Goal: Task Accomplishment & Management: Complete application form

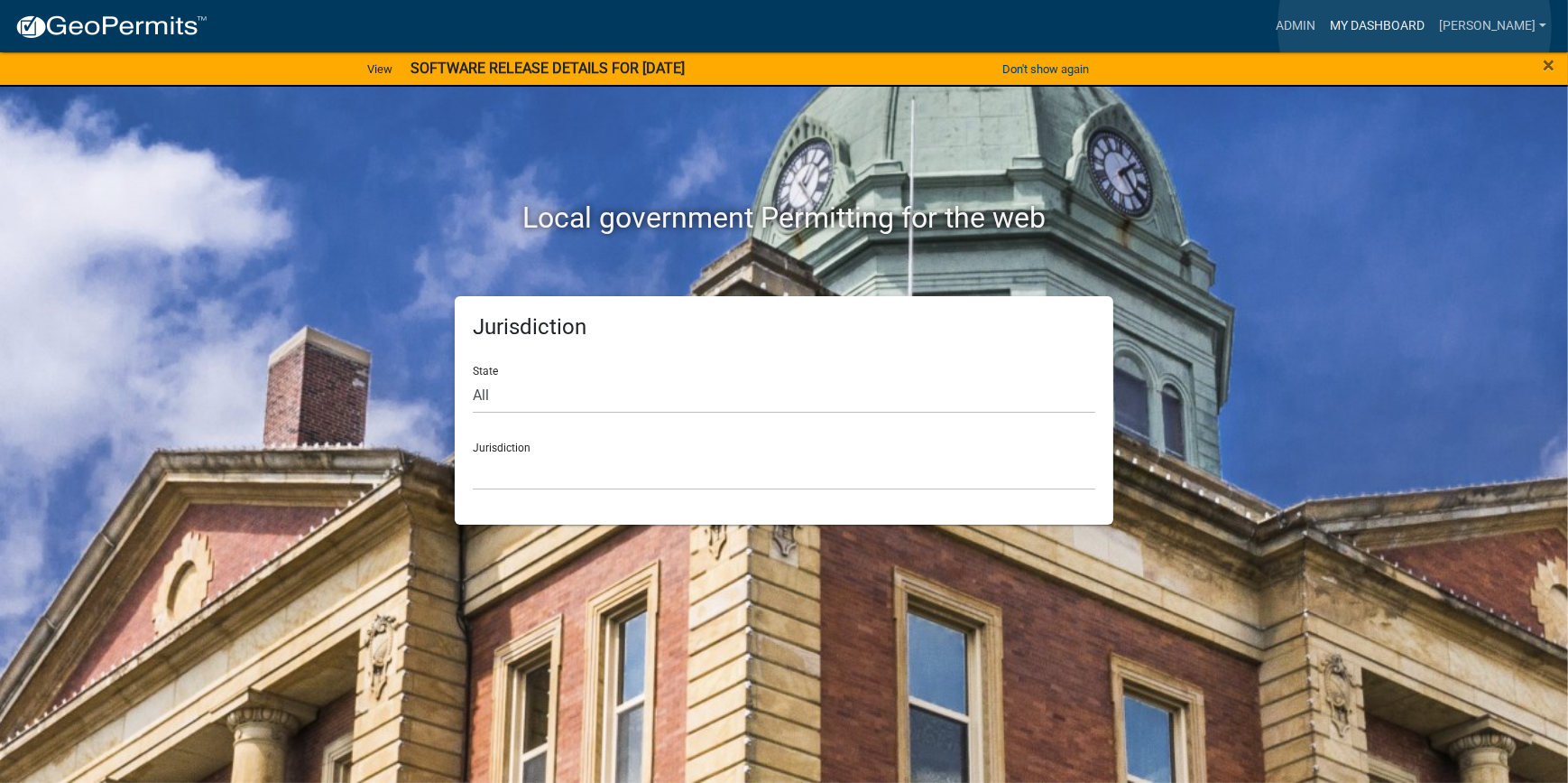
click at [1415, 26] on link "My Dashboard" at bounding box center [1377, 26] width 109 height 34
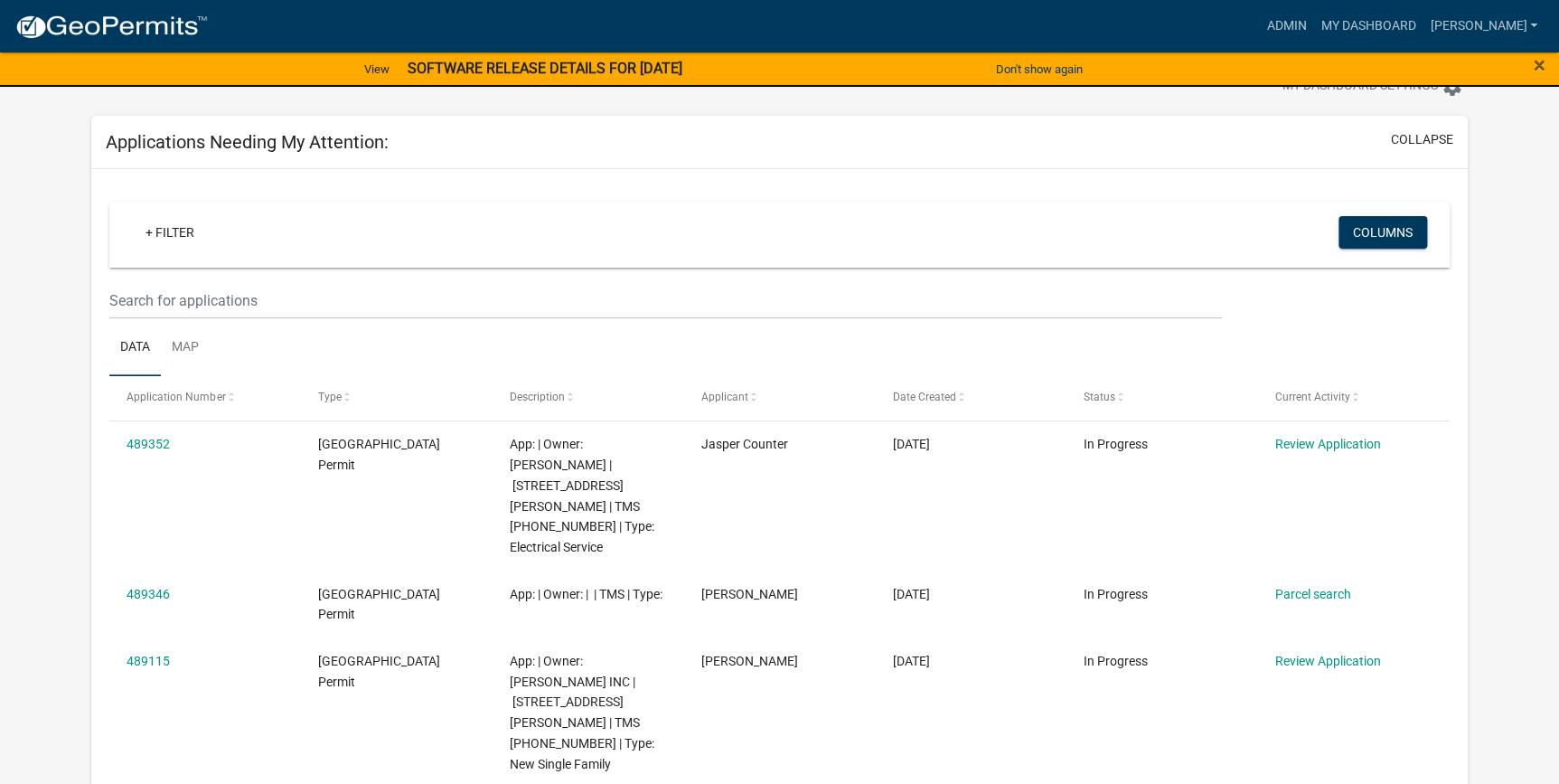
scroll to position [164, 0]
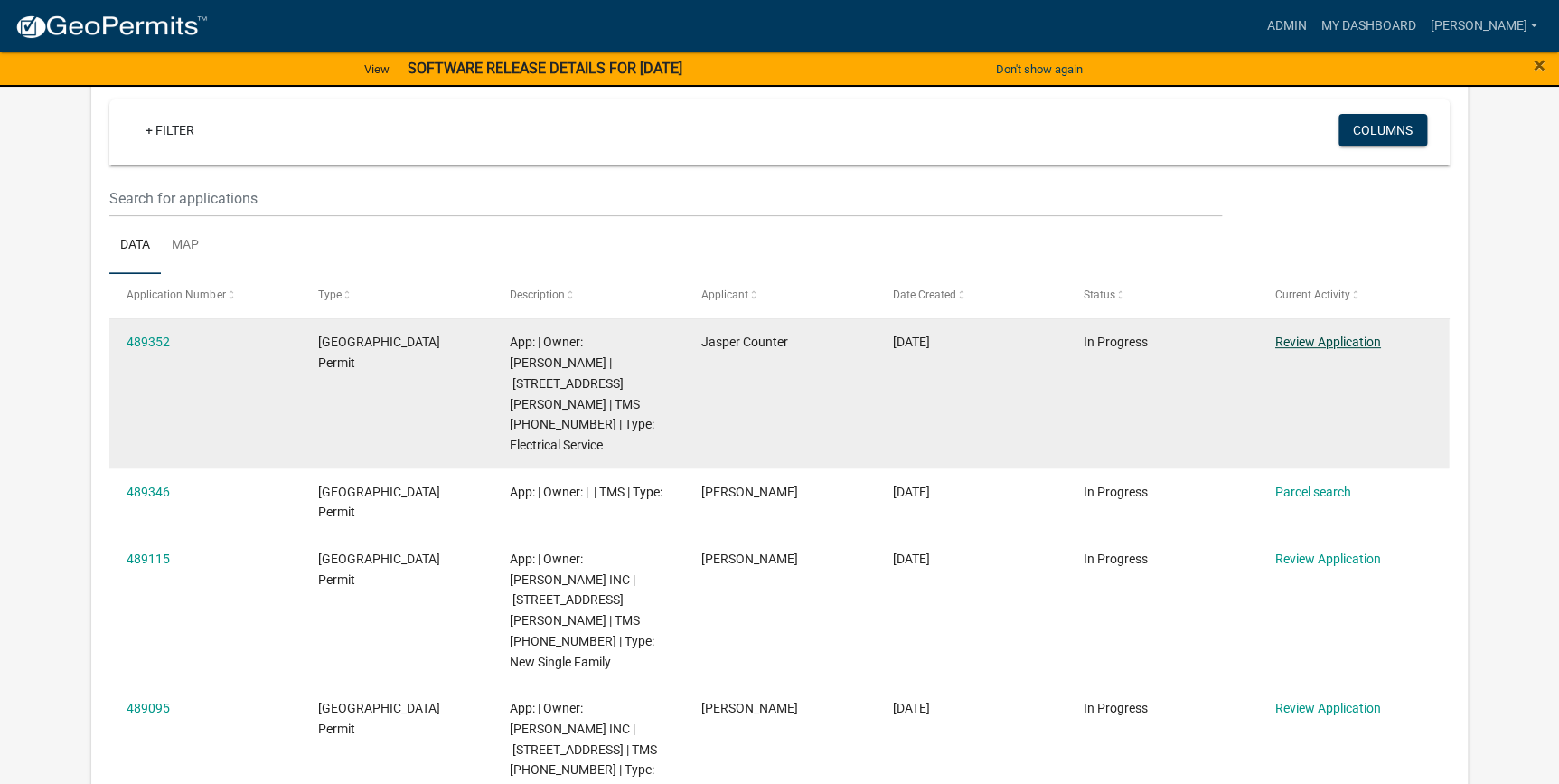
click at [1322, 342] on link "Review Application" at bounding box center [1328, 342] width 106 height 15
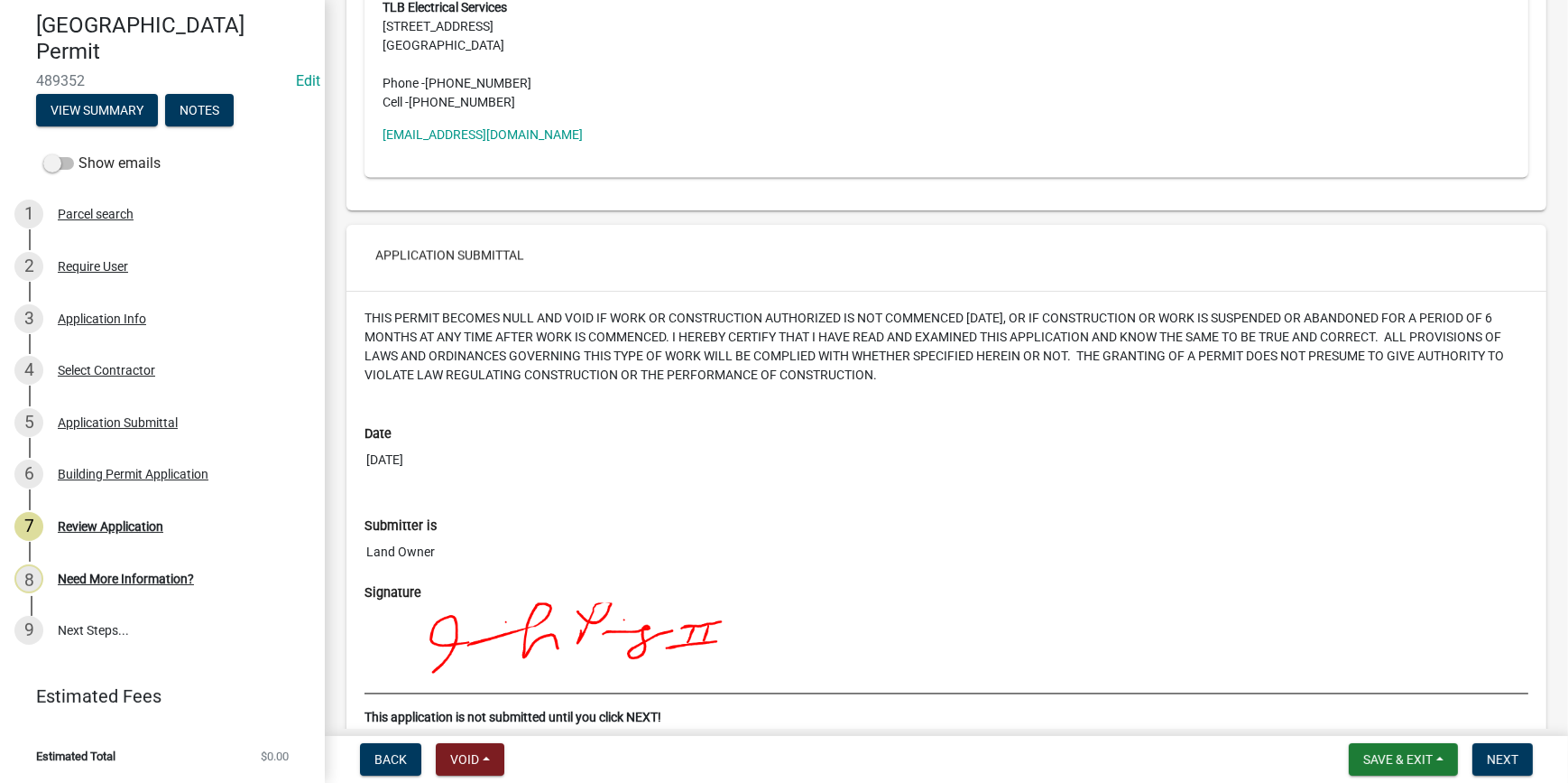
scroll to position [4415, 0]
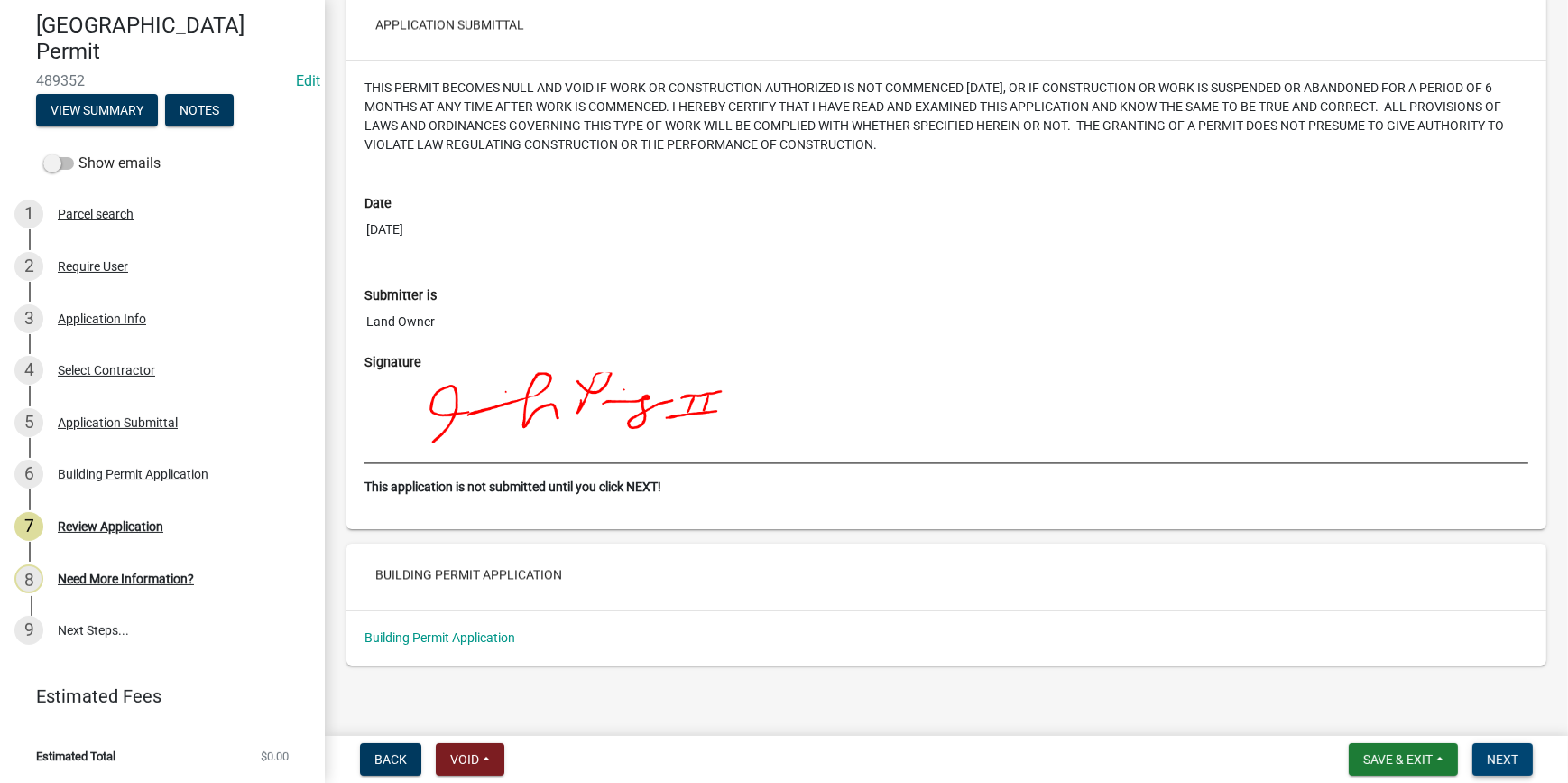
click at [1509, 755] on span "Next" at bounding box center [1503, 759] width 32 height 14
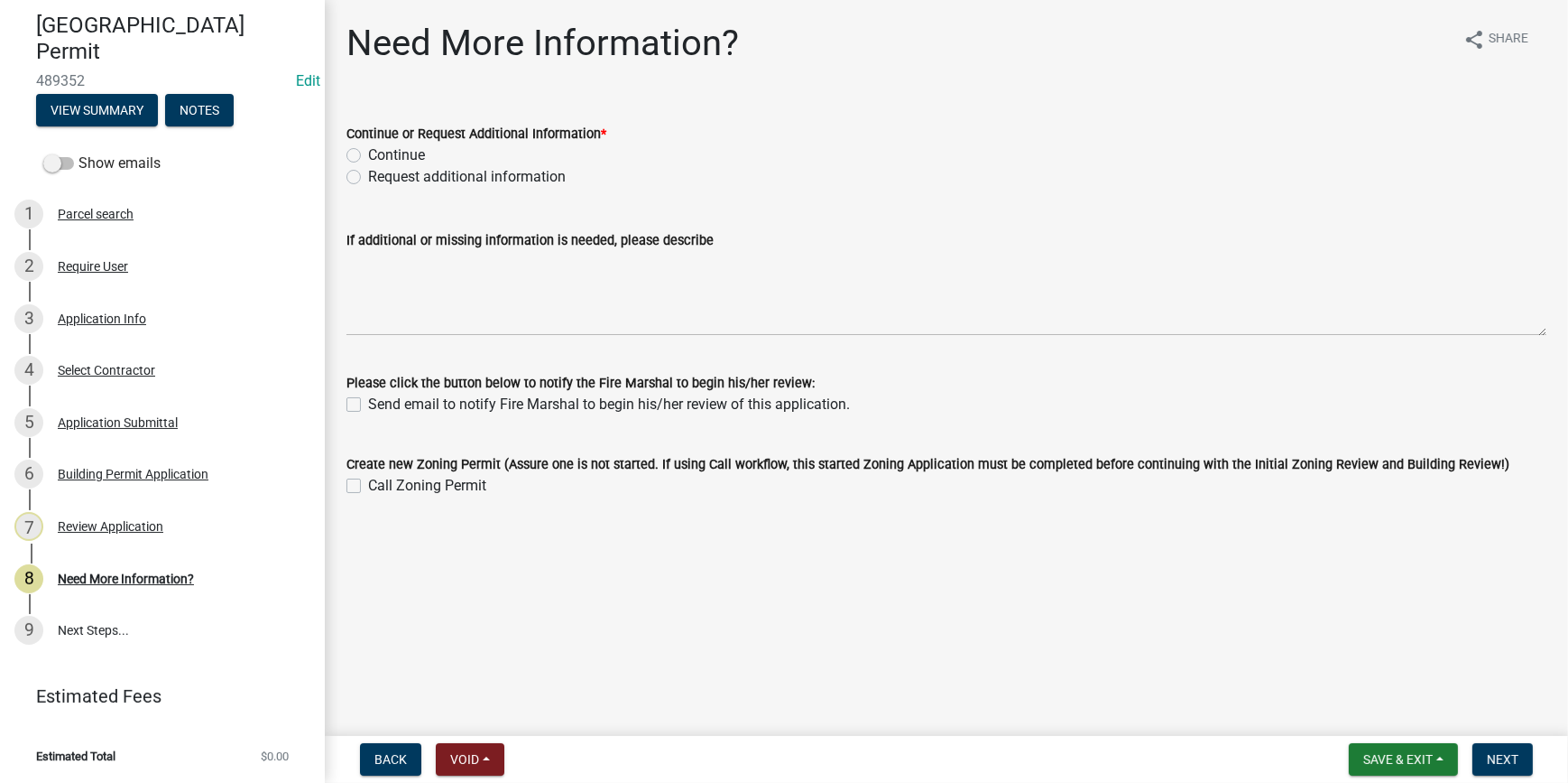
click at [368, 154] on label "Continue" at bounding box center [396, 156] width 57 height 22
click at [368, 154] on input "Continue" at bounding box center [374, 150] width 12 height 12
radio input "true"
click at [1497, 767] on span "Next" at bounding box center [1503, 759] width 32 height 14
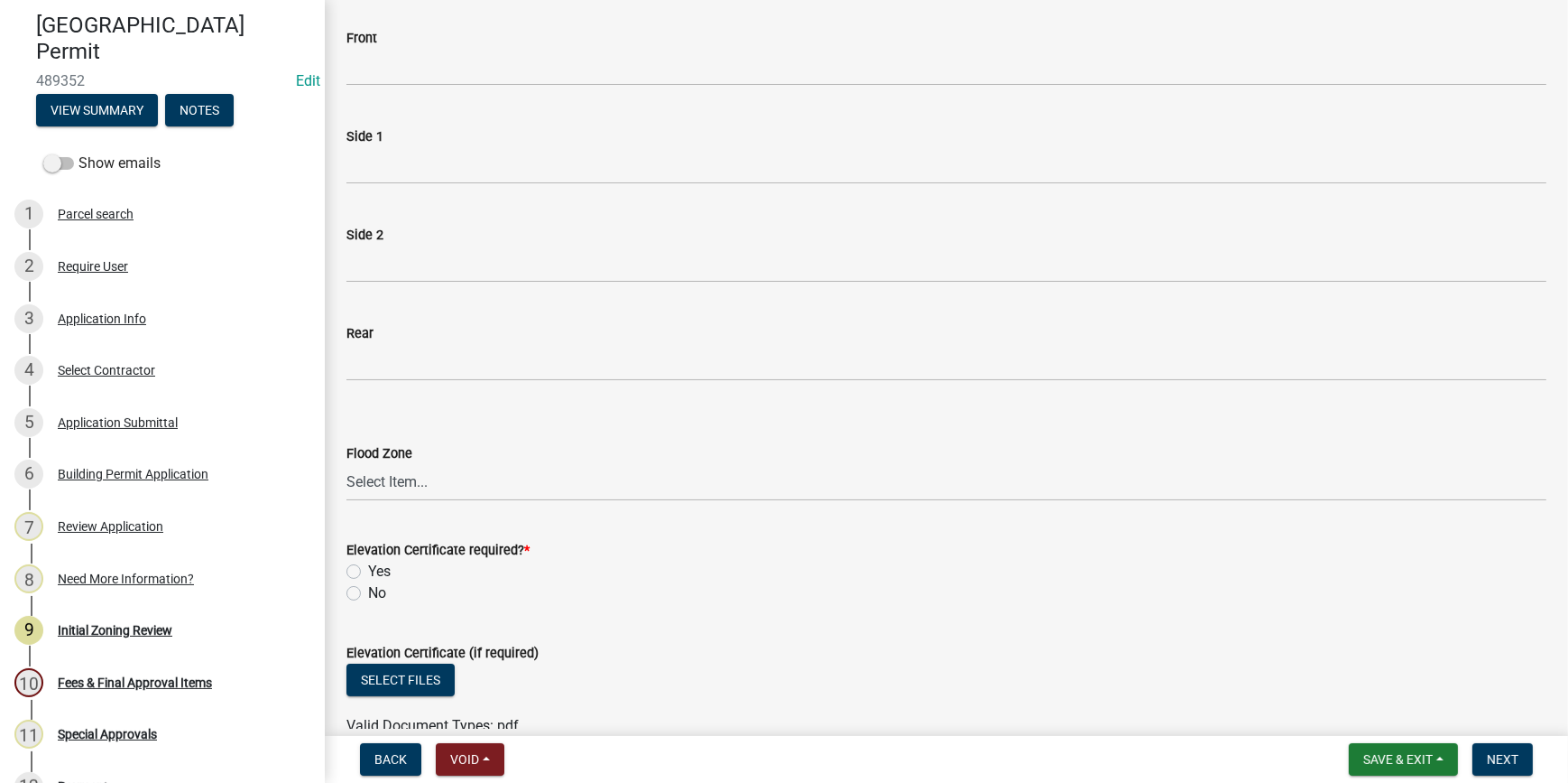
scroll to position [328, 0]
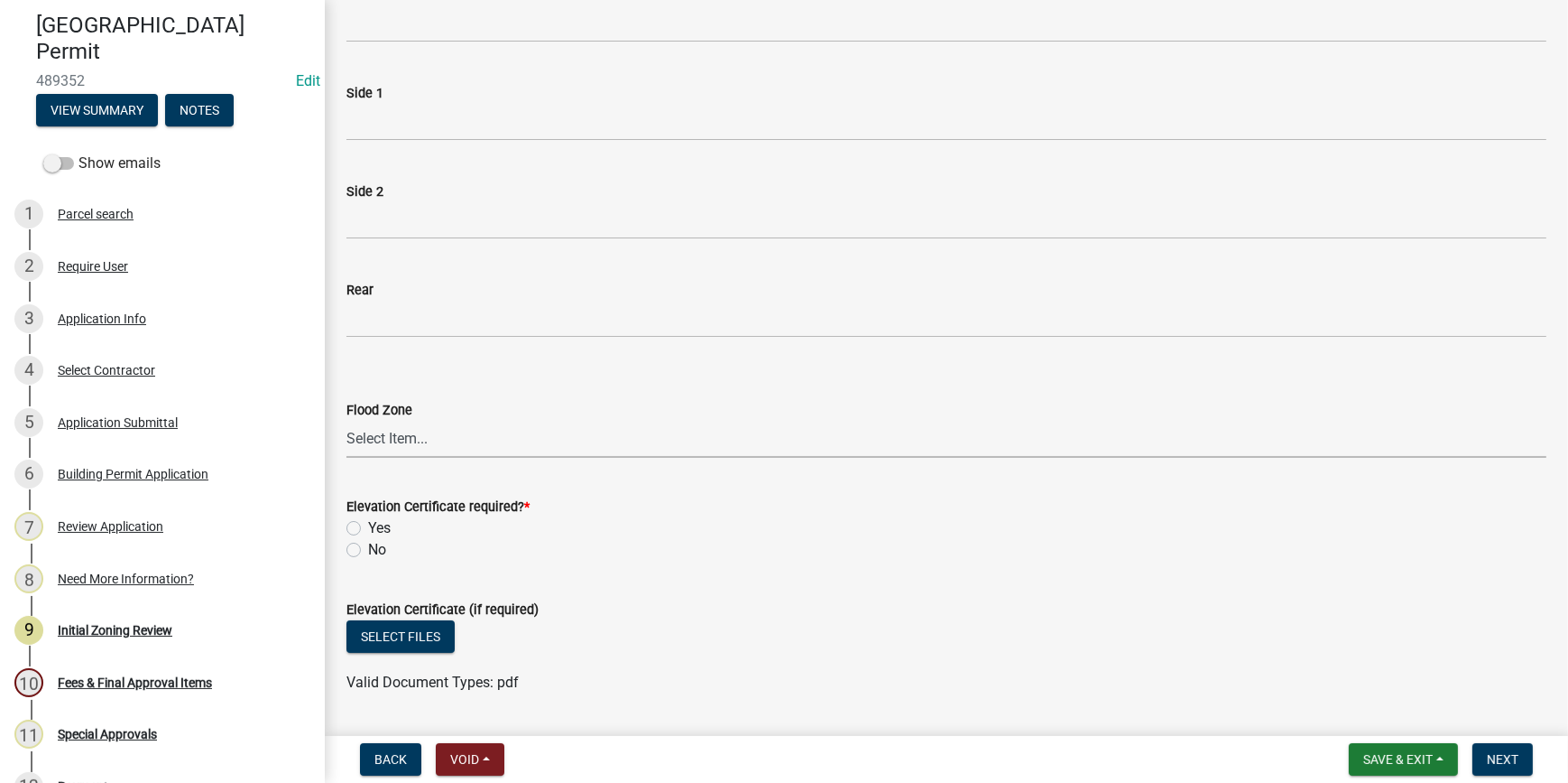
drag, startPoint x: 396, startPoint y: 442, endPoint x: 400, endPoint y: 456, distance: 14.6
click at [396, 442] on select "Select Item... A AE X Shaded X N/A" at bounding box center [946, 439] width 1201 height 37
click at [347, 421] on select "Select Item... A AE X Shaded X N/A" at bounding box center [946, 439] width 1201 height 37
click at [374, 448] on select "Select Item... A AE X Shaded X N/A" at bounding box center [946, 439] width 1201 height 37
click at [347, 421] on select "Select Item... A AE X Shaded X N/A" at bounding box center [946, 439] width 1201 height 37
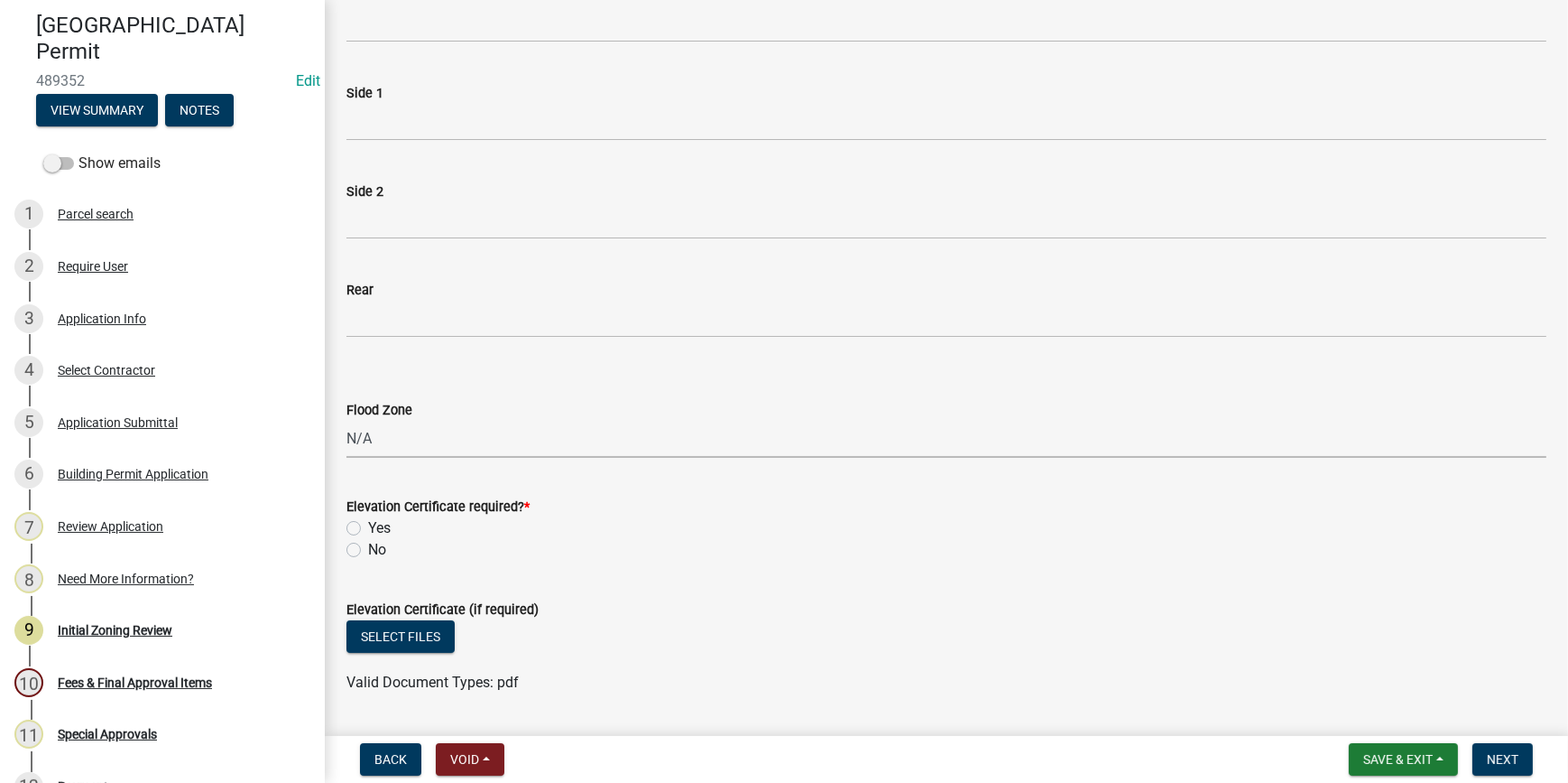
select select "ce624d28-693e-44a6-9022-b5351fe15fcb"
click at [368, 547] on label "No" at bounding box center [377, 549] width 18 height 22
click at [368, 547] on input "No" at bounding box center [374, 544] width 12 height 12
radio input "true"
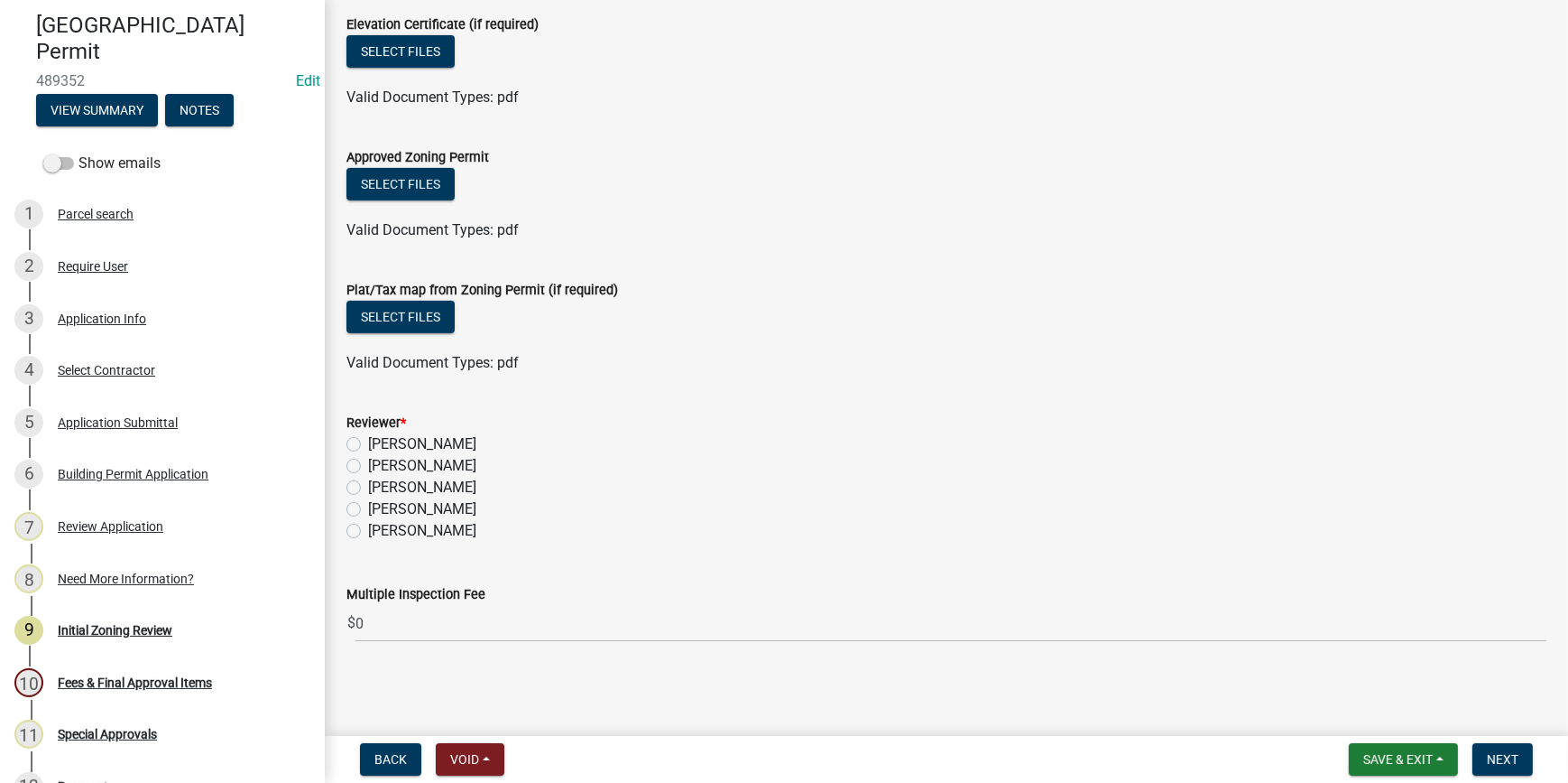
scroll to position [912, 0]
click at [368, 441] on label "[PERSON_NAME]" at bounding box center [423, 445] width 109 height 22
click at [368, 441] on input "[PERSON_NAME]" at bounding box center [374, 440] width 12 height 12
radio input "true"
click at [1496, 758] on span "Next" at bounding box center [1503, 759] width 32 height 14
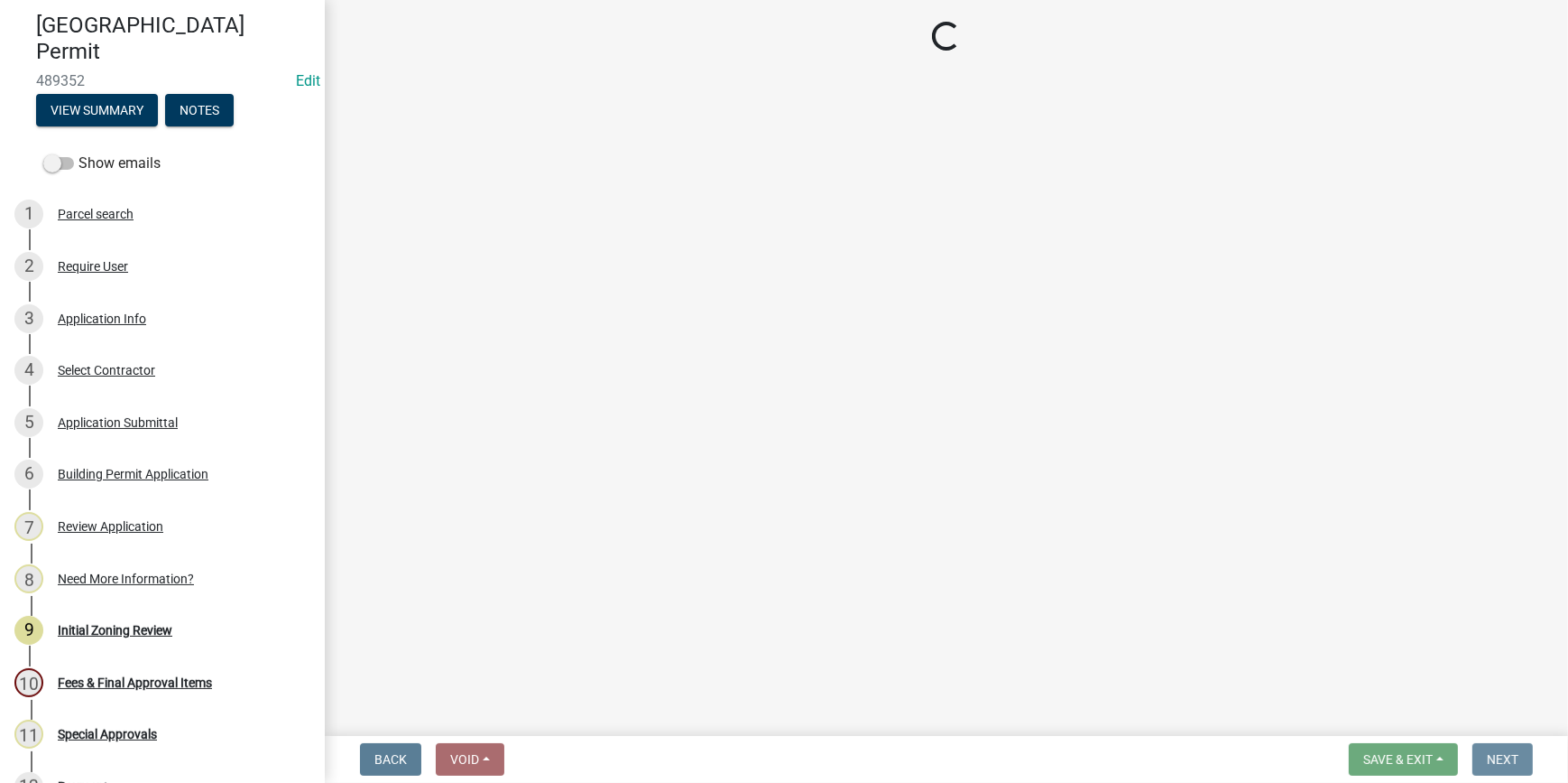
scroll to position [0, 0]
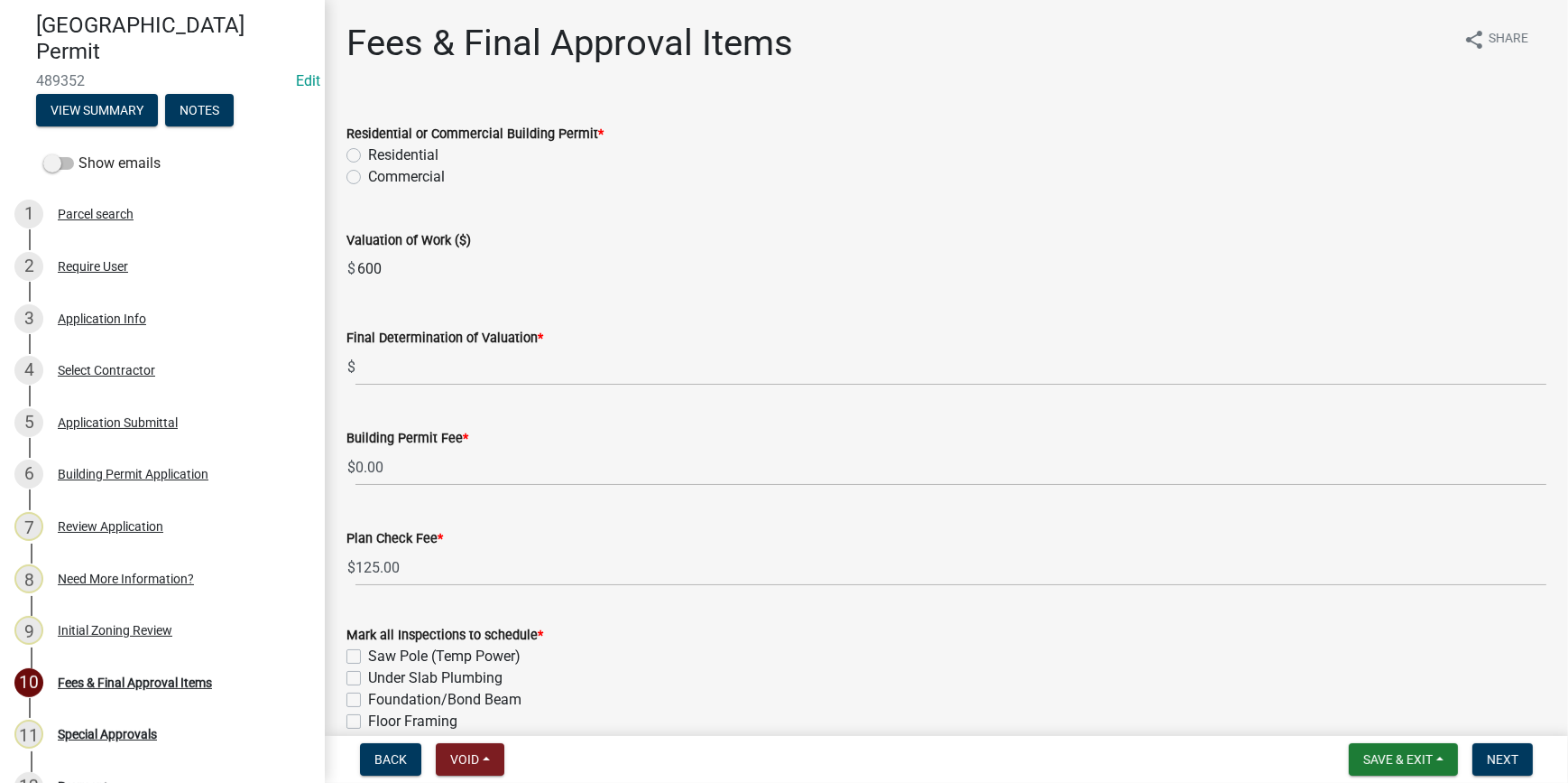
click at [368, 156] on label "Residential" at bounding box center [404, 156] width 71 height 22
click at [368, 156] on input "Residential" at bounding box center [374, 150] width 12 height 12
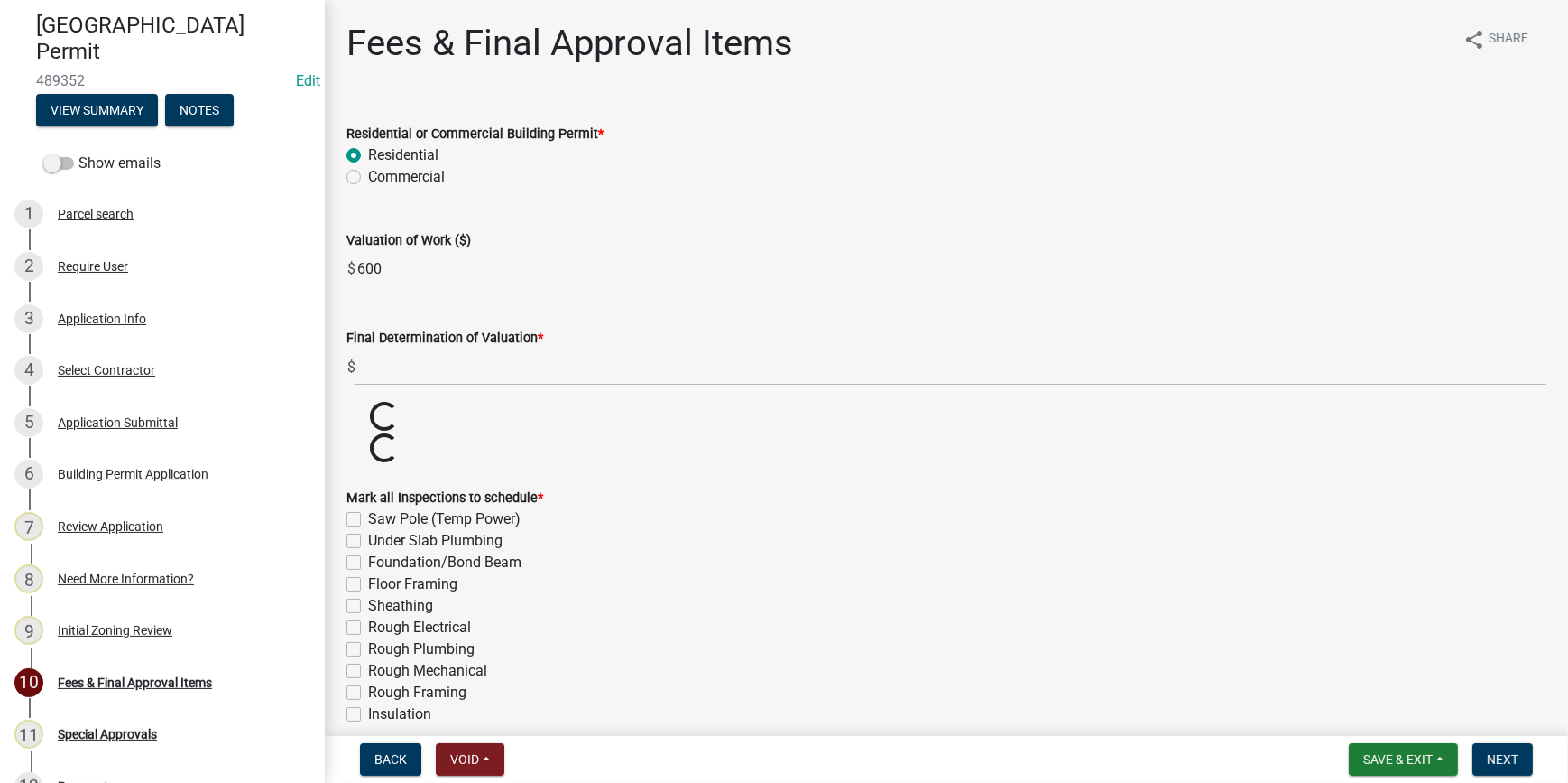
radio input "true"
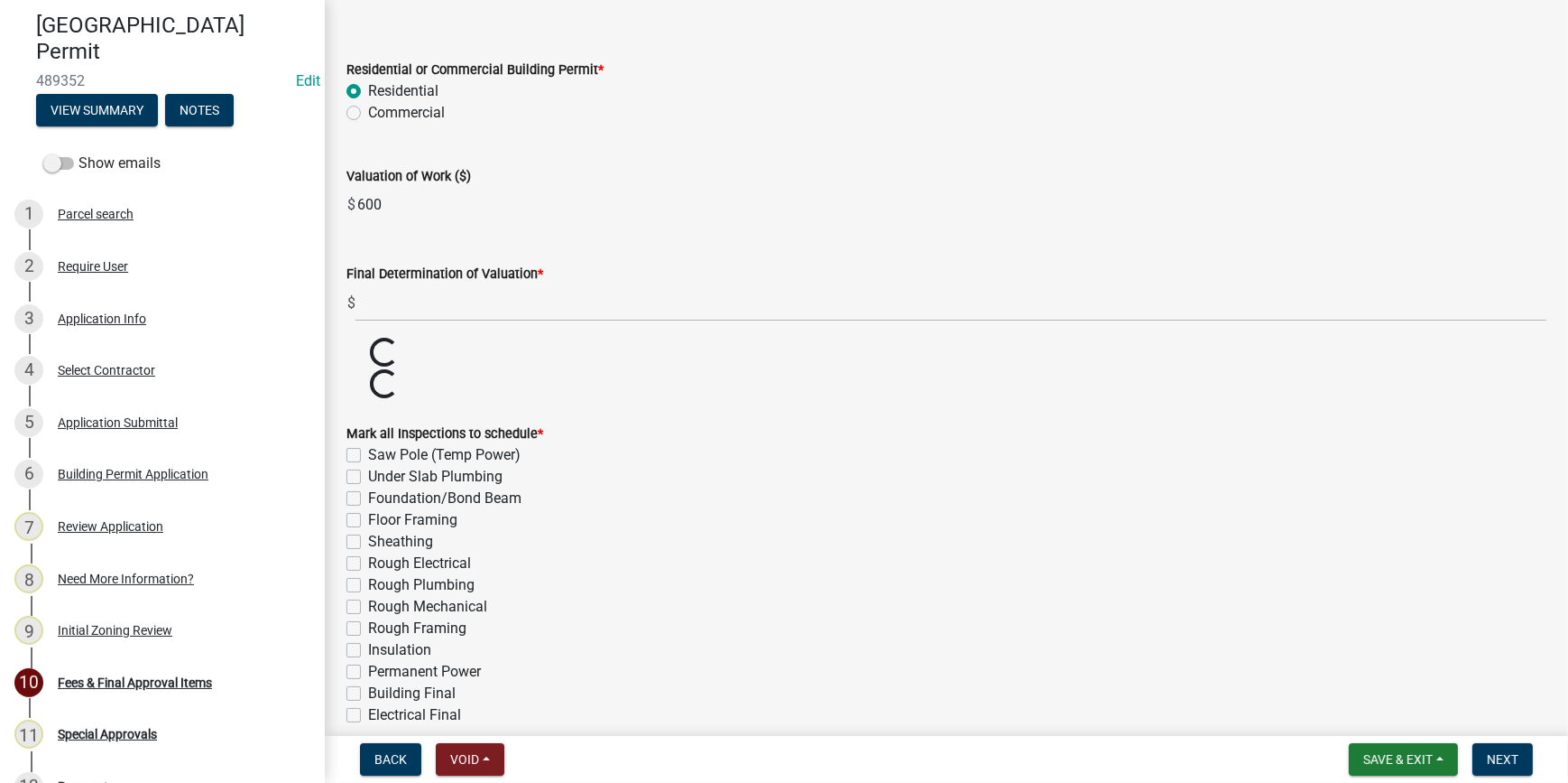
scroll to position [164, 0]
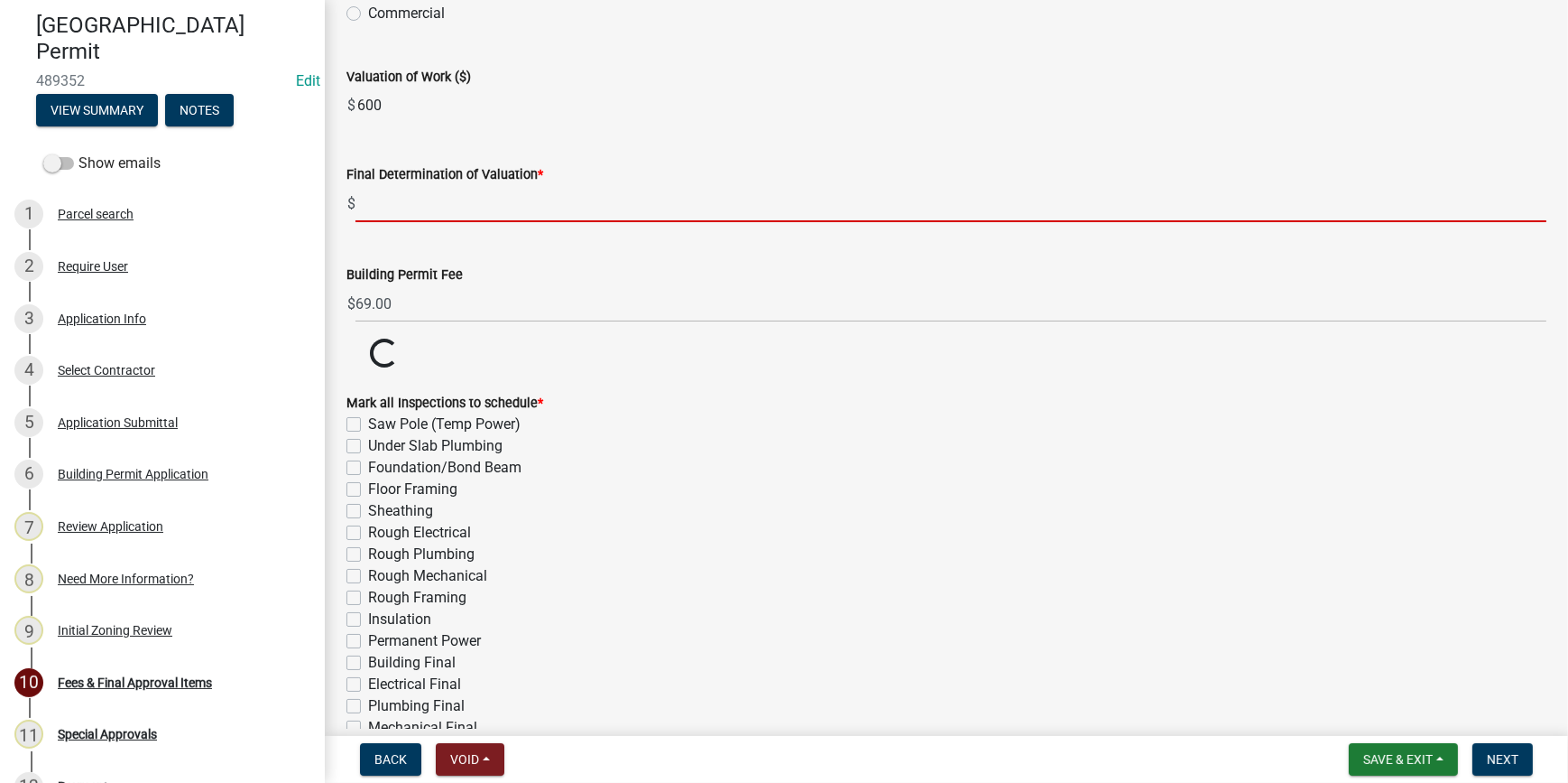
click at [421, 202] on input "text" at bounding box center [951, 203] width 1192 height 37
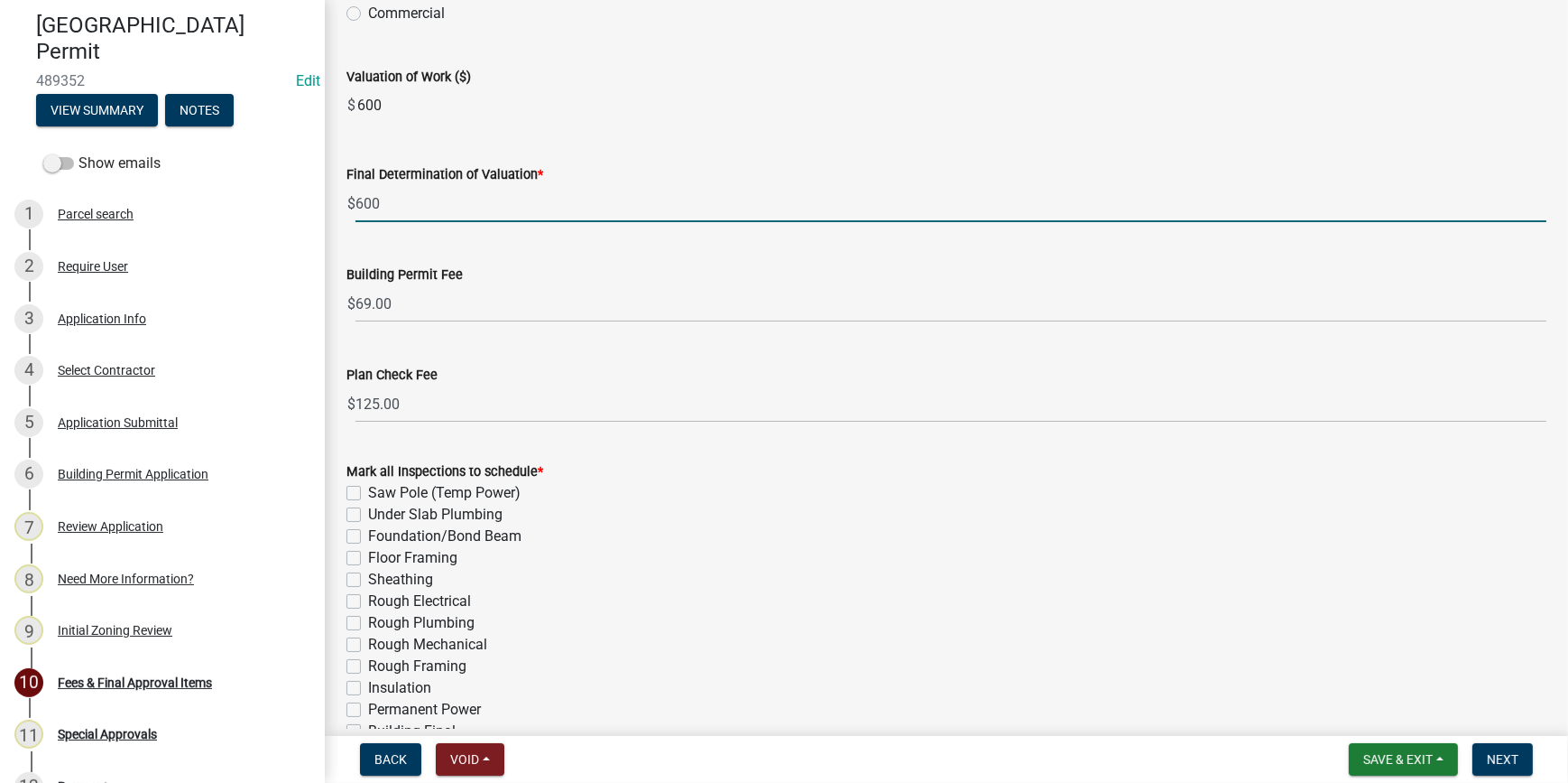
type input "600"
drag, startPoint x: 875, startPoint y: 281, endPoint x: 883, endPoint y: 286, distance: 9.4
click at [875, 281] on wm-data-entity-input-list "Residential or Commercial Building Permit * Residential Commercial Valuation of…" at bounding box center [946, 440] width 1201 height 1006
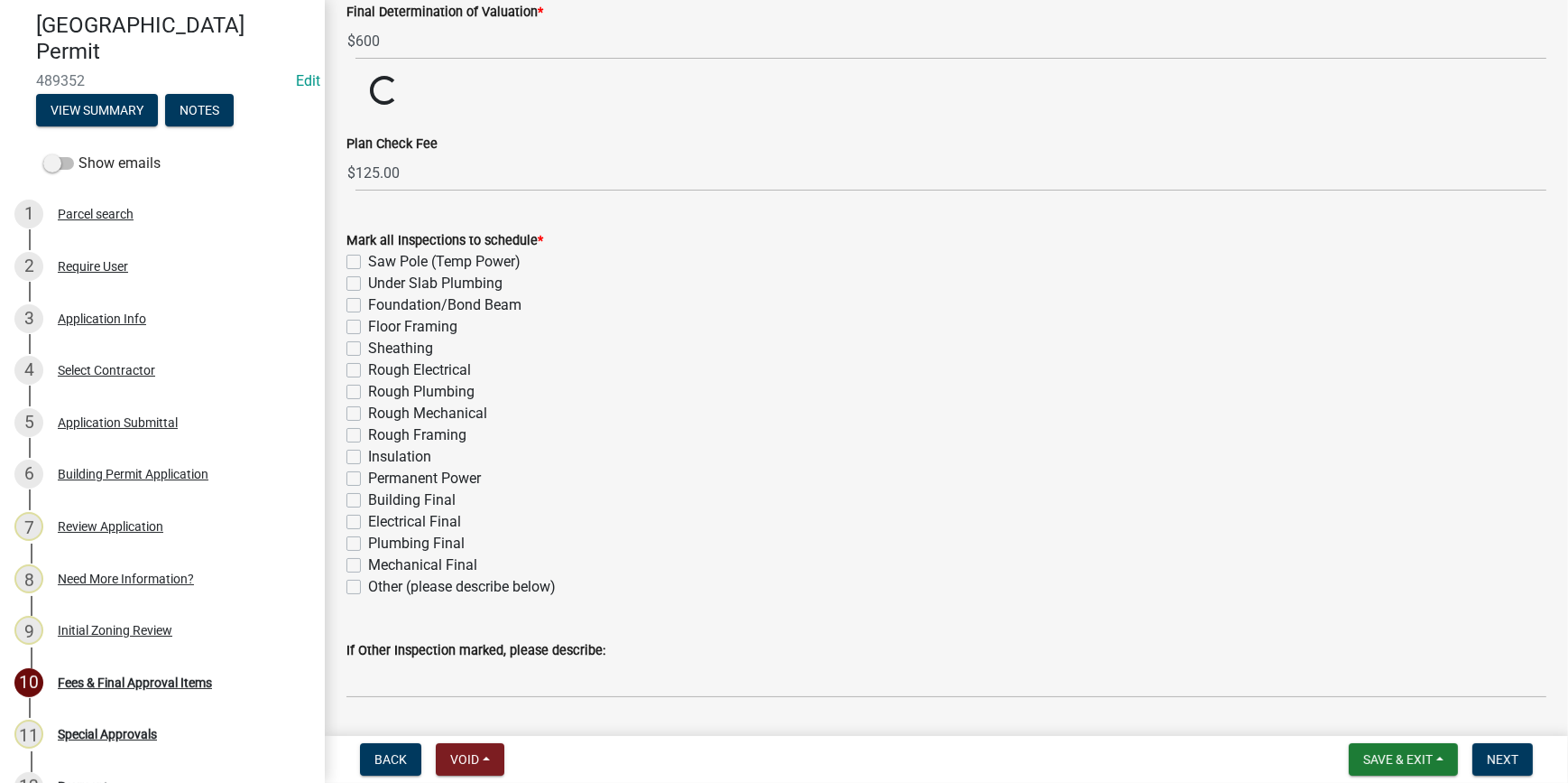
scroll to position [328, 0]
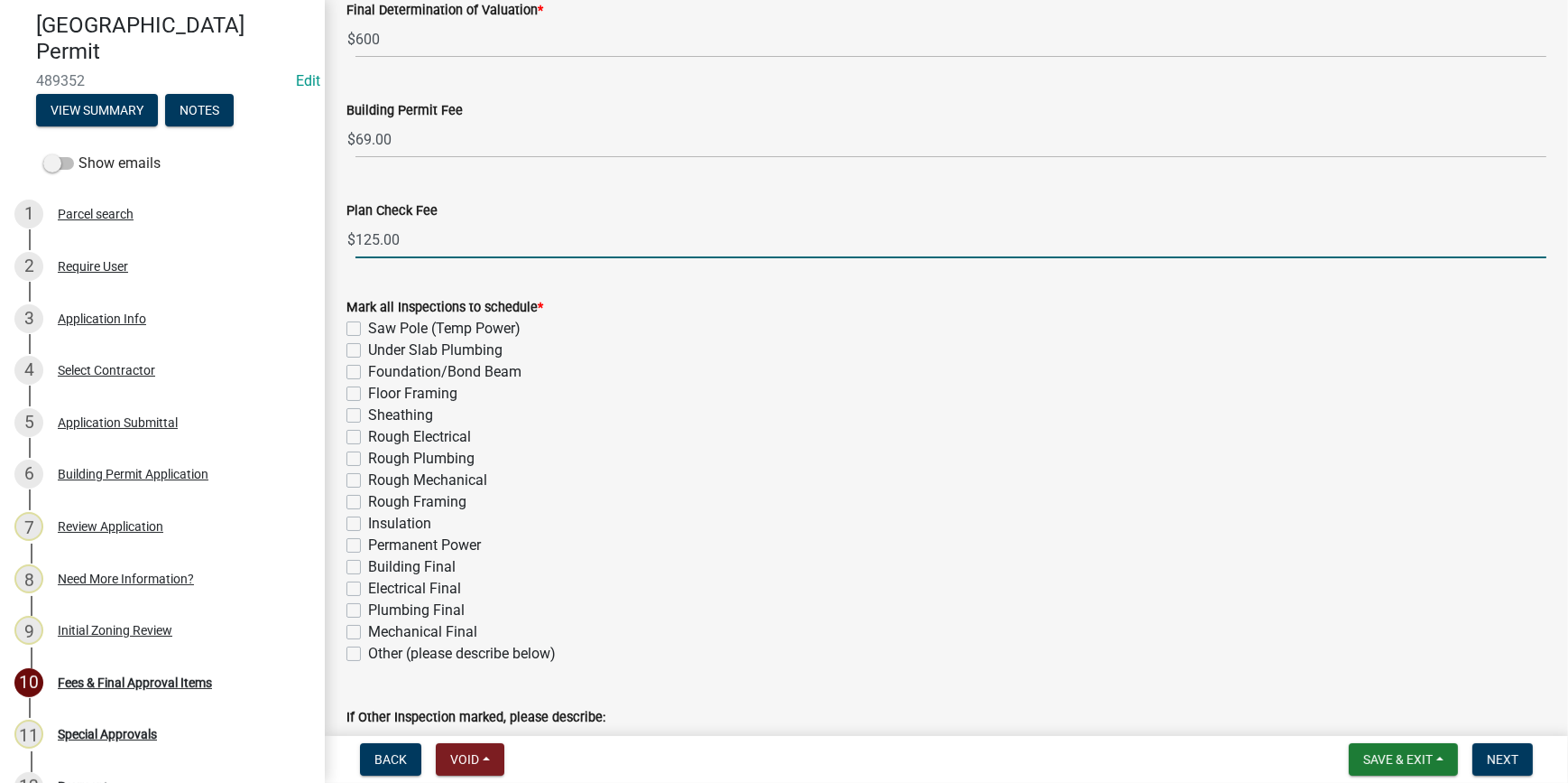
click at [410, 243] on input "125.00" at bounding box center [951, 239] width 1192 height 37
type input "1"
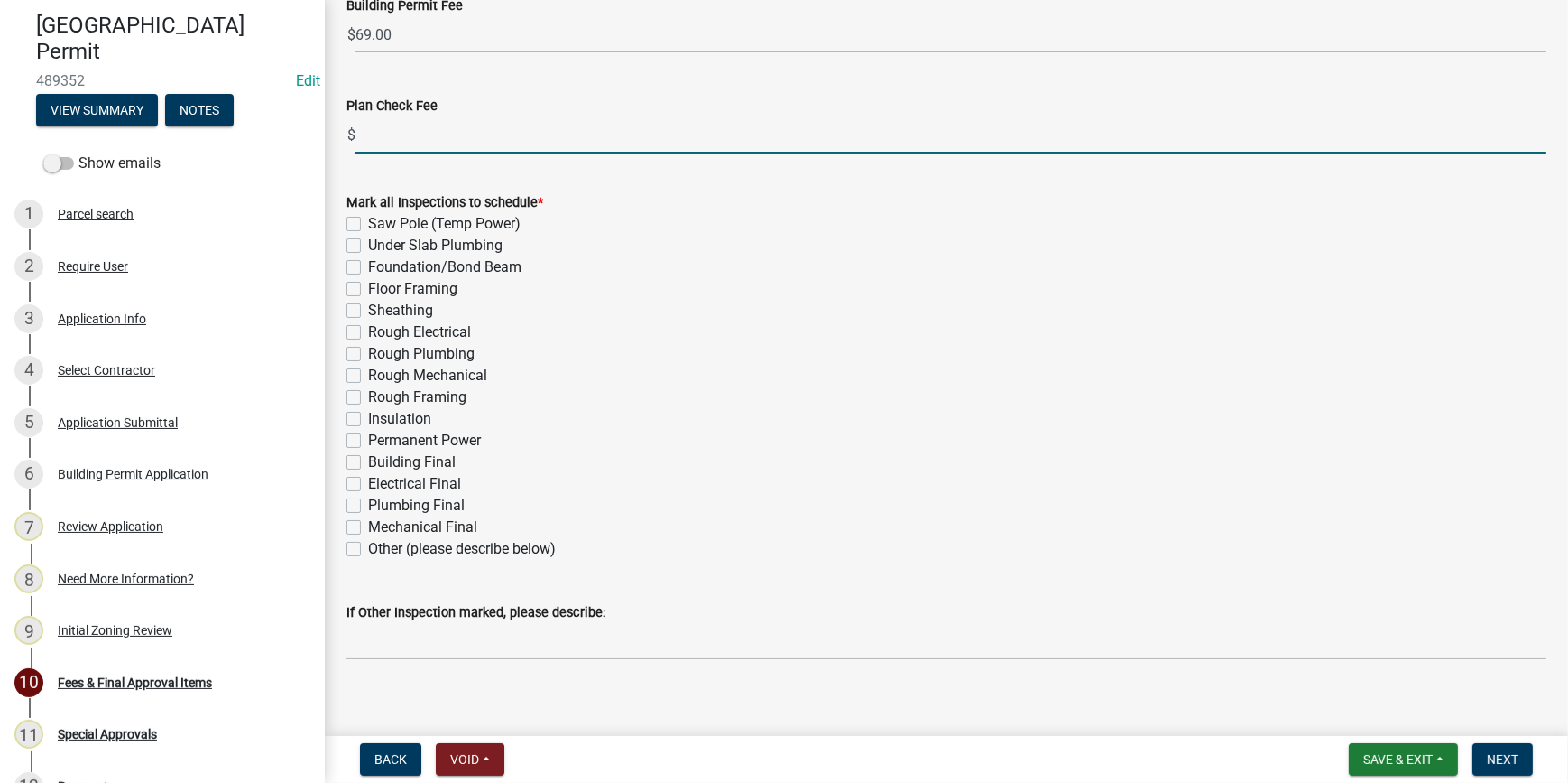
scroll to position [448, 0]
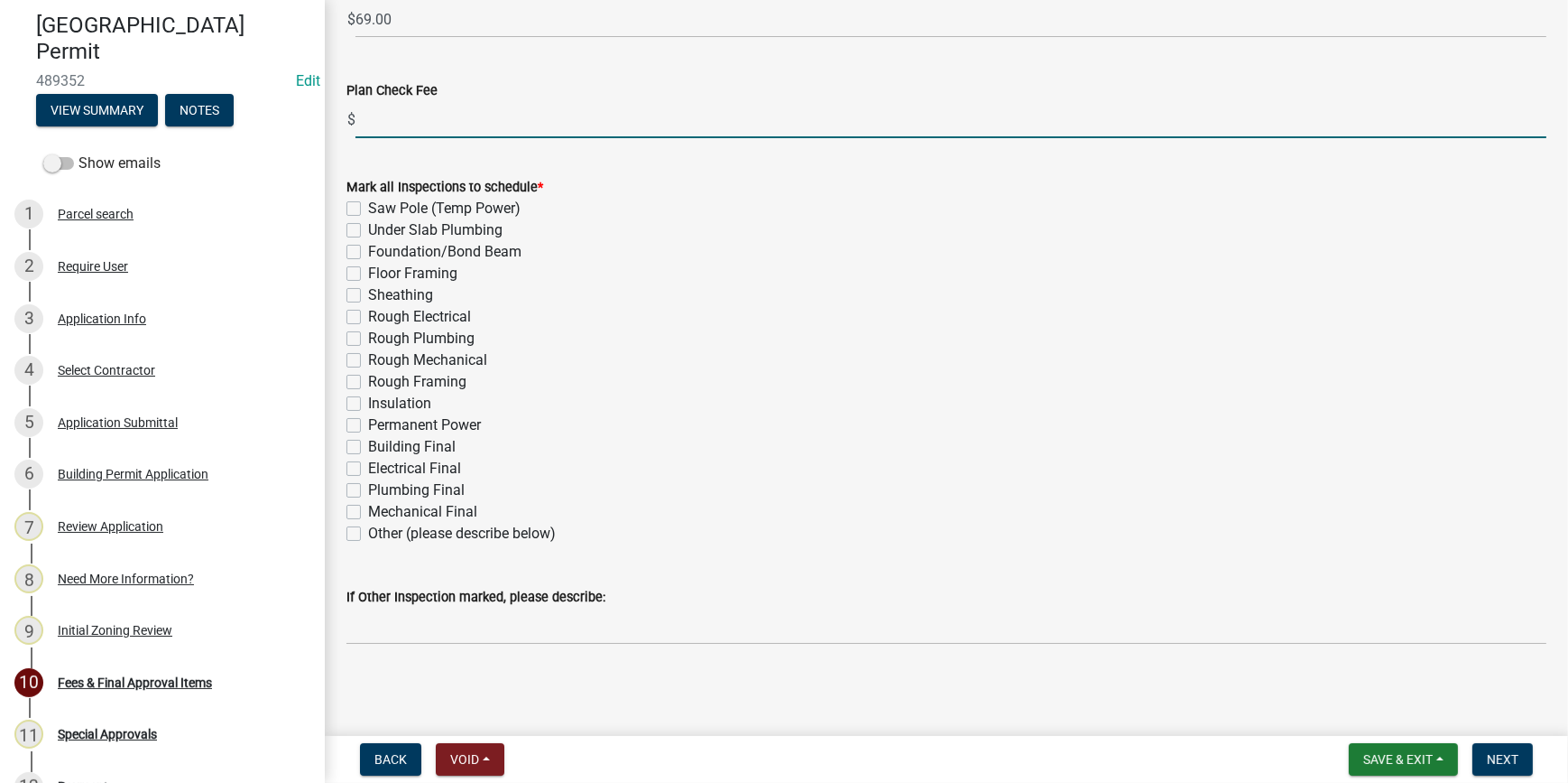
click at [368, 536] on label "Other (please describe below)" at bounding box center [461, 533] width 187 height 22
click at [368, 534] on input "Other (please describe below)" at bounding box center [374, 528] width 12 height 12
checkbox input "true"
checkbox input "false"
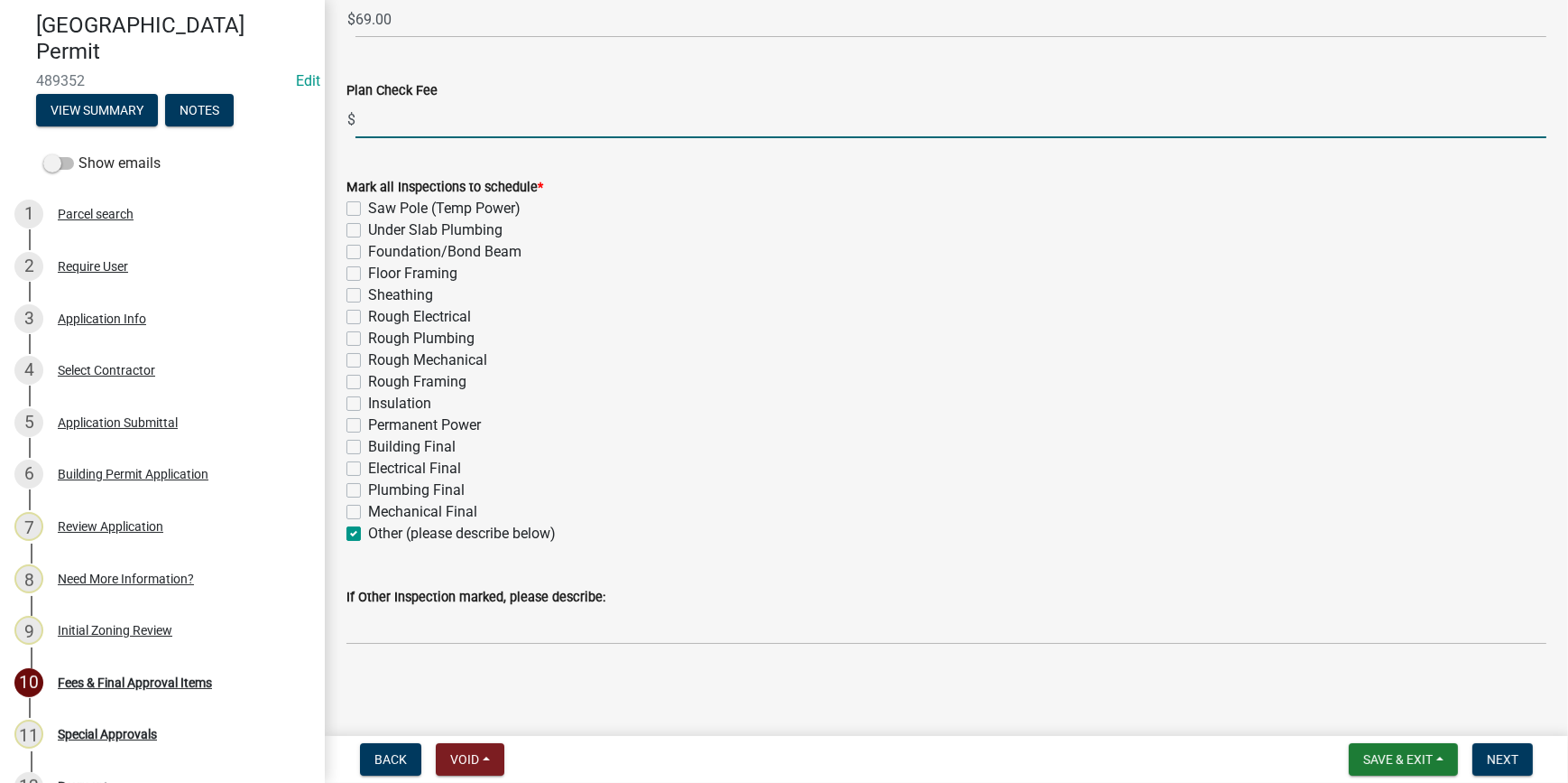
checkbox input "false"
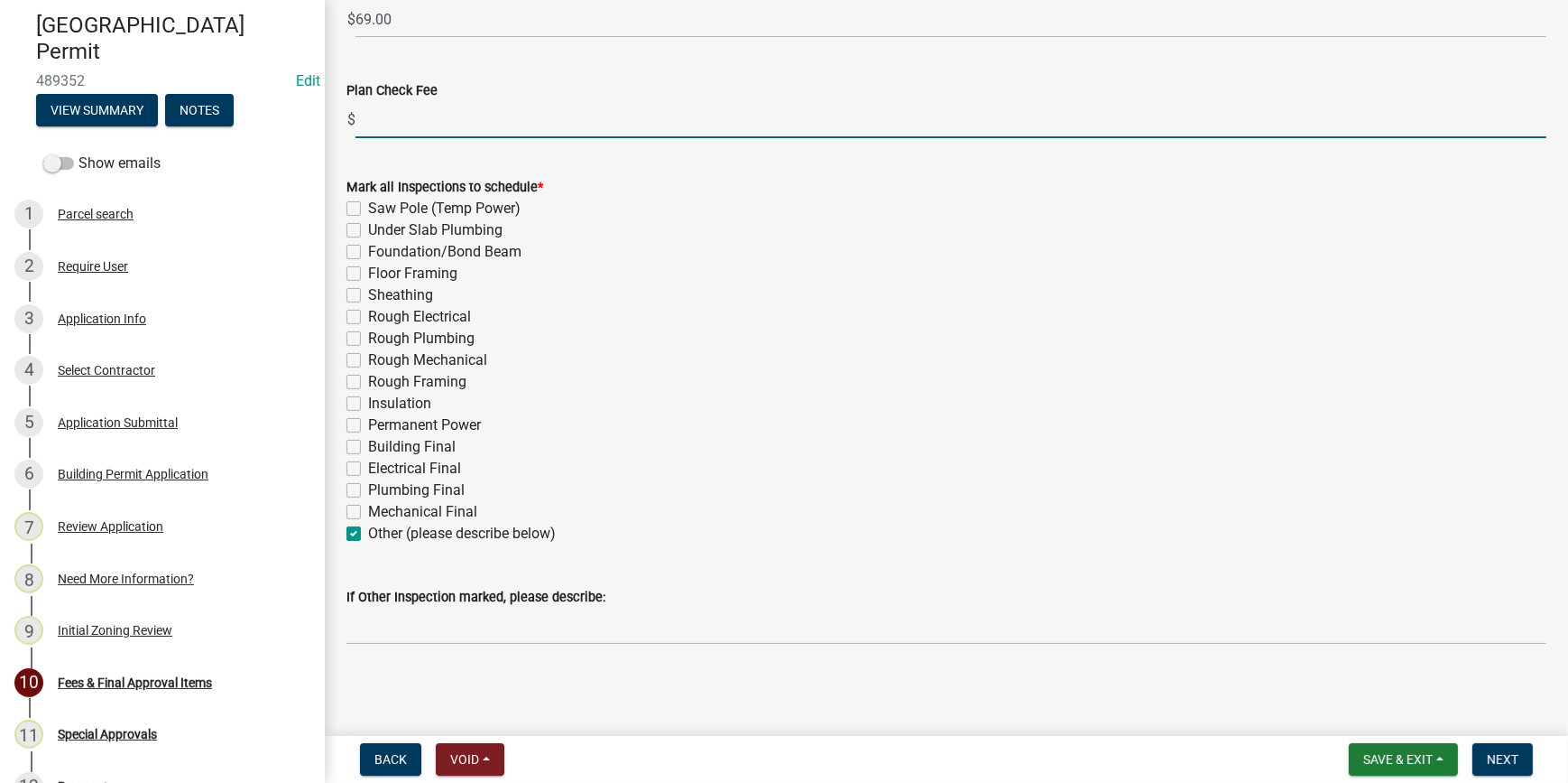
checkbox input "false"
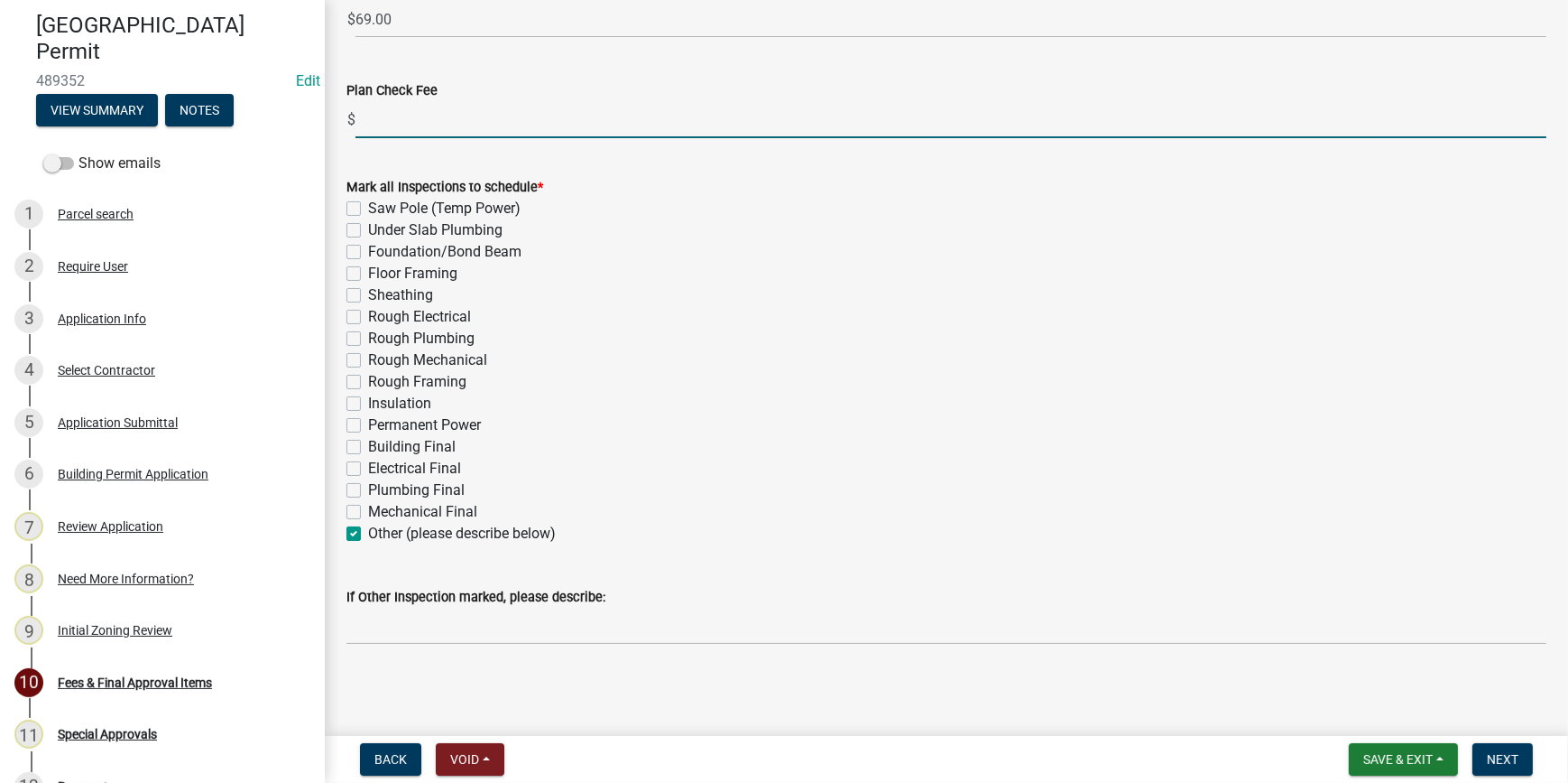
checkbox input "false"
checkbox input "true"
drag, startPoint x: 414, startPoint y: 105, endPoint x: 290, endPoint y: 110, distance: 124.1
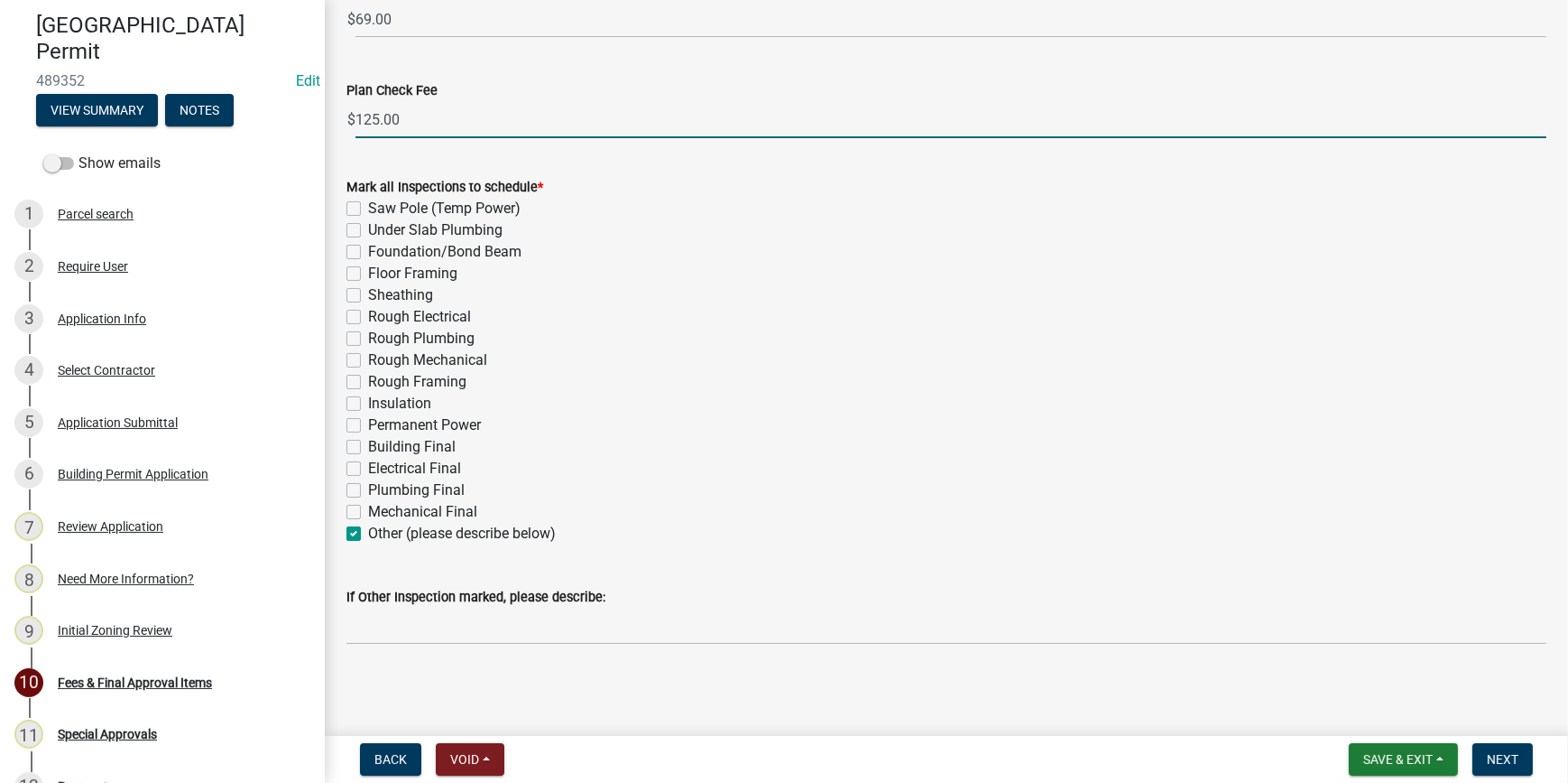
click at [290, 110] on div "[GEOGRAPHIC_DATA] Permit 489352 Edit View Summary Notes Show emails 1 Parcel se…" at bounding box center [784, 391] width 1568 height 783
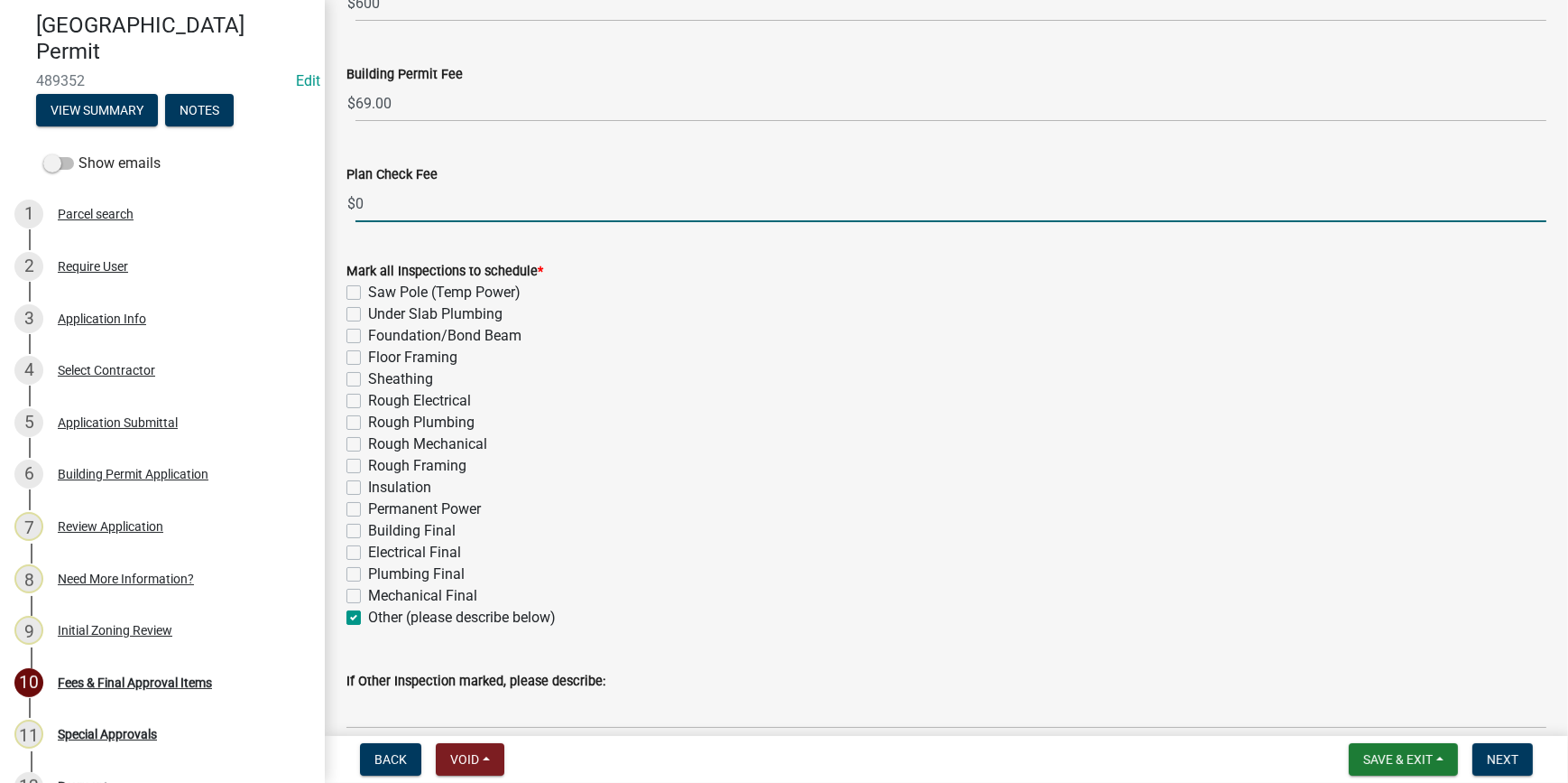
scroll to position [366, 0]
type input "0"
click at [1508, 759] on span "Next" at bounding box center [1503, 759] width 32 height 14
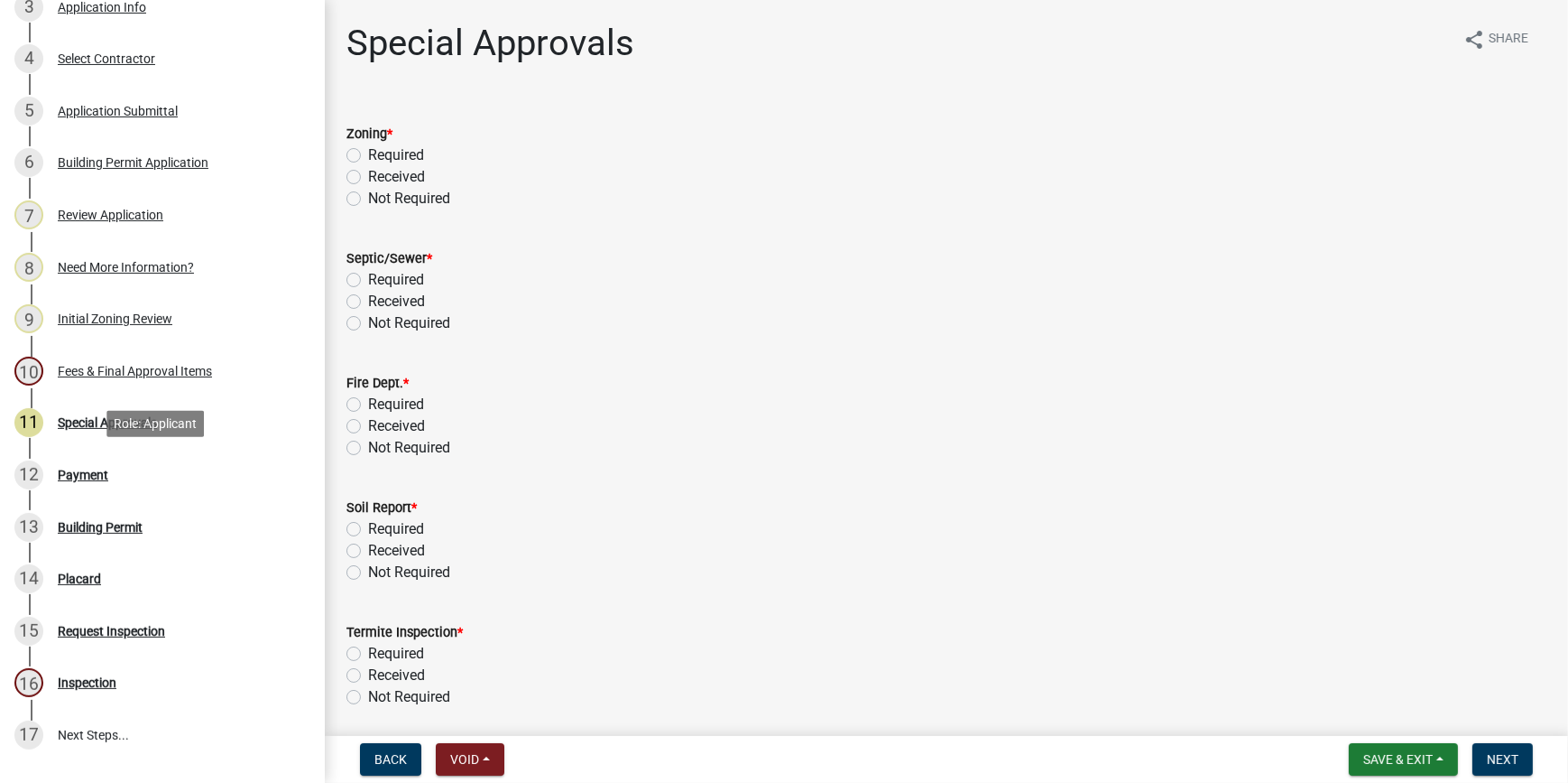
scroll to position [577, 0]
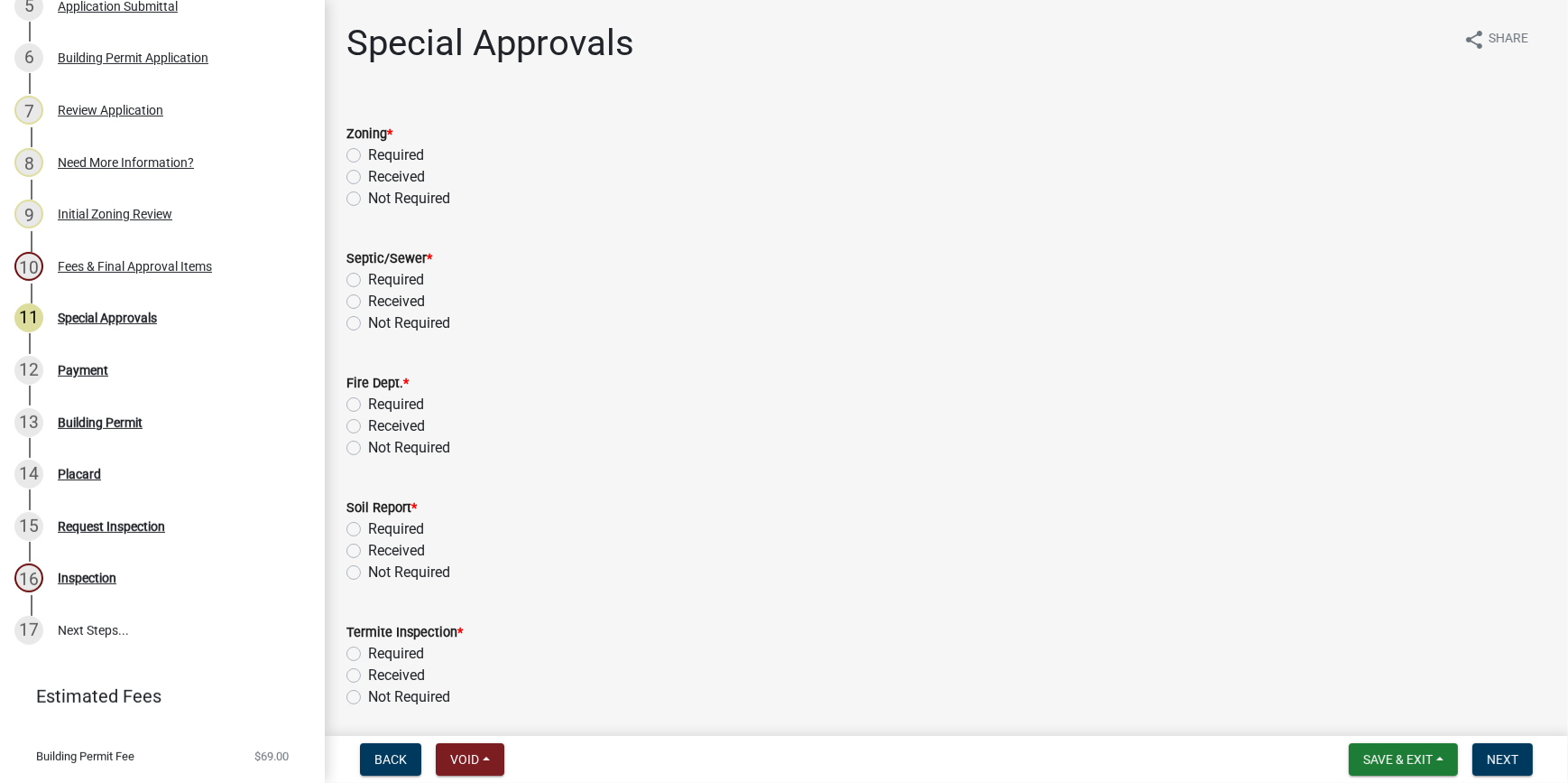
click at [368, 177] on label "Received" at bounding box center [396, 177] width 57 height 22
click at [368, 177] on input "Received" at bounding box center [374, 172] width 12 height 12
radio input "true"
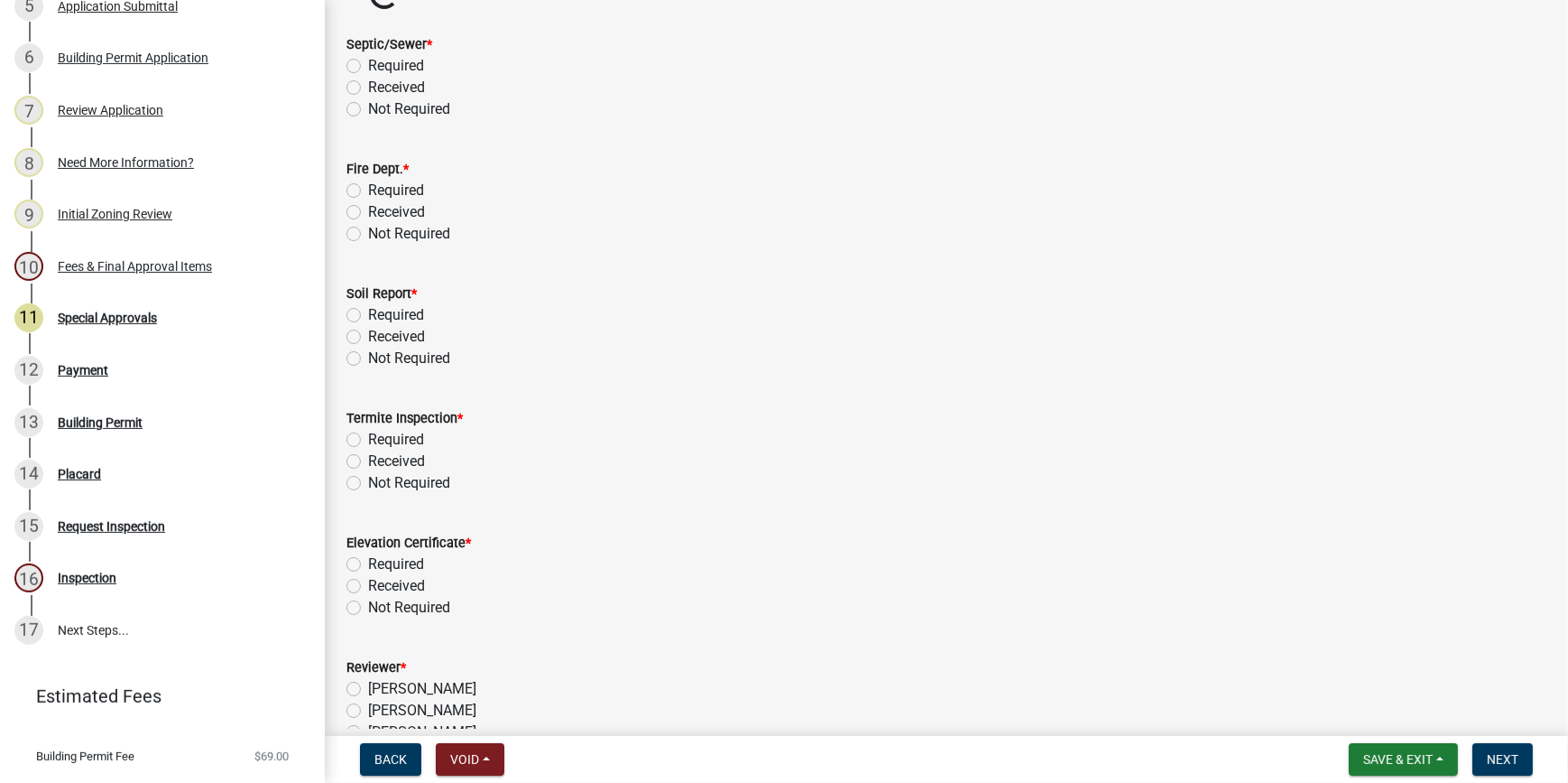
scroll to position [0, 0]
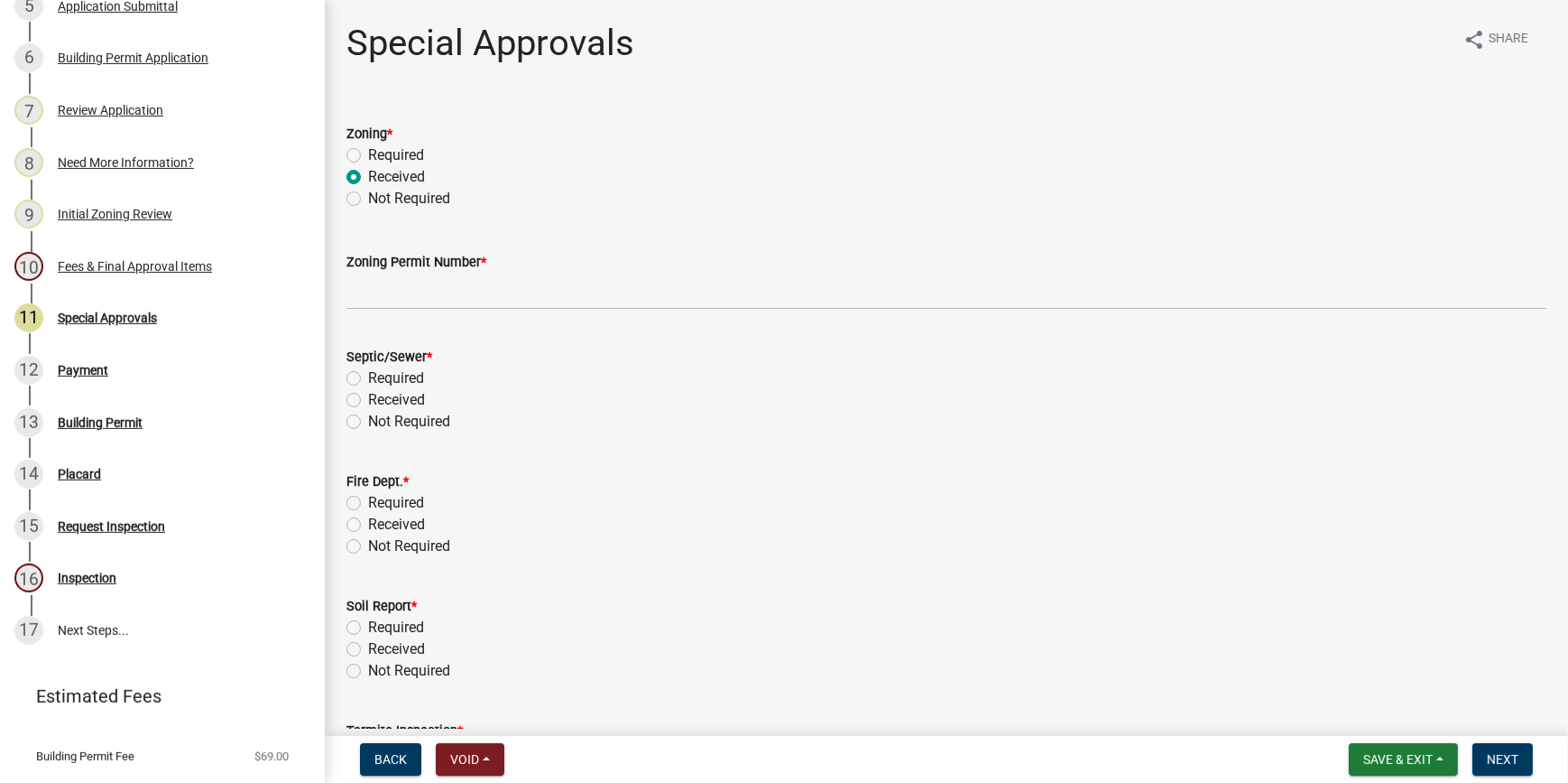
click at [368, 203] on label "Not Required" at bounding box center [409, 198] width 82 height 22
click at [368, 199] on input "Not Required" at bounding box center [374, 193] width 12 height 12
radio input "true"
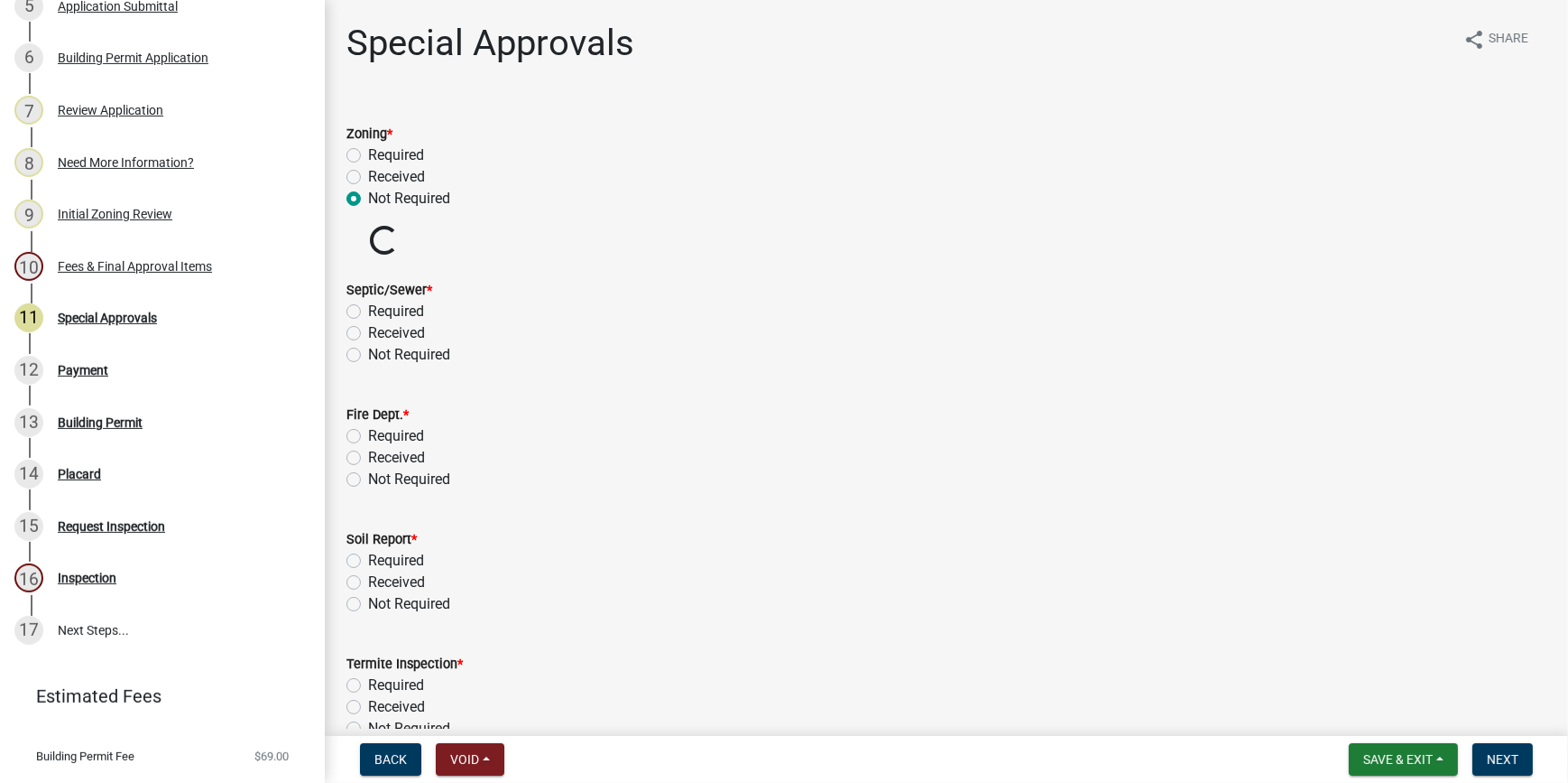
scroll to position [164, 0]
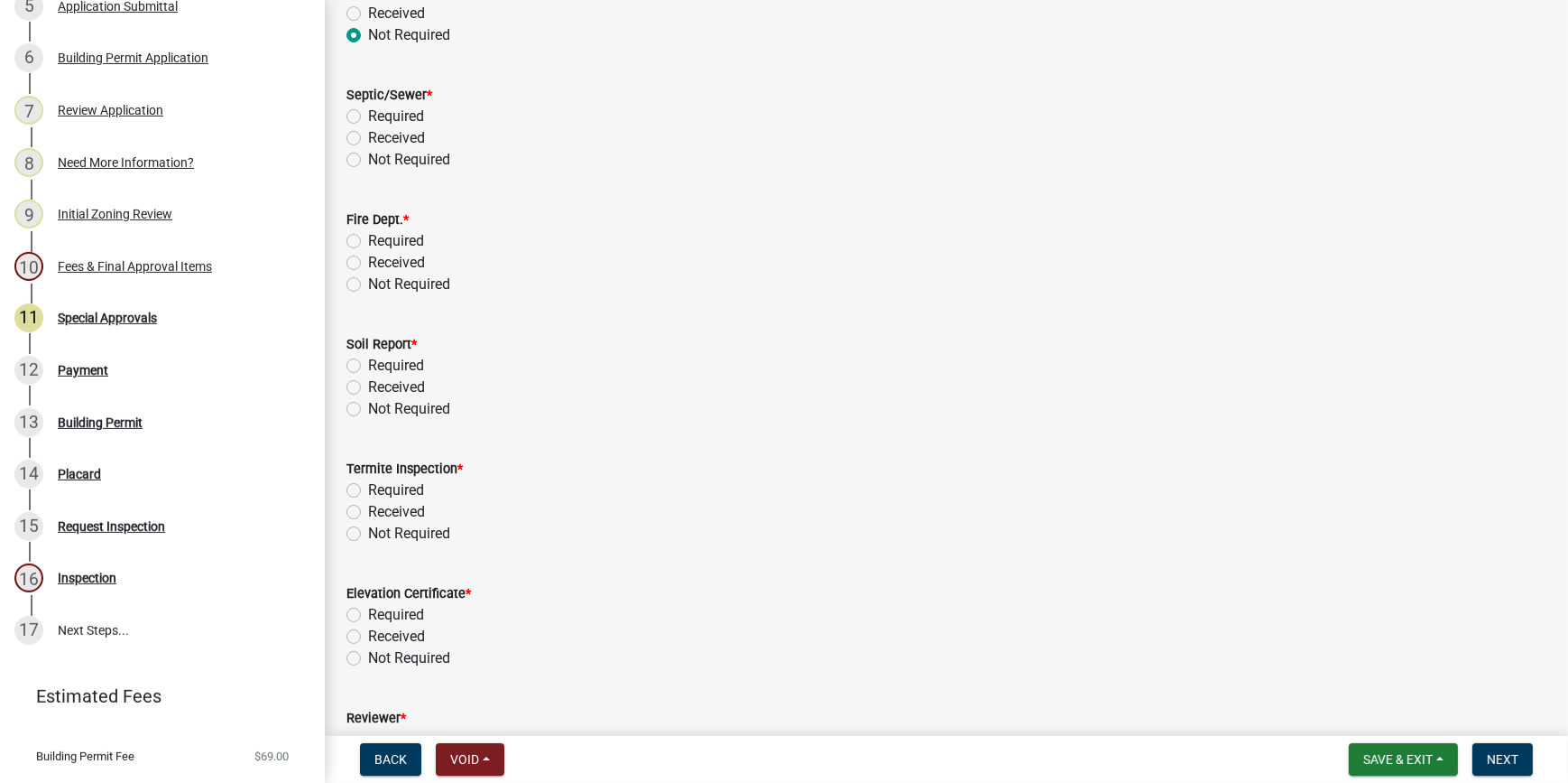
click at [368, 160] on label "Not Required" at bounding box center [409, 160] width 82 height 22
click at [368, 160] on input "Not Required" at bounding box center [374, 155] width 12 height 12
radio input "true"
click at [368, 279] on label "Not Required" at bounding box center [409, 284] width 82 height 22
click at [368, 279] on input "Not Required" at bounding box center [374, 279] width 12 height 12
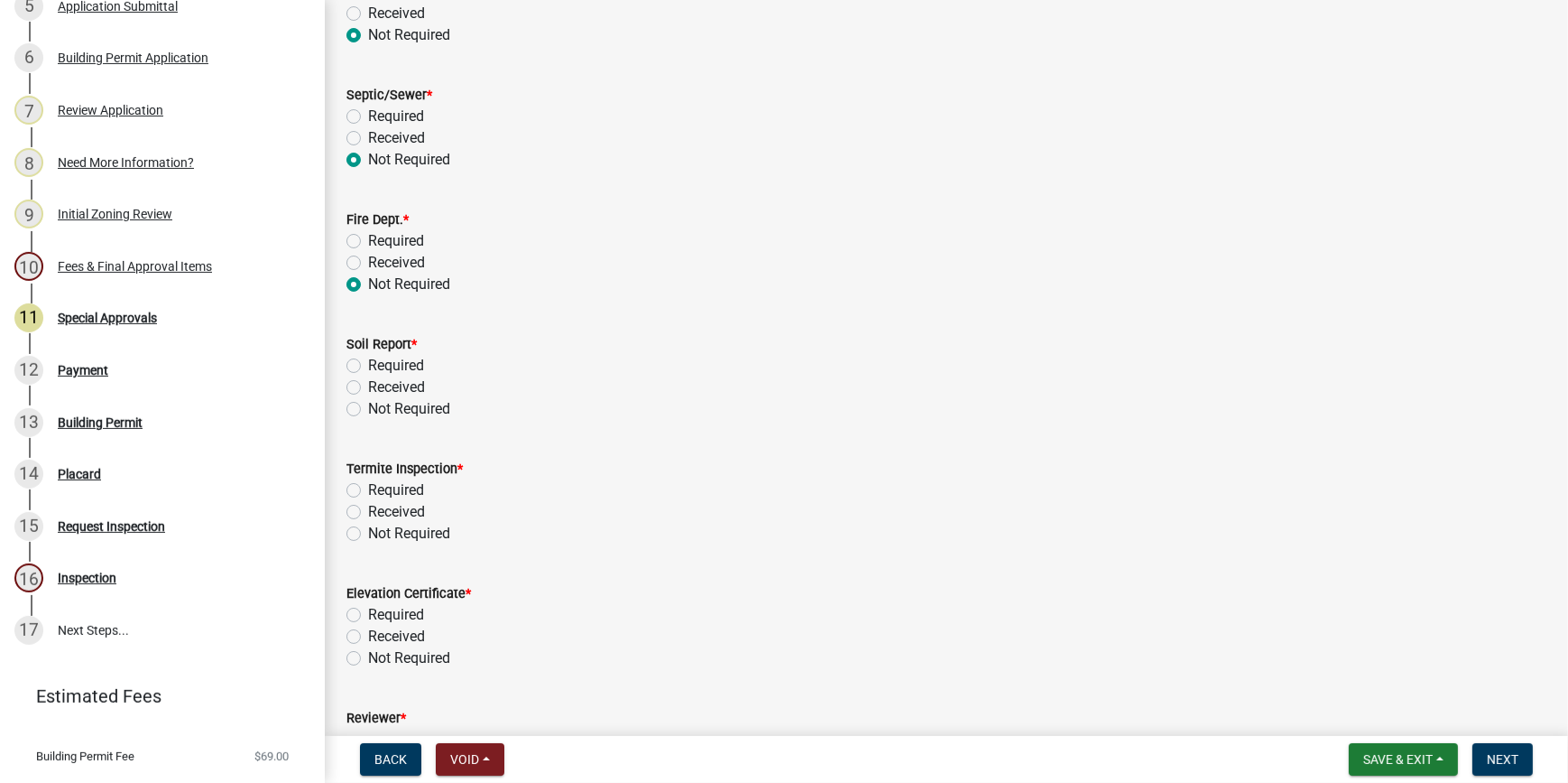
radio input "true"
drag, startPoint x: 355, startPoint y: 409, endPoint x: 353, endPoint y: 465, distance: 56.0
click at [368, 408] on label "Not Required" at bounding box center [409, 409] width 82 height 22
click at [368, 408] on input "Not Required" at bounding box center [374, 404] width 12 height 12
radio input "true"
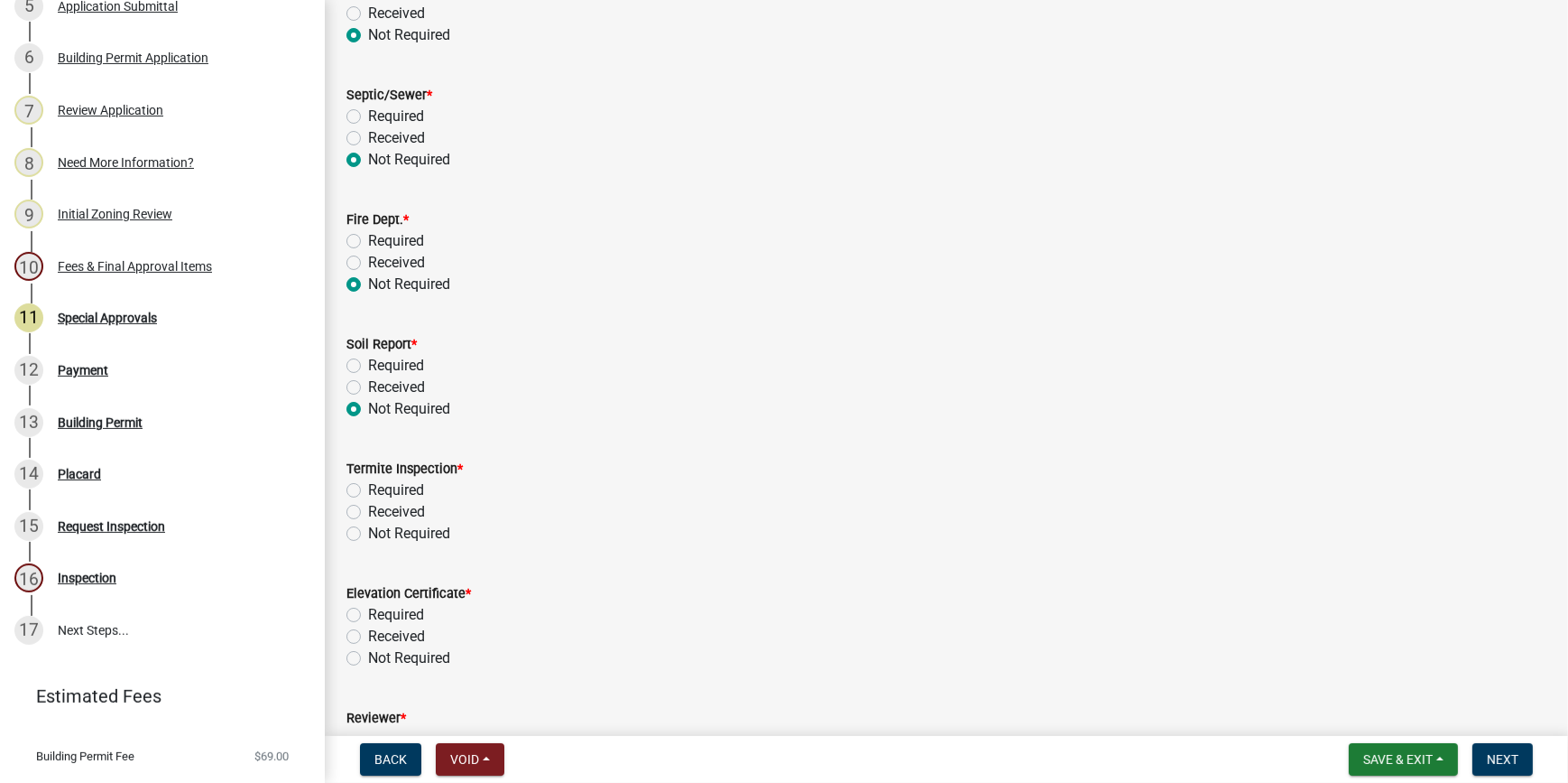
click at [368, 530] on label "Not Required" at bounding box center [409, 533] width 82 height 22
click at [368, 530] on input "Not Required" at bounding box center [374, 528] width 12 height 12
radio input "true"
click at [368, 654] on label "Not Required" at bounding box center [409, 658] width 82 height 22
click at [368, 654] on input "Not Required" at bounding box center [374, 653] width 12 height 12
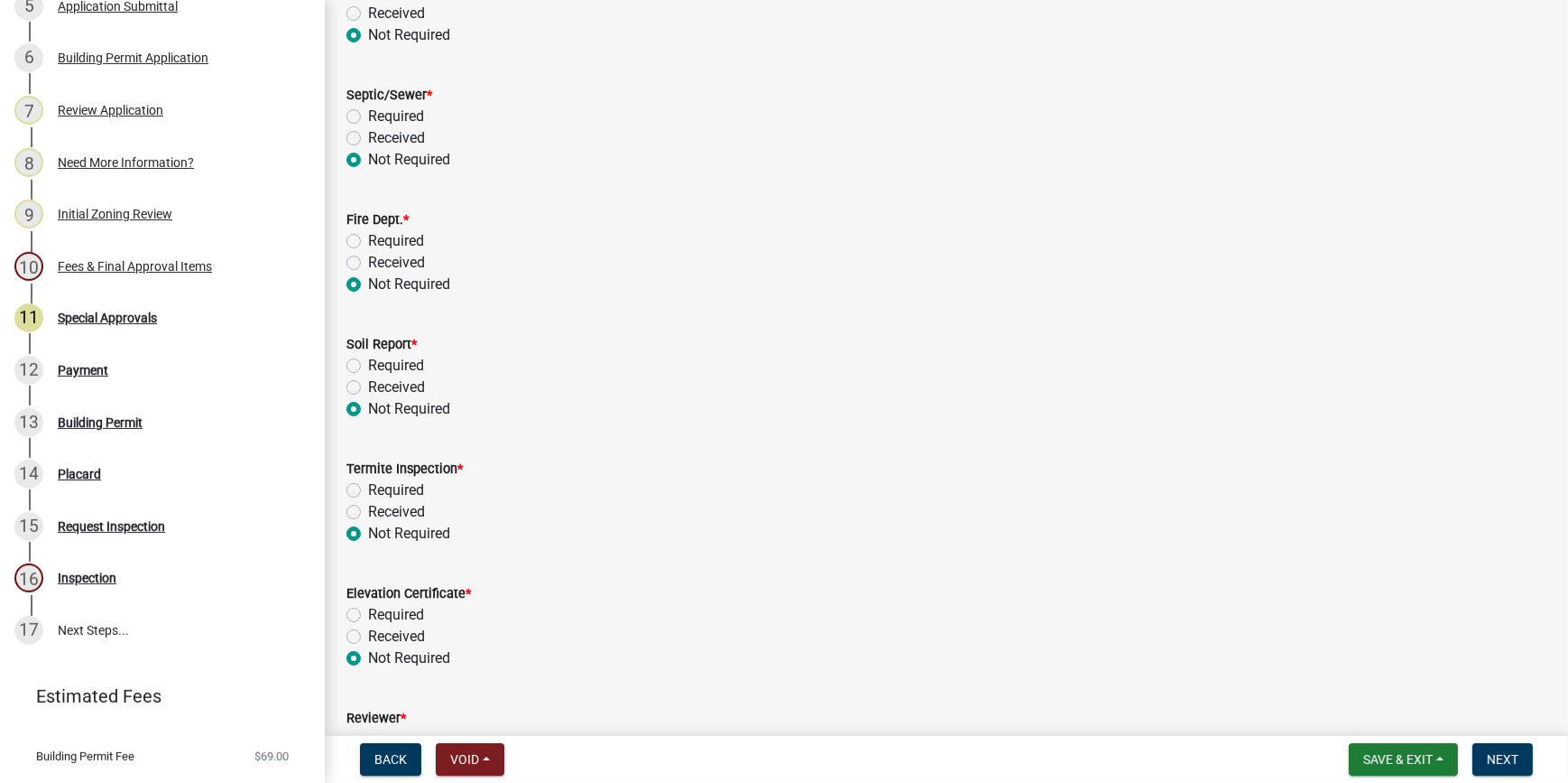
radio input "true"
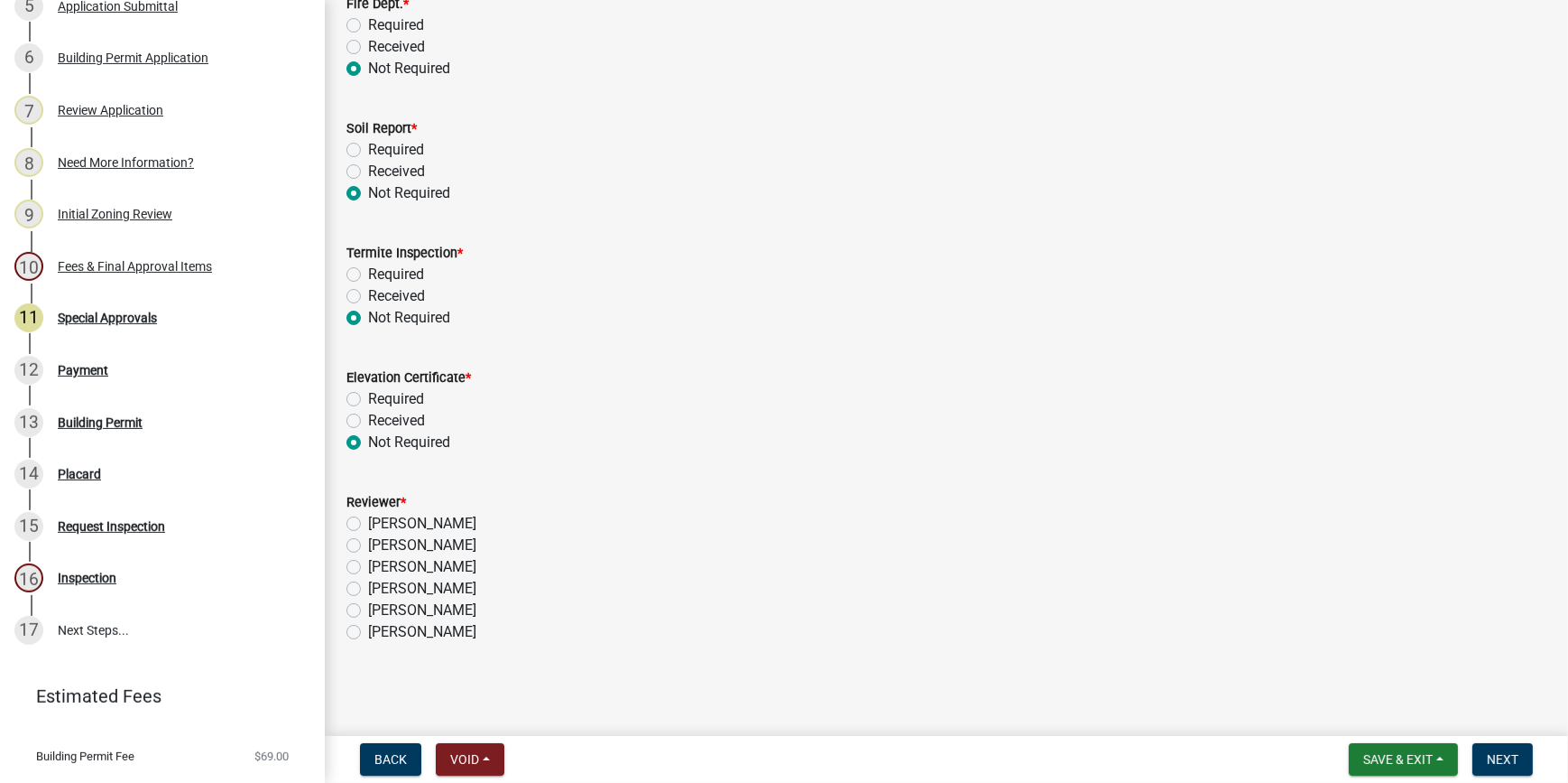
click at [368, 592] on label "[PERSON_NAME]" at bounding box center [423, 588] width 109 height 22
click at [368, 589] on input "[PERSON_NAME]" at bounding box center [374, 583] width 12 height 12
radio input "true"
click at [1495, 759] on span "Next" at bounding box center [1503, 759] width 32 height 14
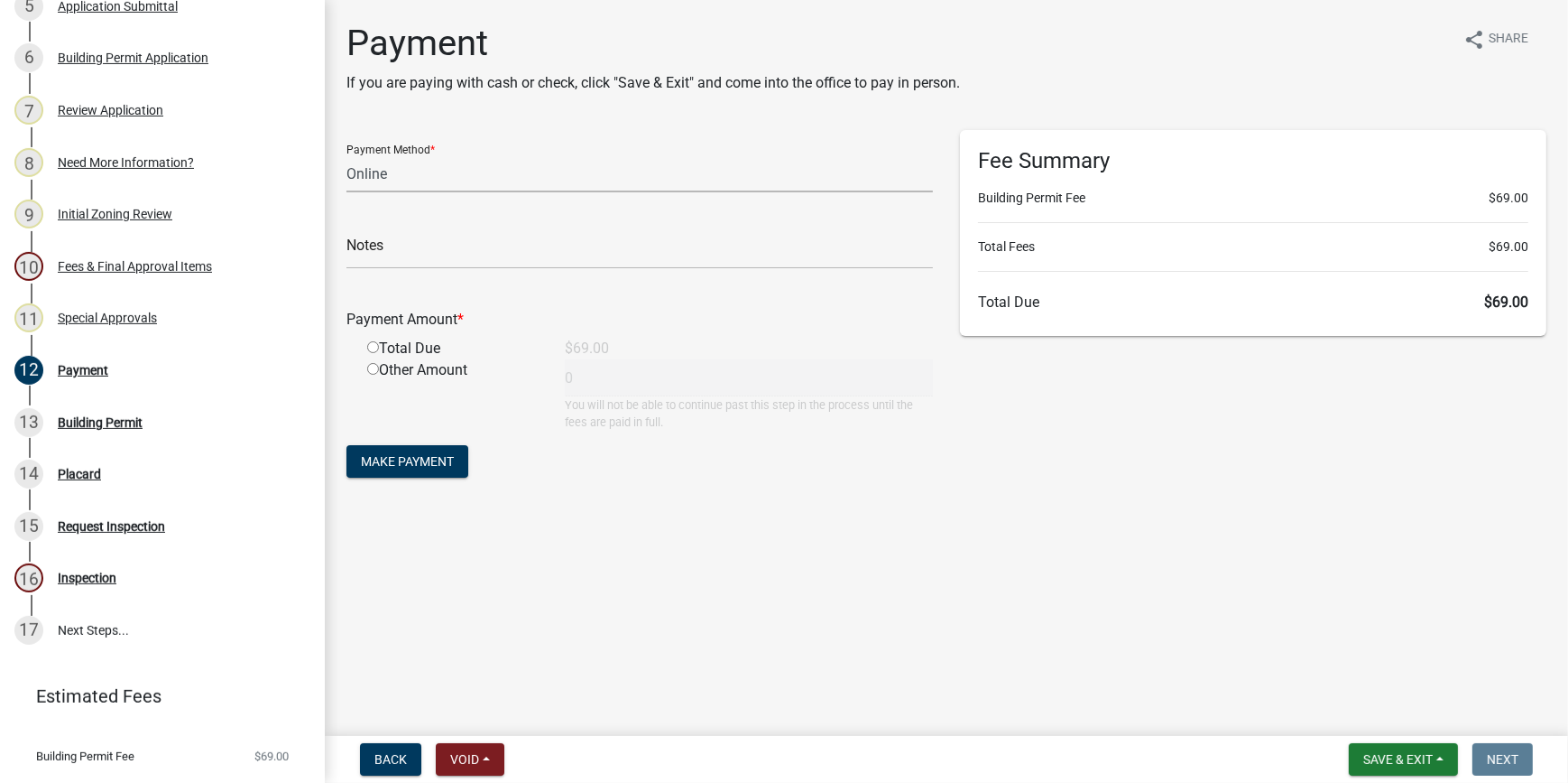
click at [451, 167] on select "Credit Card POS Check Cash Online" at bounding box center [640, 174] width 586 height 37
select select "1: 0"
click at [347, 156] on select "Credit Card POS Check Cash Online" at bounding box center [640, 174] width 586 height 37
click at [461, 260] on input "text" at bounding box center [640, 250] width 586 height 37
type input "1423"
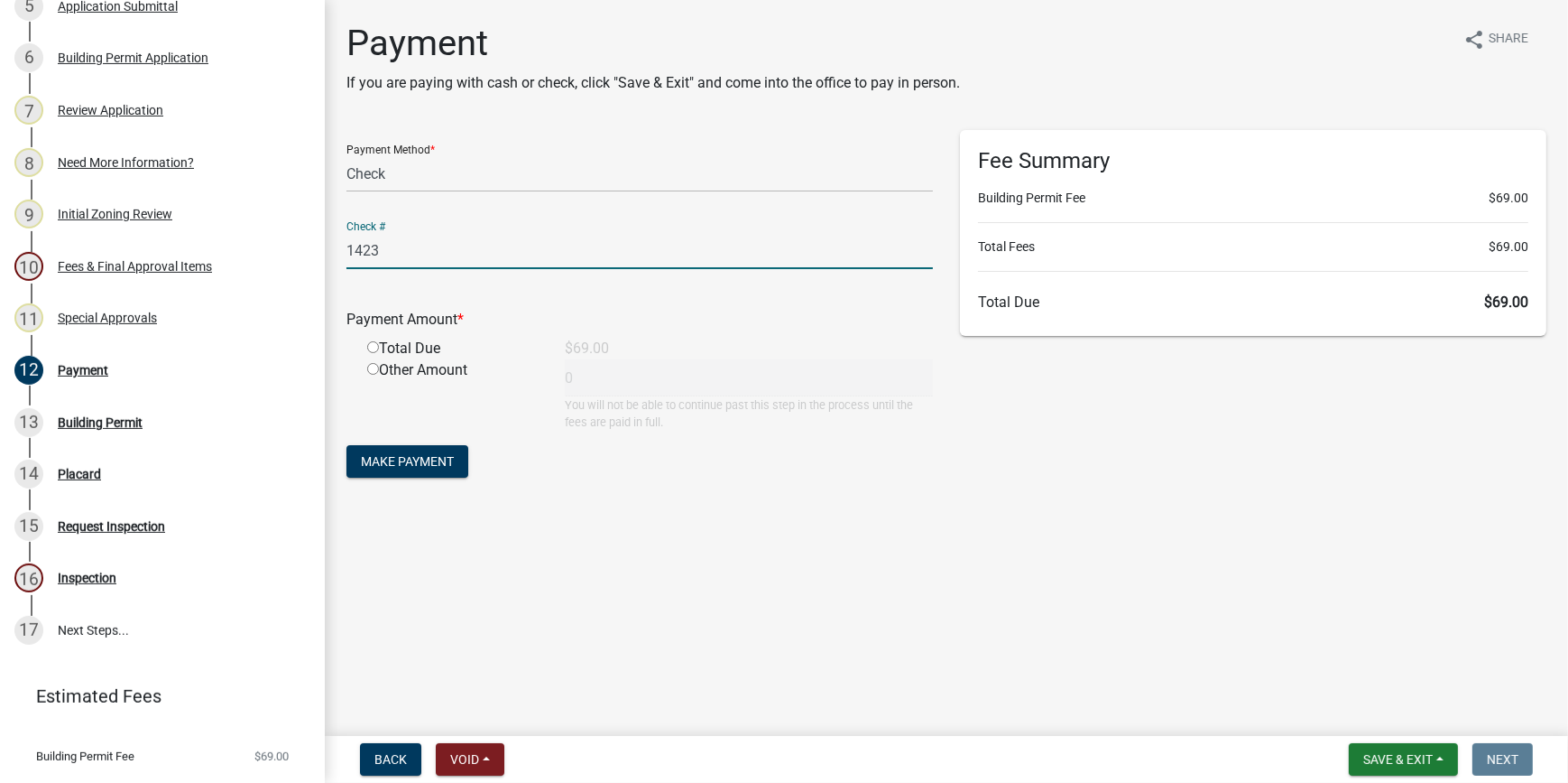
click at [374, 347] on input "radio" at bounding box center [373, 347] width 12 height 12
radio input "true"
type input "69"
click at [402, 458] on span "Make Payment" at bounding box center [407, 462] width 93 height 14
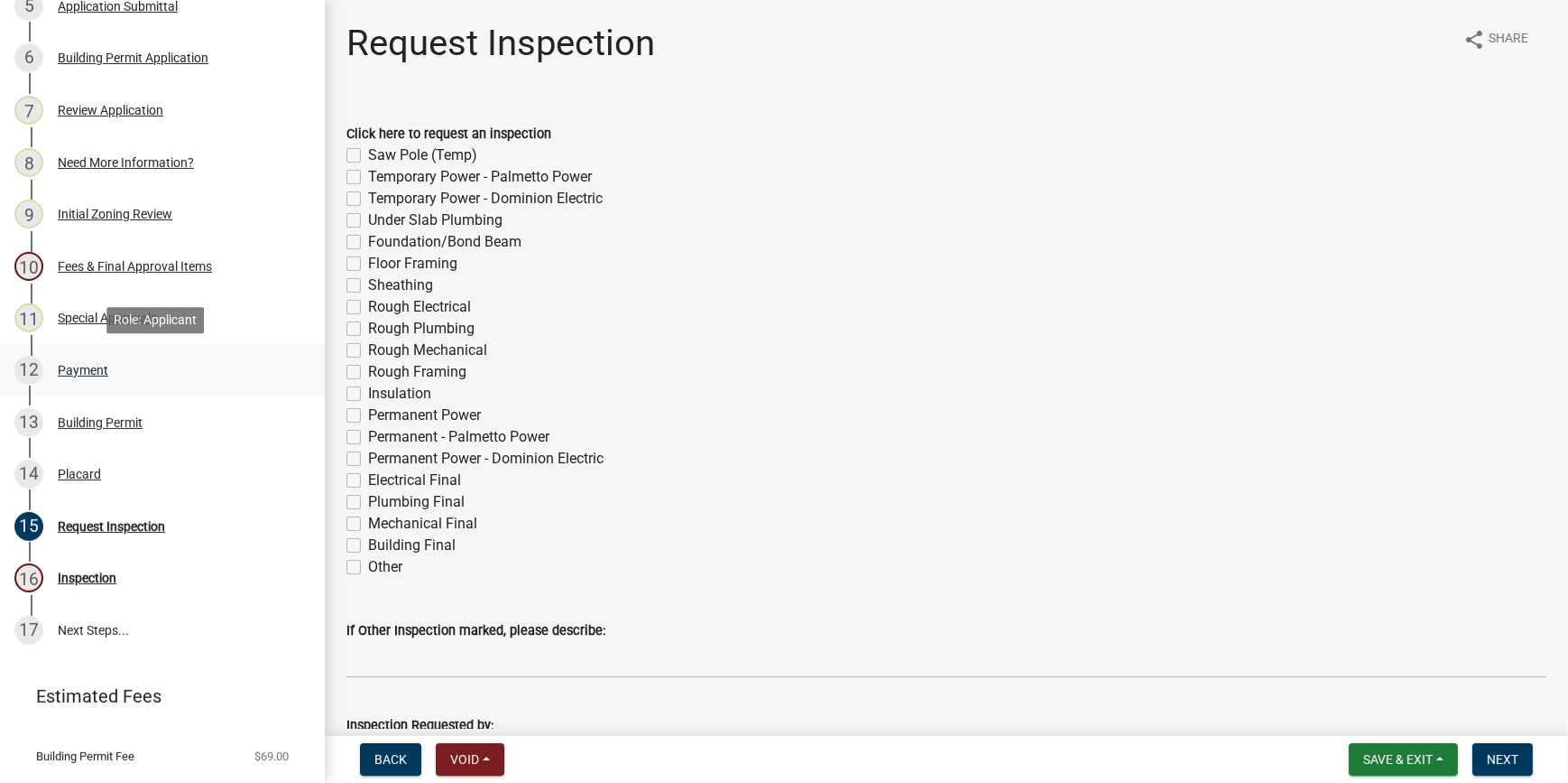
click at [88, 371] on div "Payment" at bounding box center [83, 370] width 51 height 13
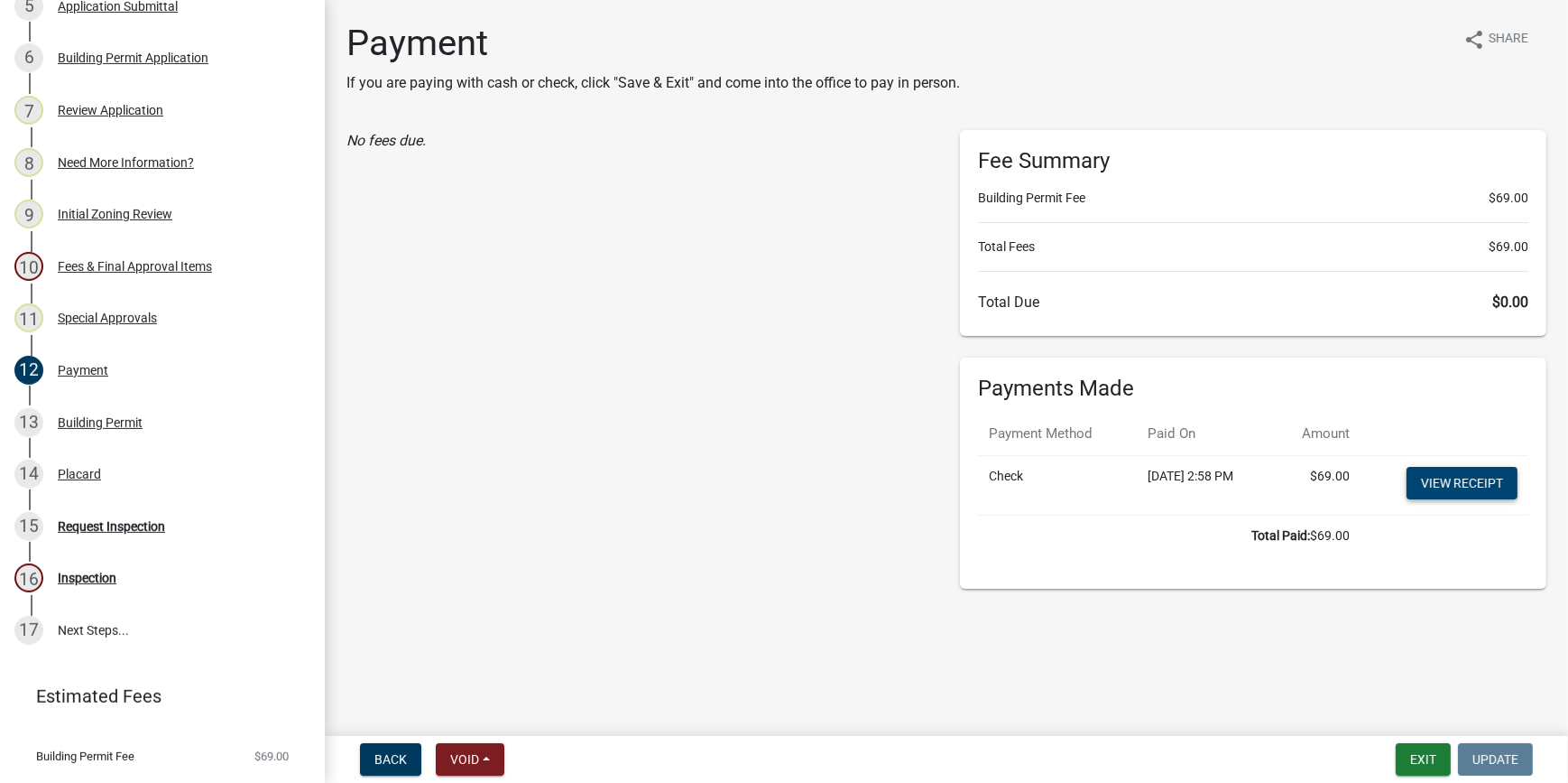
click at [1449, 487] on link "View receipt" at bounding box center [1462, 483] width 111 height 33
click at [91, 416] on div "Building Permit" at bounding box center [100, 423] width 85 height 13
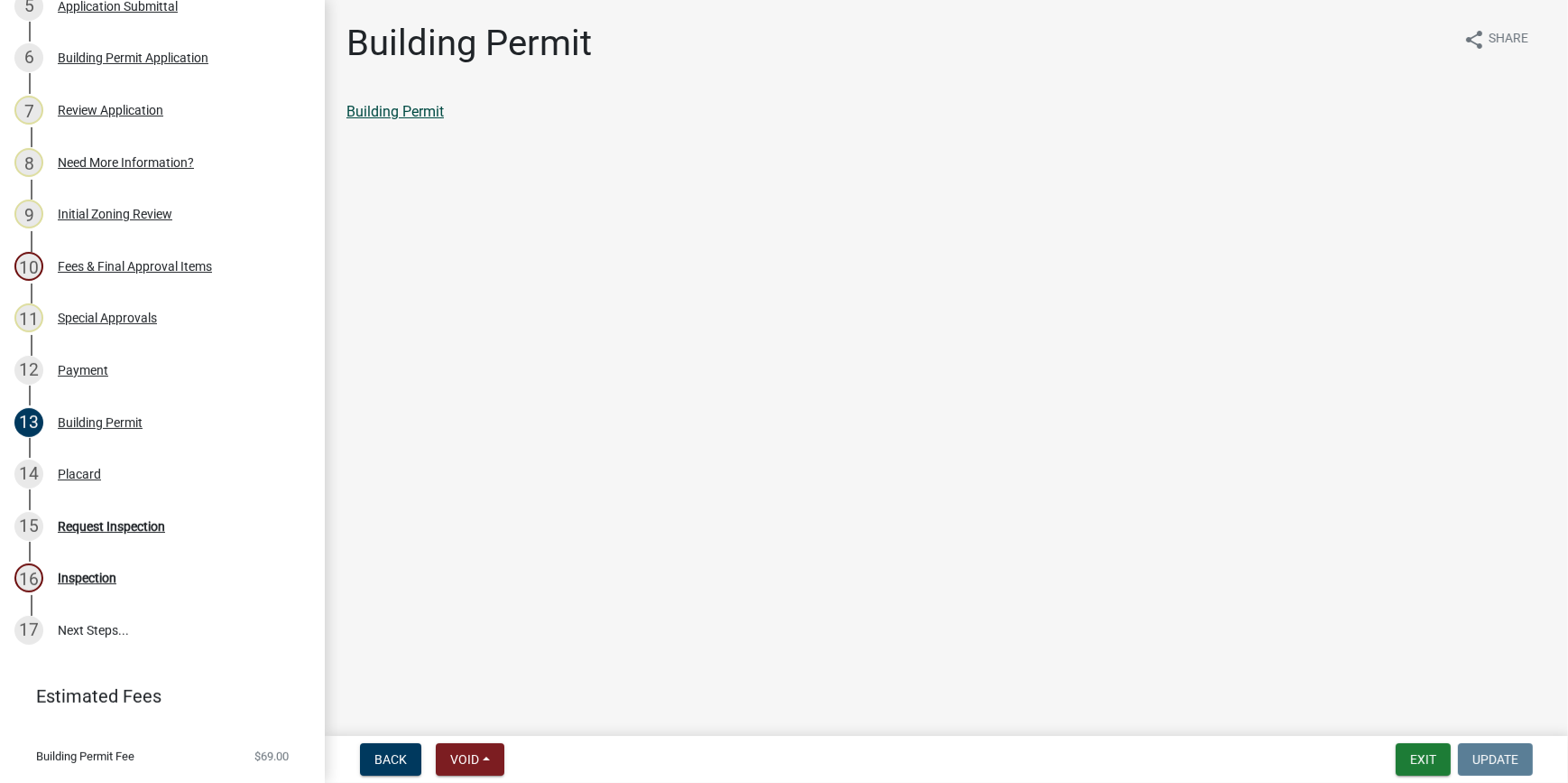
click at [414, 109] on link "Building Permit" at bounding box center [395, 111] width 98 height 17
click at [98, 460] on div "14 Placard" at bounding box center [155, 474] width 281 height 29
click at [376, 116] on link "Placard" at bounding box center [371, 111] width 49 height 17
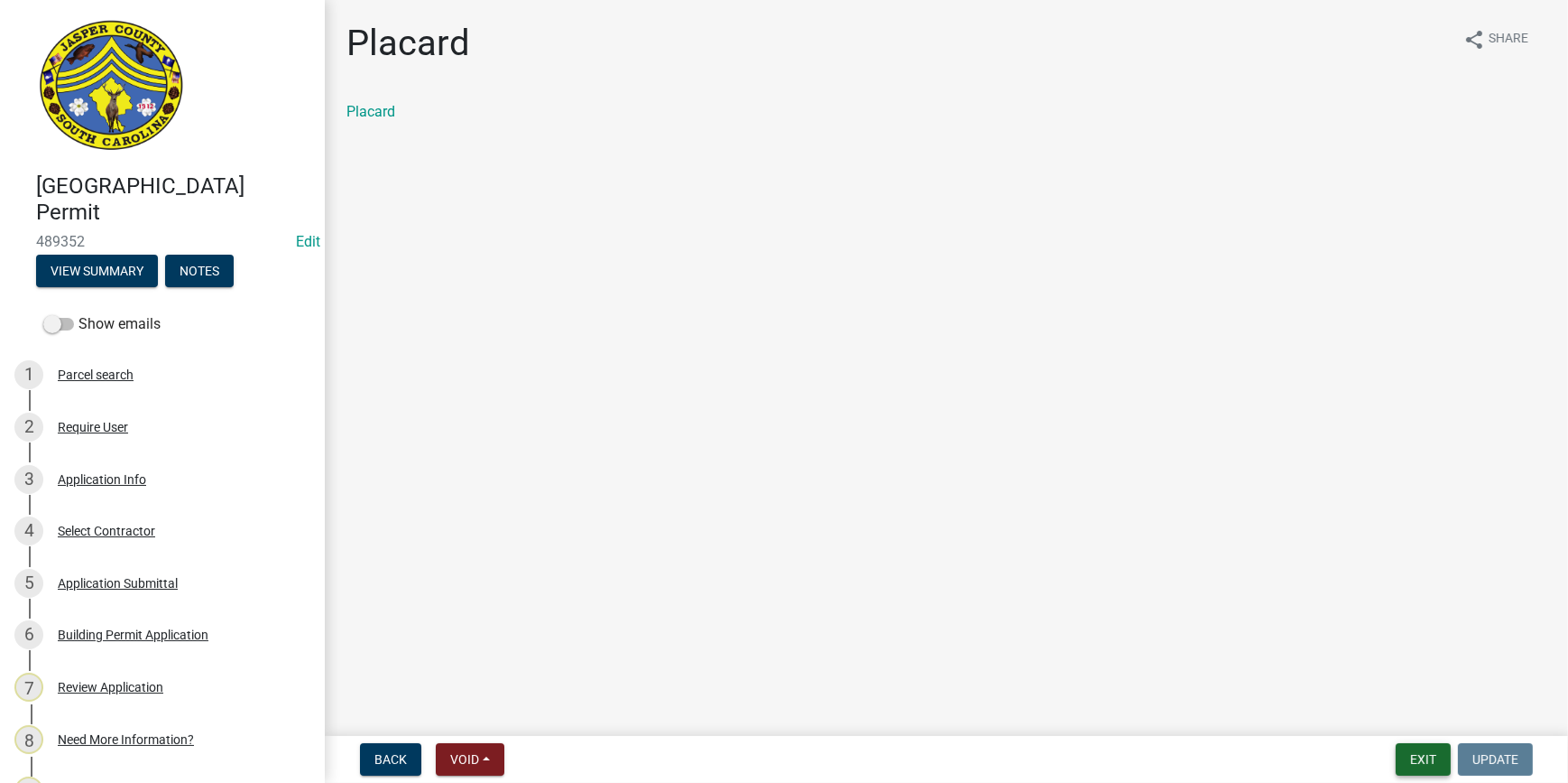
click at [1428, 758] on button "Exit" at bounding box center [1423, 759] width 55 height 33
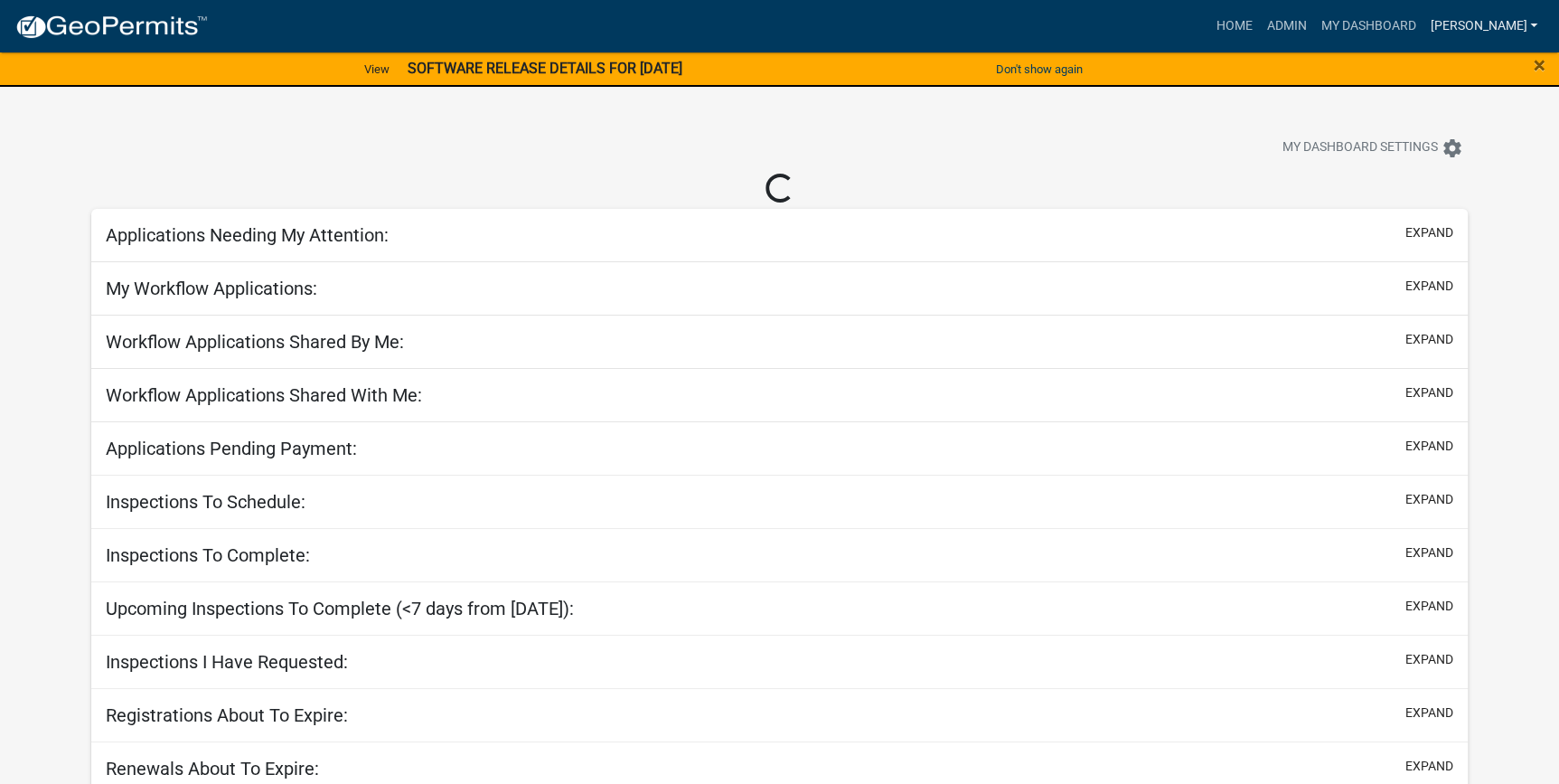
click at [1510, 32] on link "[PERSON_NAME]" at bounding box center [1484, 26] width 122 height 34
click at [1466, 170] on link "Logout" at bounding box center [1473, 177] width 145 height 44
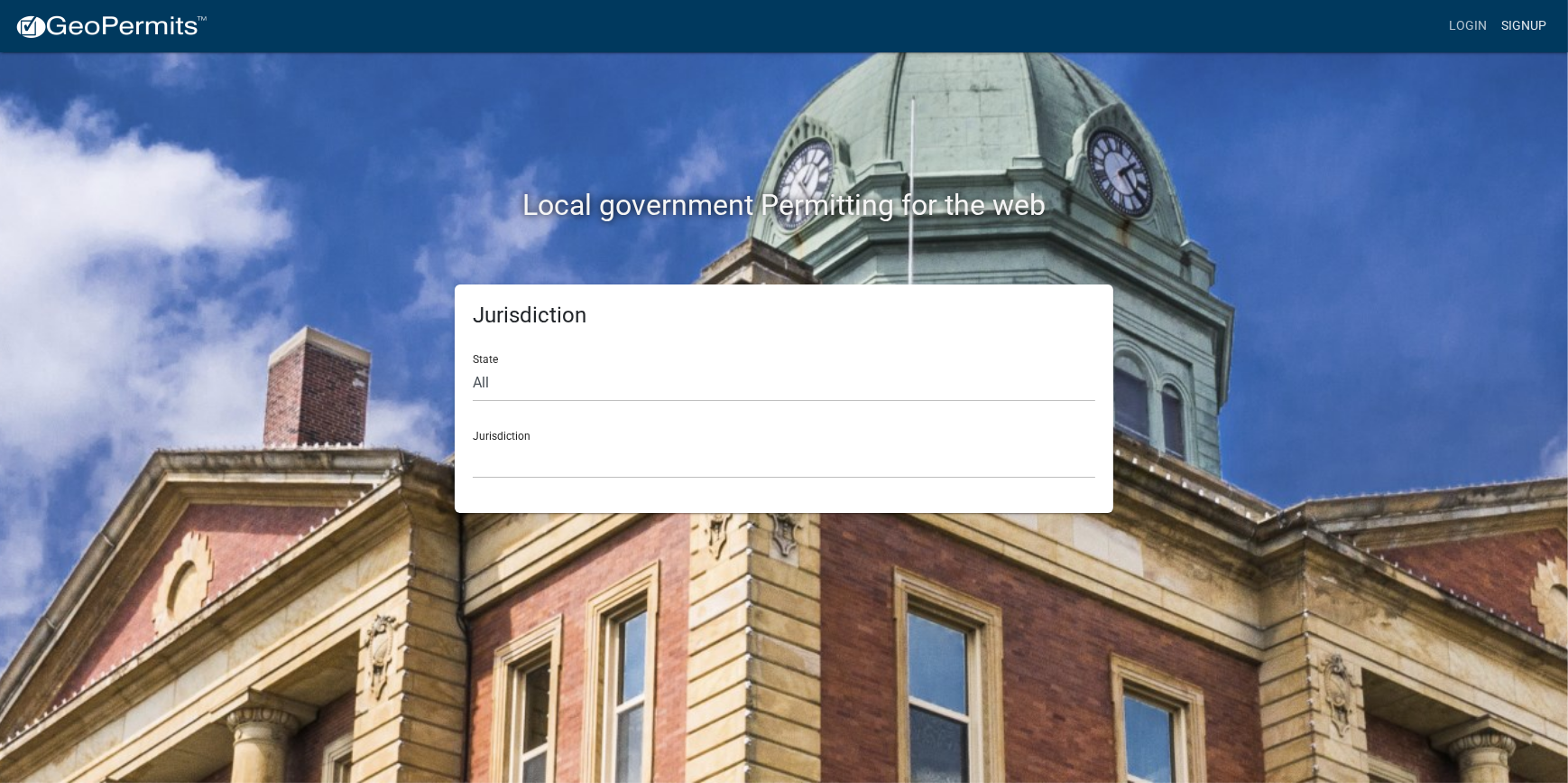
click at [1510, 24] on link "Signup" at bounding box center [1525, 26] width 60 height 34
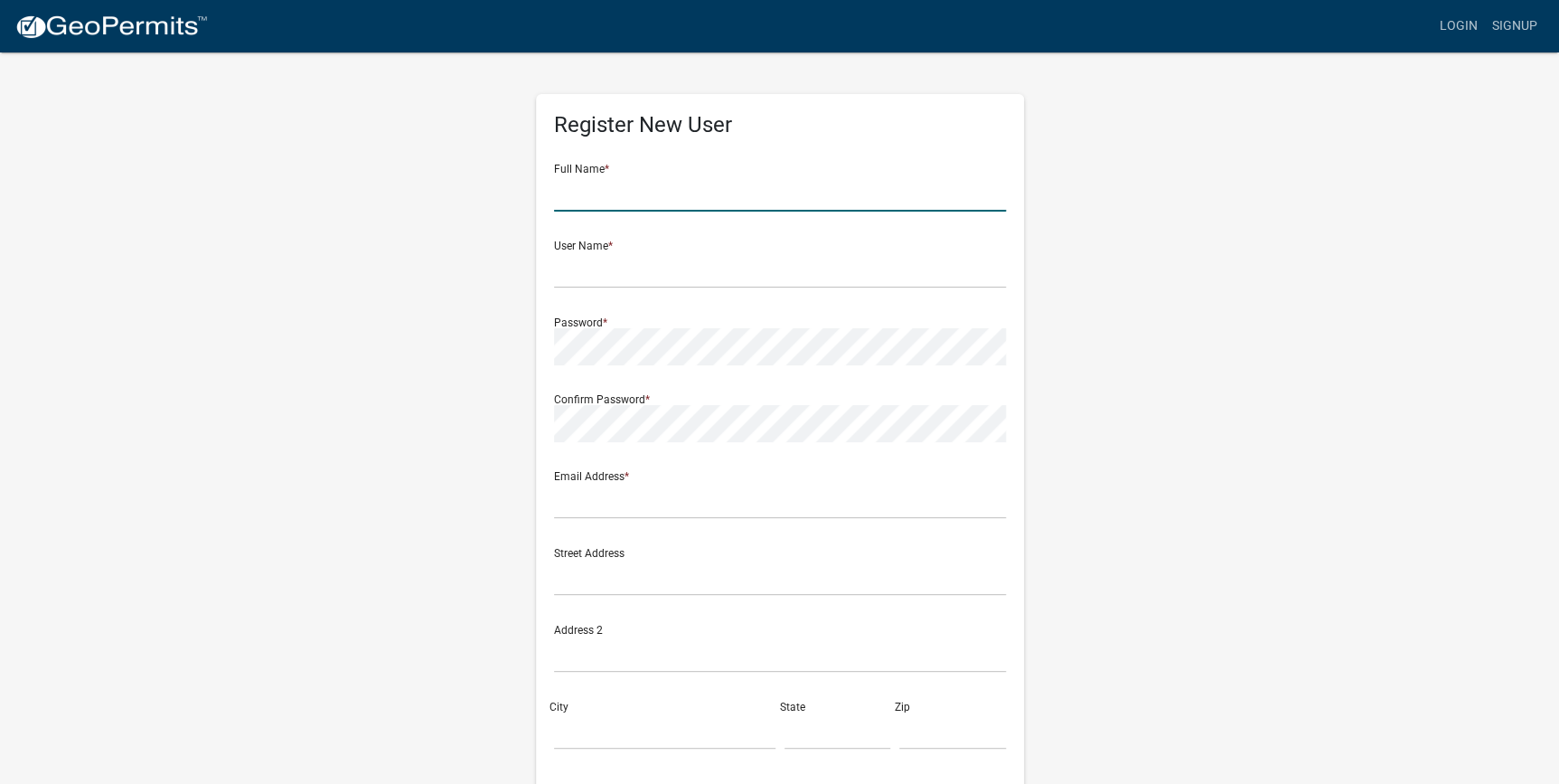
click at [600, 197] on input "text" at bounding box center [780, 192] width 452 height 37
click at [1458, 36] on link "Login" at bounding box center [1459, 26] width 53 height 34
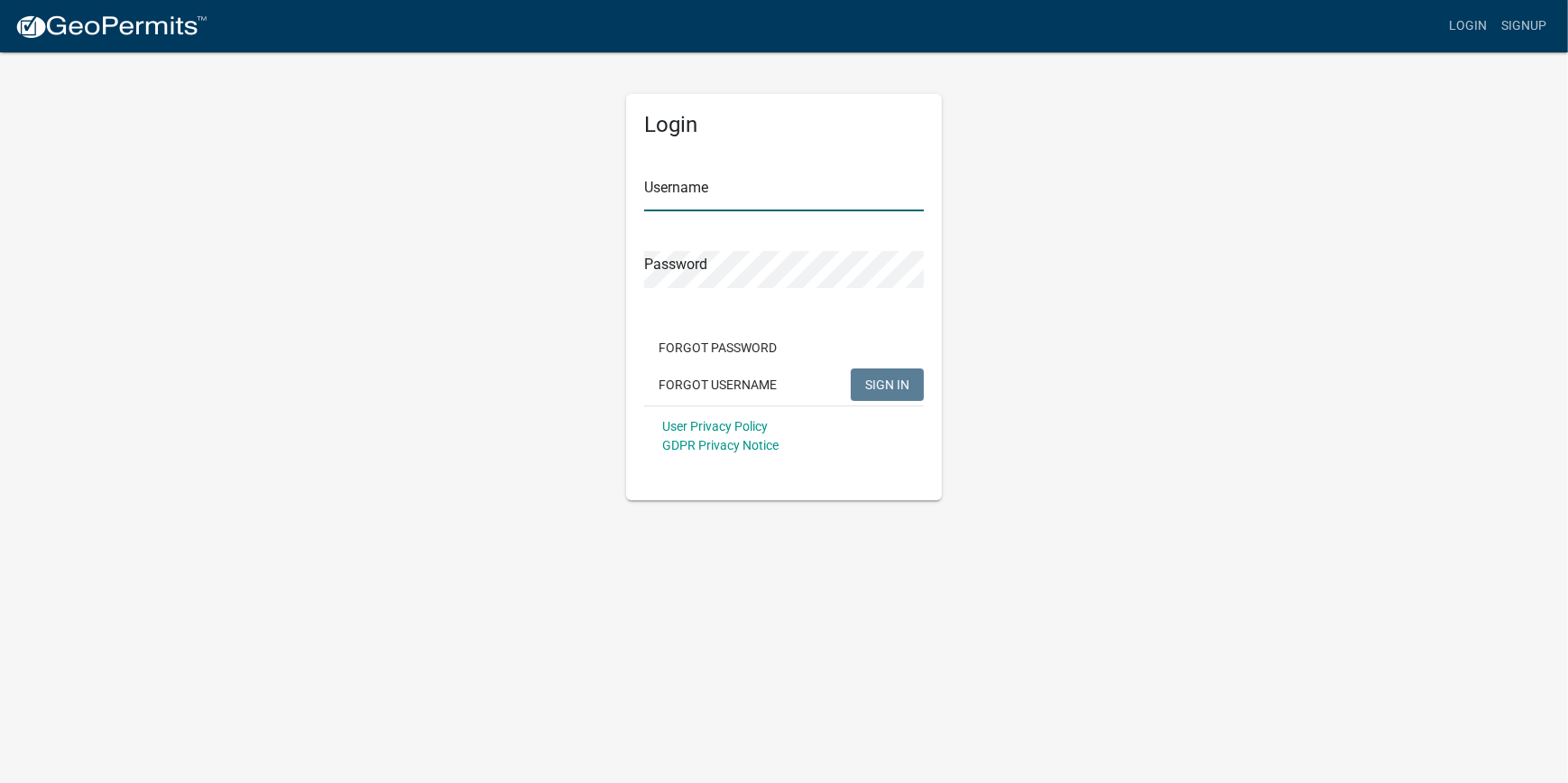
click at [744, 196] on input "Username" at bounding box center [784, 192] width 280 height 37
type input "n"
type input "[PERSON_NAME]"
click at [902, 383] on span "SIGN IN" at bounding box center [887, 384] width 44 height 14
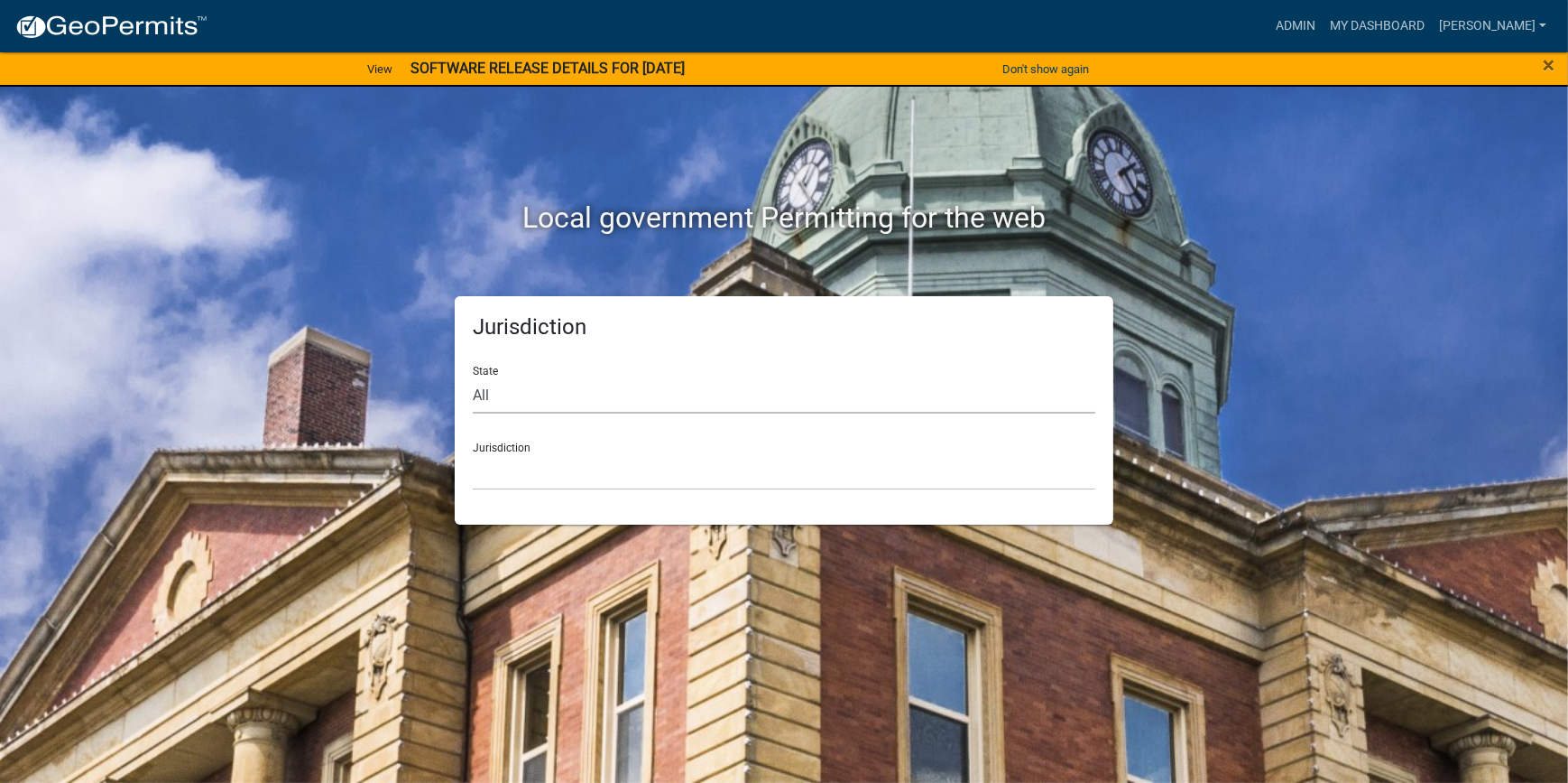
click at [558, 410] on select "All [US_STATE] [US_STATE] [US_STATE] [US_STATE] [US_STATE] [US_STATE] [US_STATE…" at bounding box center [784, 395] width 622 height 37
click at [1523, 10] on link "[PERSON_NAME]" at bounding box center [1493, 26] width 122 height 34
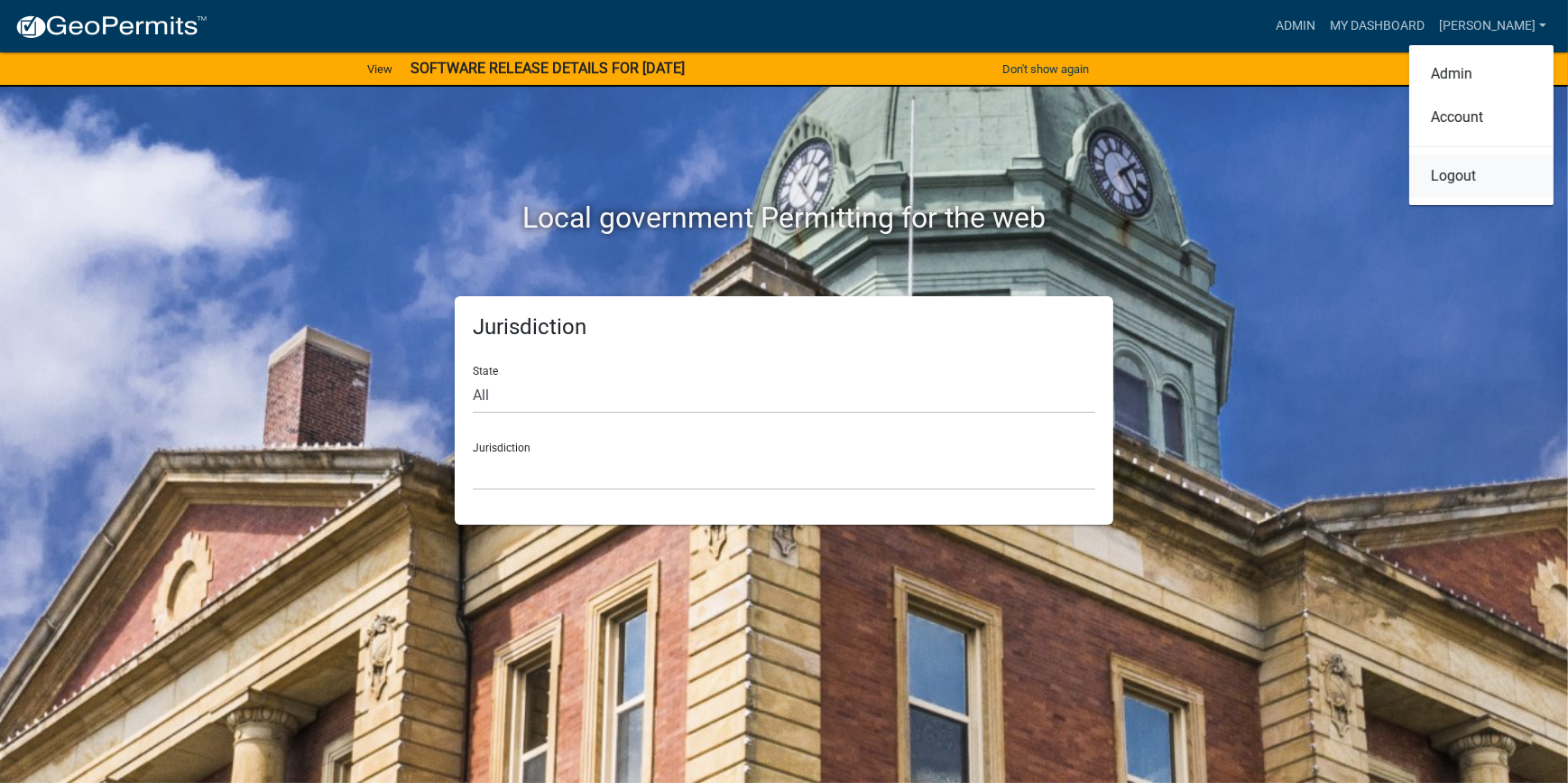
click at [1463, 186] on link "Logout" at bounding box center [1482, 177] width 145 height 43
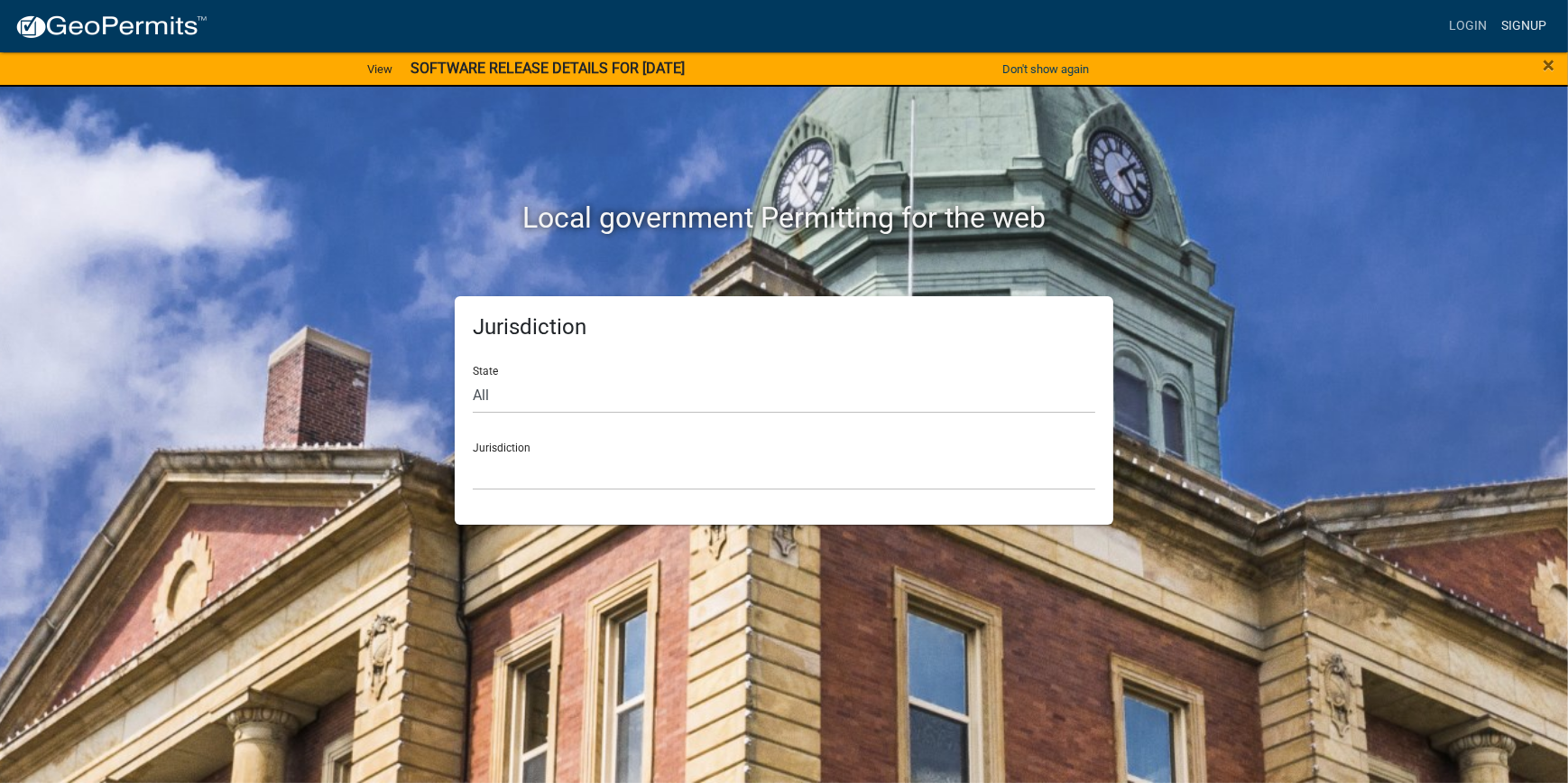
click at [1523, 18] on link "Signup" at bounding box center [1525, 26] width 60 height 34
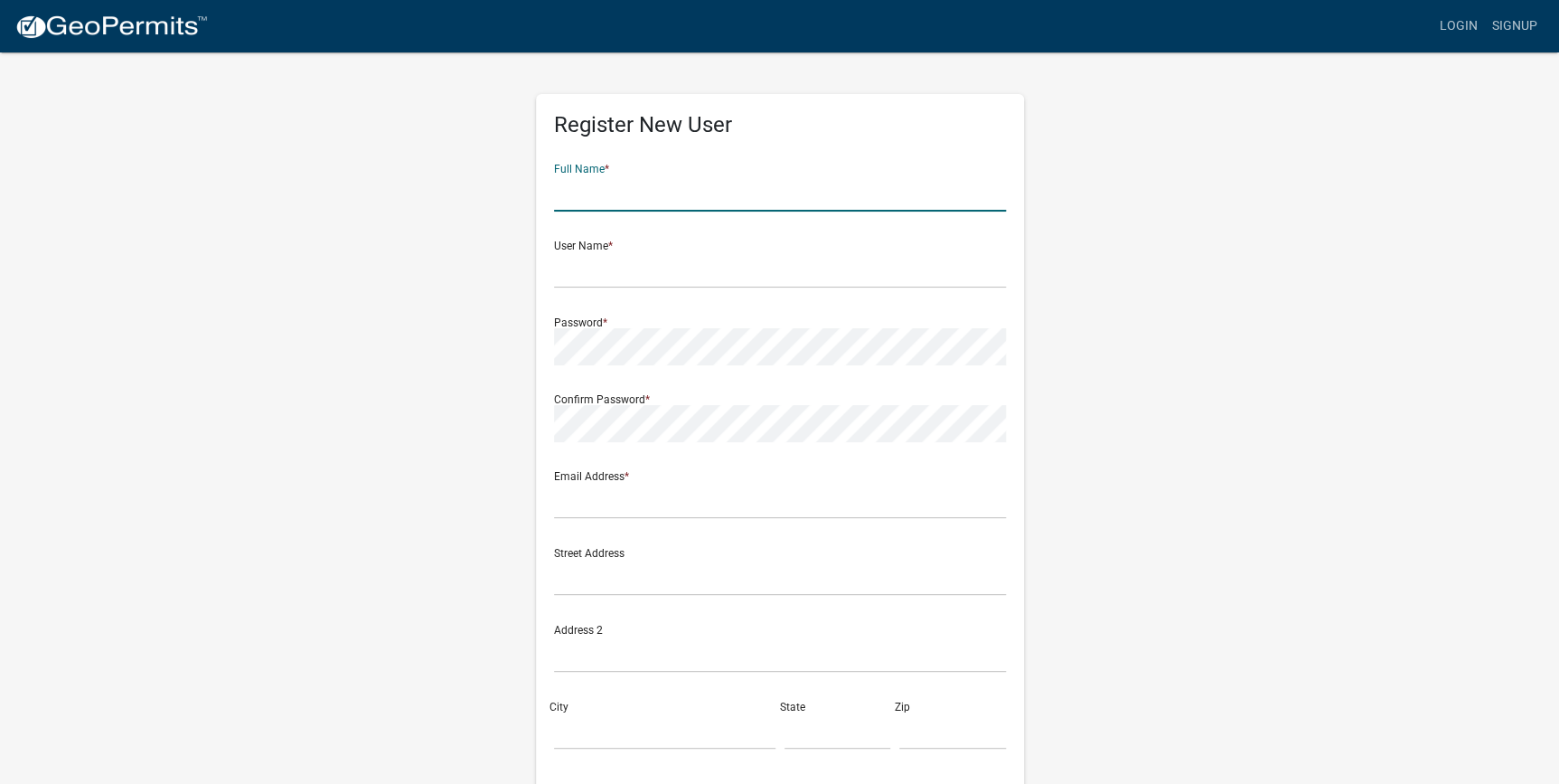
click at [577, 202] on input "text" at bounding box center [780, 192] width 452 height 37
type input "[PERSON_NAME]"
click at [586, 285] on input "text" at bounding box center [780, 269] width 452 height 37
type input "aaronsaxon252"
click at [587, 500] on input "text" at bounding box center [780, 500] width 452 height 37
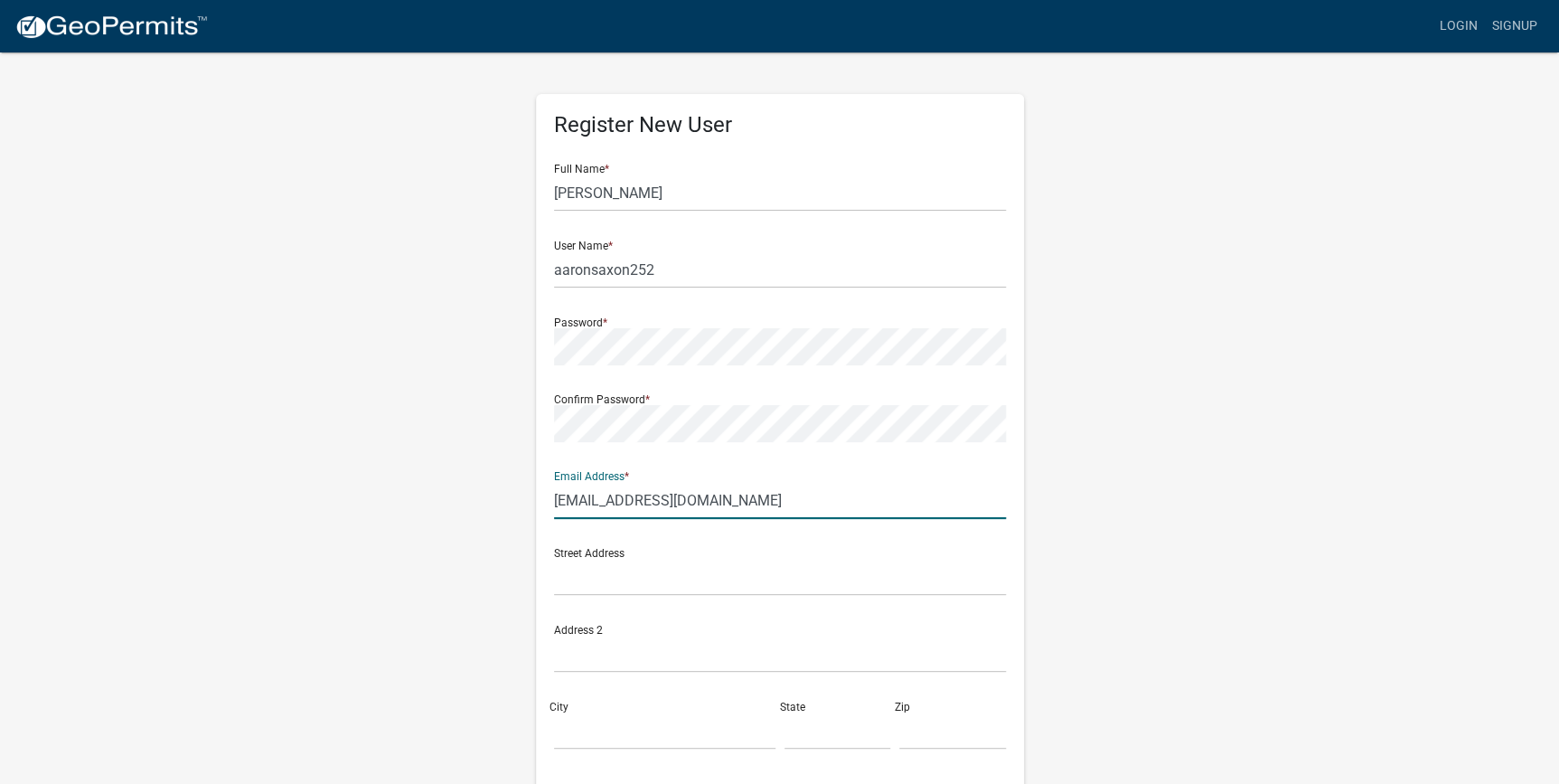
type input "[EMAIL_ADDRESS][DOMAIN_NAME]"
click at [678, 577] on input "text" at bounding box center [780, 576] width 452 height 37
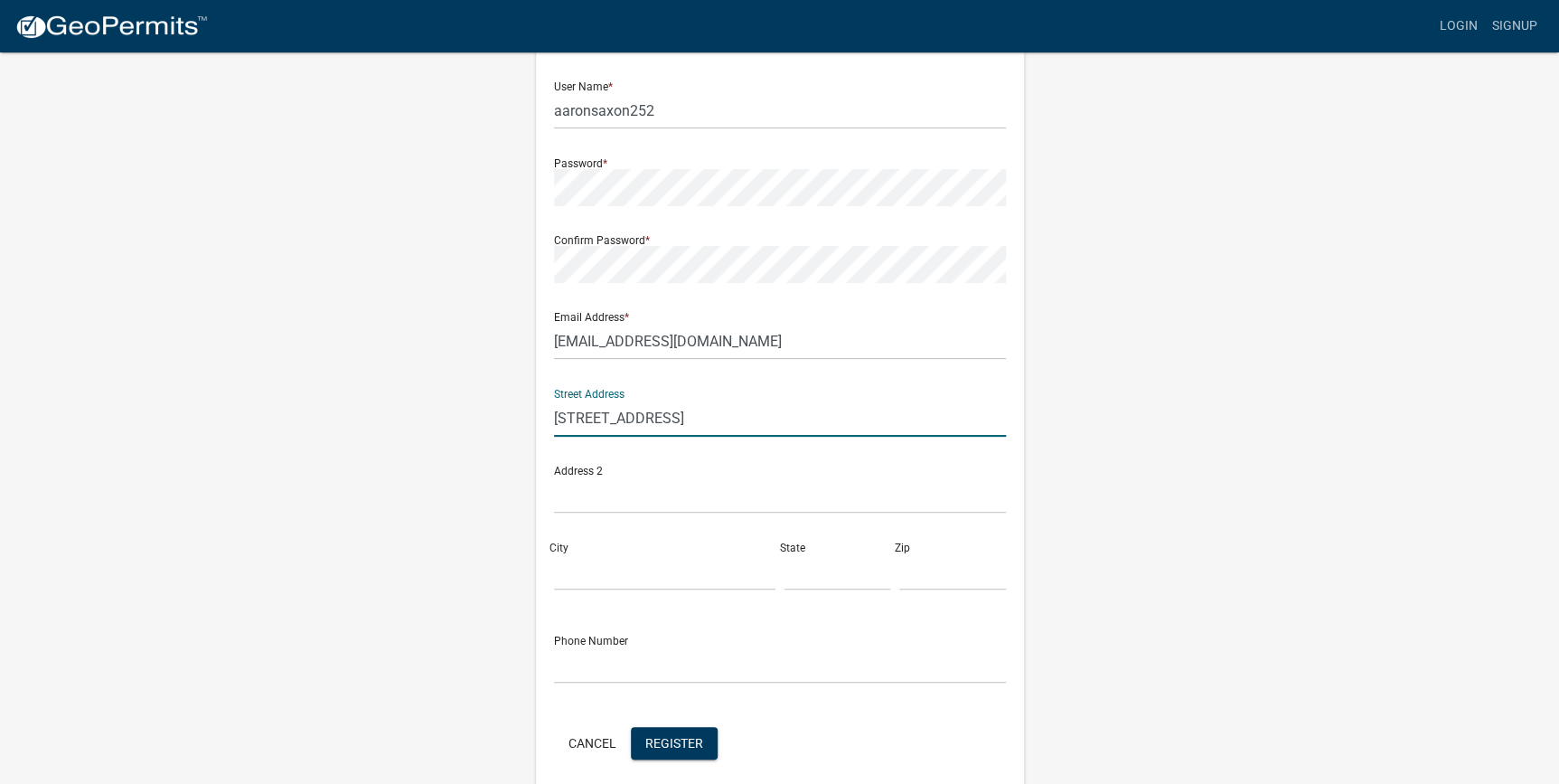
scroll to position [164, 0]
type input "[STREET_ADDRESS]"
click at [615, 564] on input "City" at bounding box center [664, 566] width 221 height 37
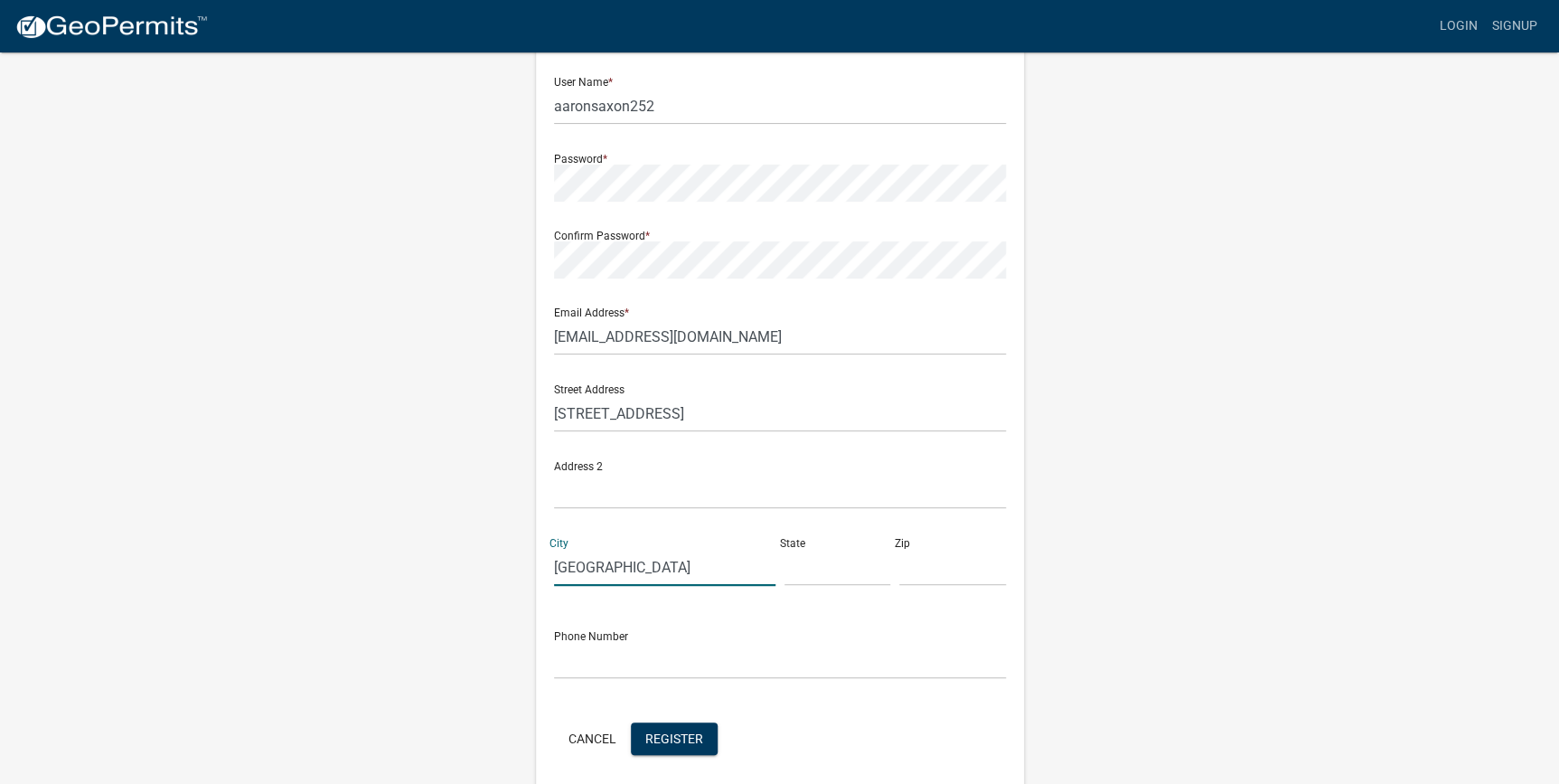
type input "[GEOGRAPHIC_DATA]"
click at [804, 568] on input "text" at bounding box center [838, 566] width 107 height 37
type input "sc"
click at [926, 576] on input "text" at bounding box center [953, 566] width 107 height 37
type input "29927"
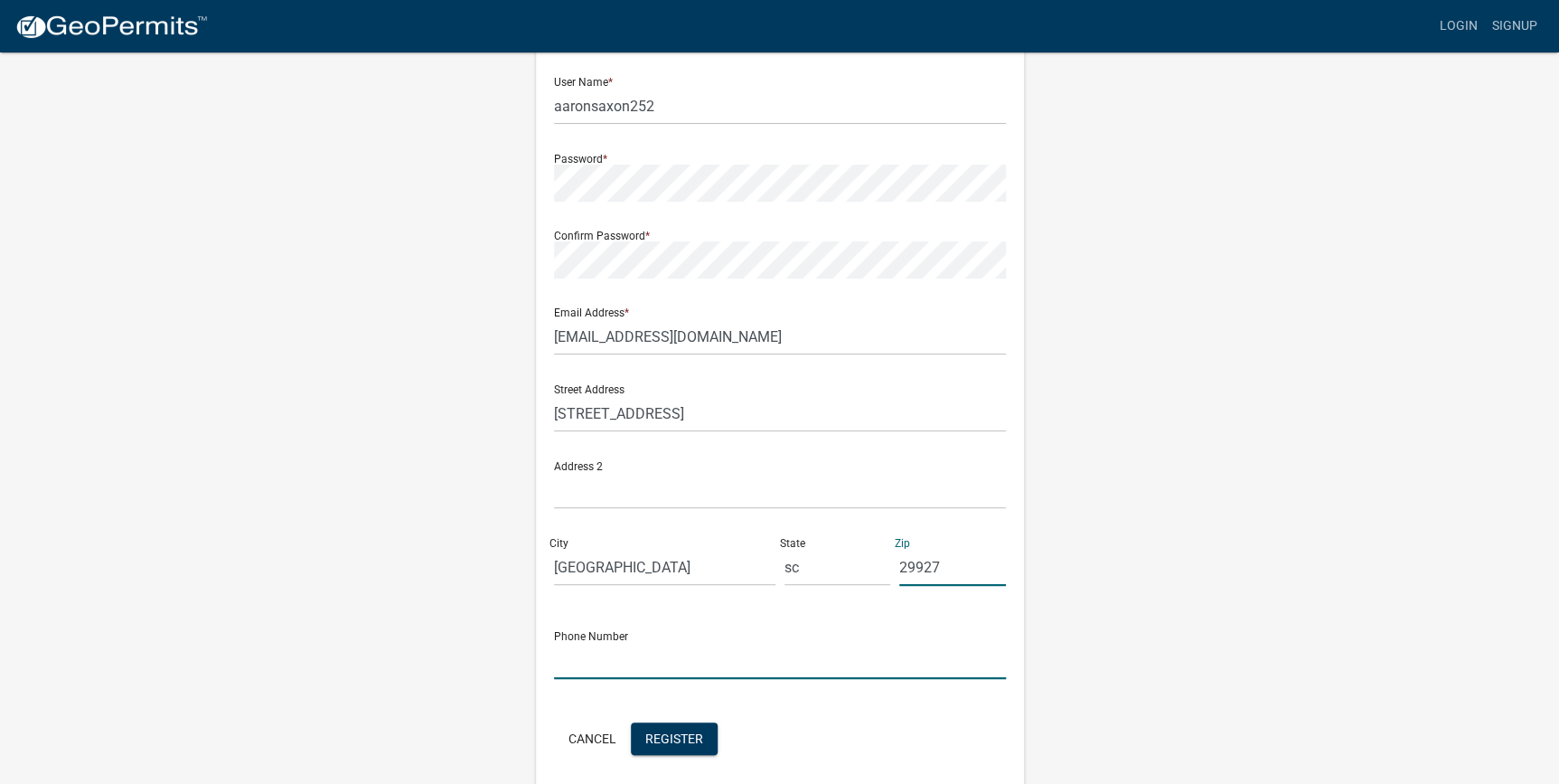
click at [698, 673] on input "text" at bounding box center [780, 660] width 452 height 37
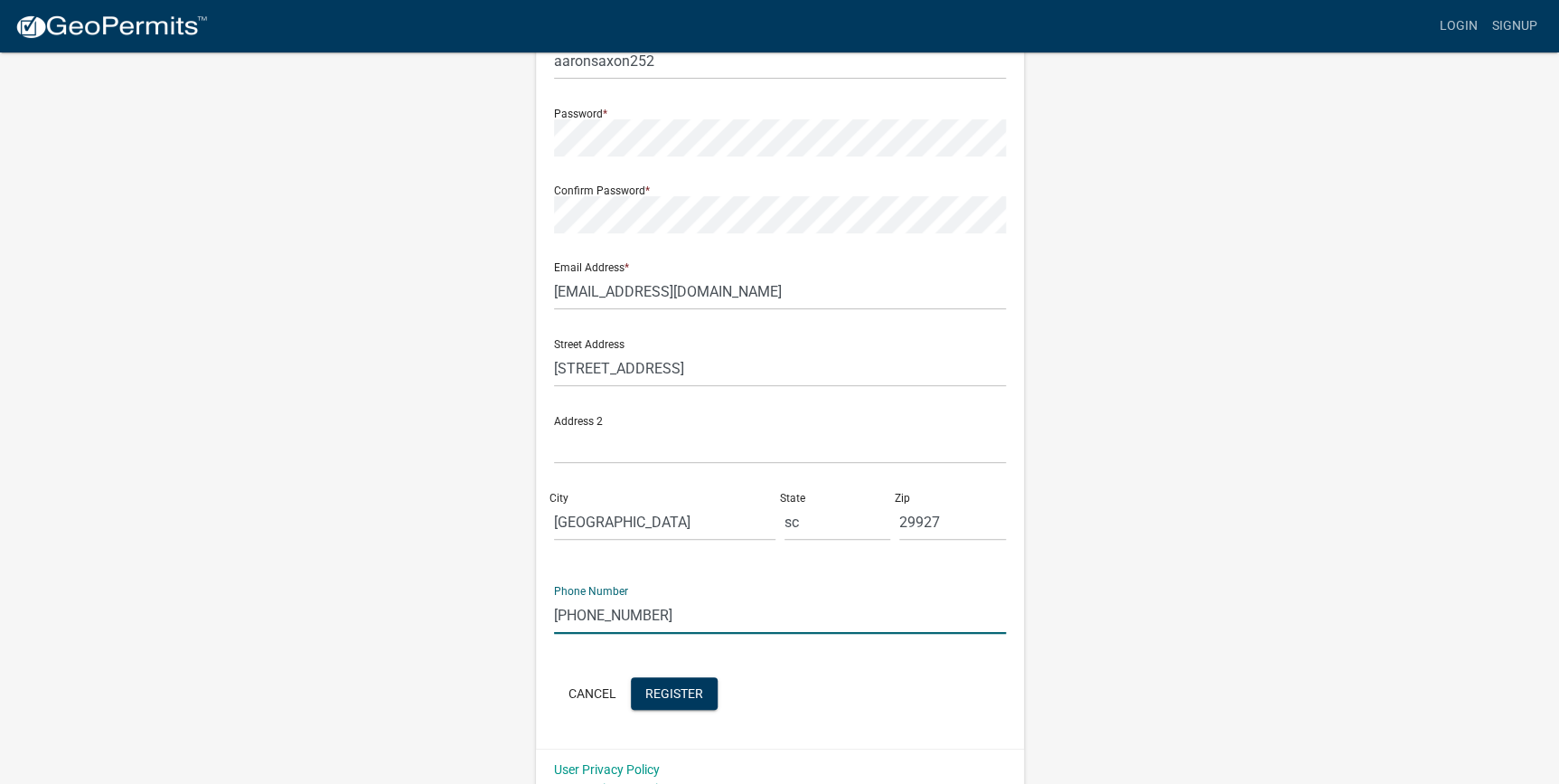
scroll to position [233, 0]
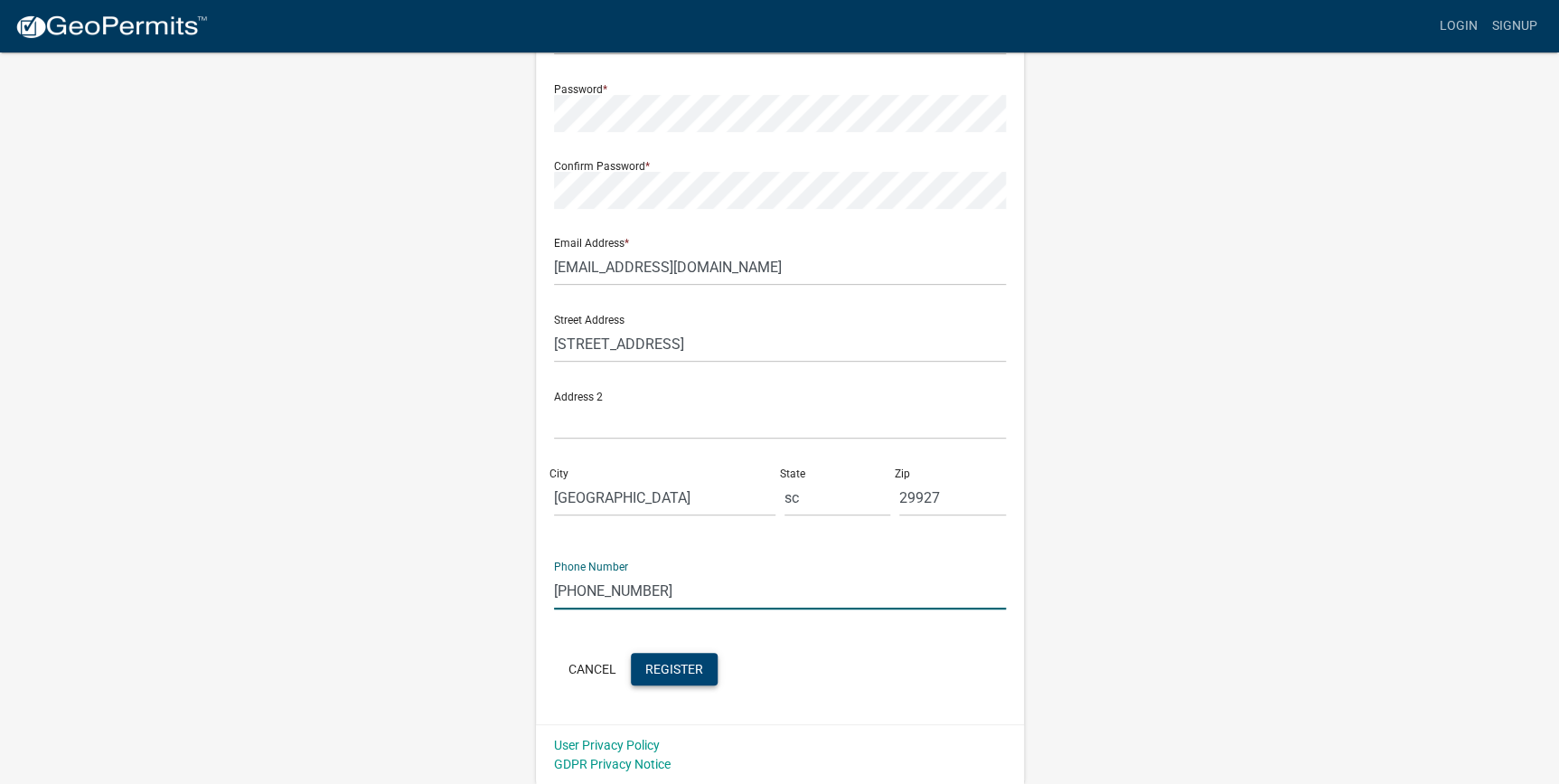
type input "[PHONE_NUMBER]"
click at [667, 670] on span "Register" at bounding box center [674, 668] width 58 height 15
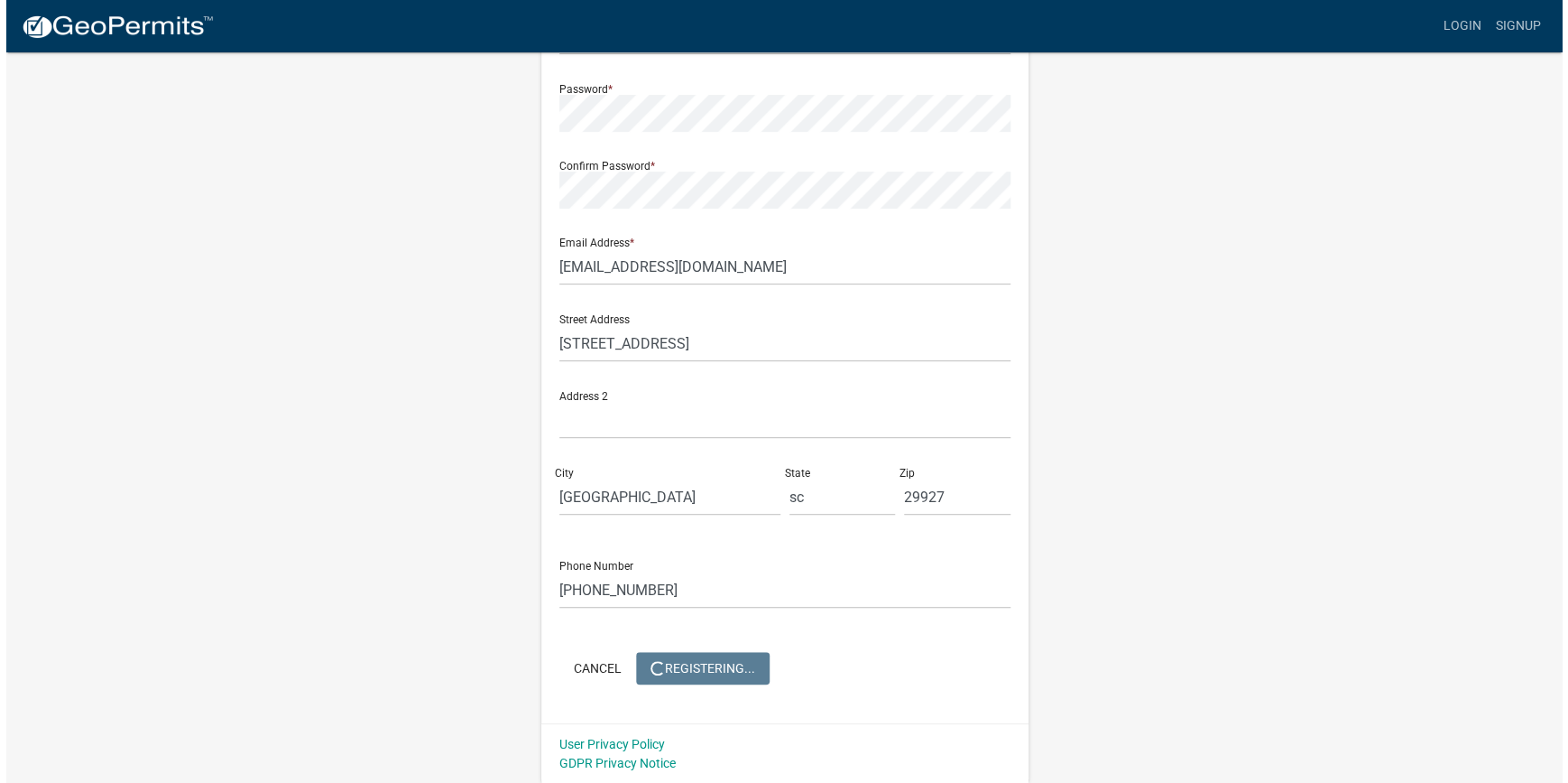
scroll to position [0, 0]
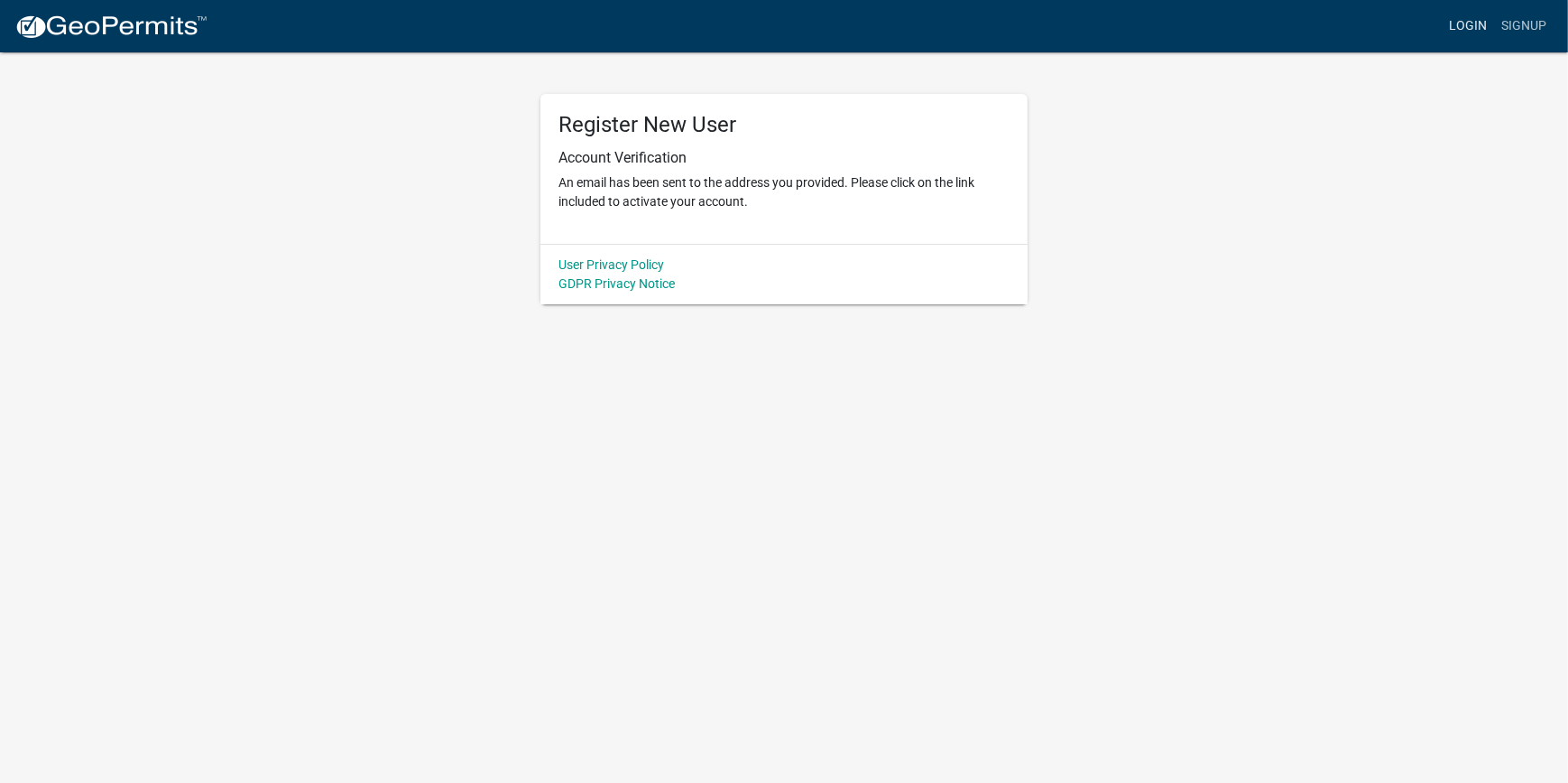
click at [1480, 24] on link "Login" at bounding box center [1468, 26] width 52 height 34
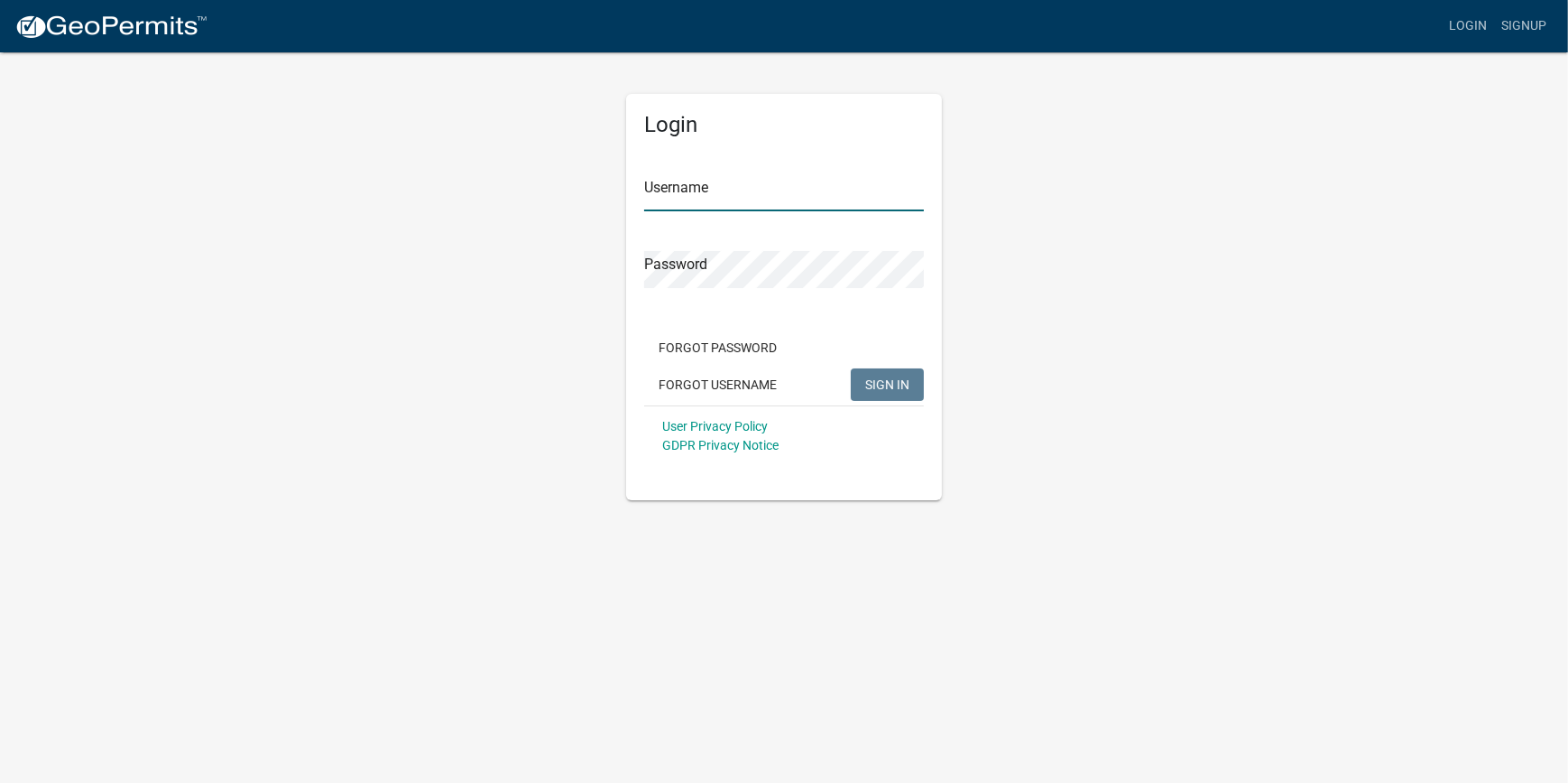
click at [731, 192] on input "Username" at bounding box center [784, 192] width 280 height 37
type input "aaronsaxon252"
click at [859, 373] on button "SIGN IN" at bounding box center [888, 385] width 73 height 33
